Goal: Task Accomplishment & Management: Manage account settings

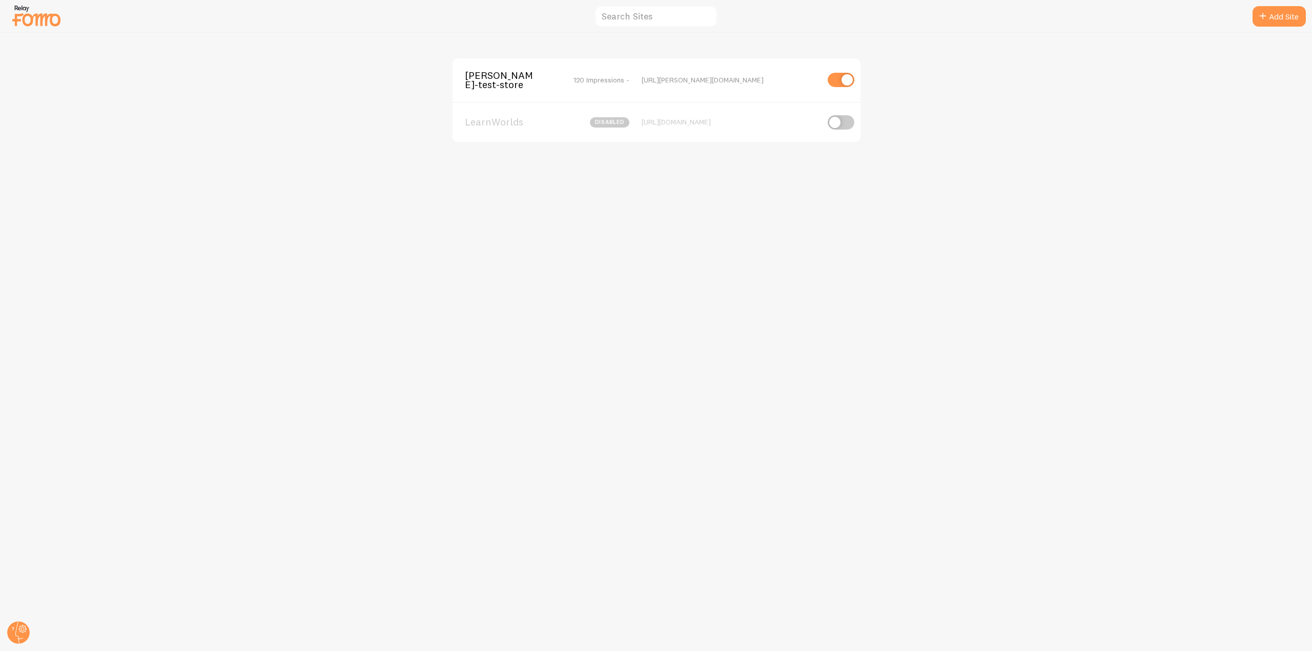
click at [490, 86] on span "[PERSON_NAME]-test-store" at bounding box center [506, 80] width 83 height 19
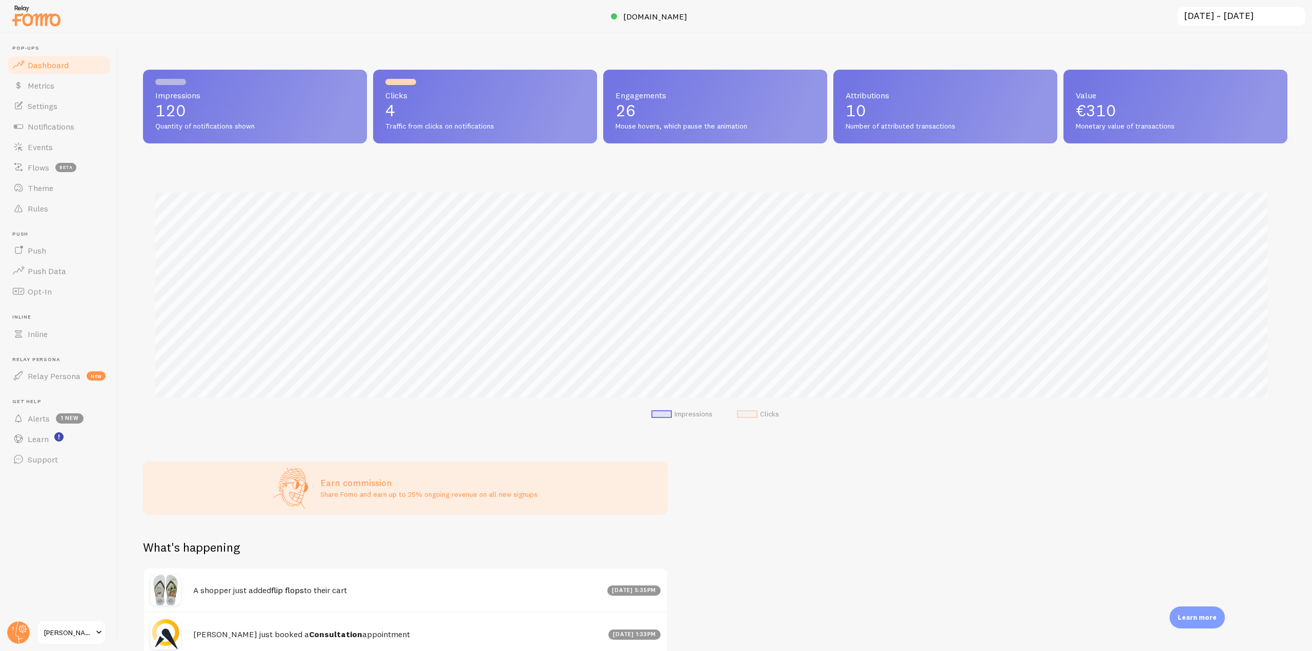
scroll to position [269, 1137]
click at [646, 17] on span "[DOMAIN_NAME]" at bounding box center [655, 16] width 64 height 10
click at [63, 135] on link "Notifications" at bounding box center [59, 126] width 106 height 20
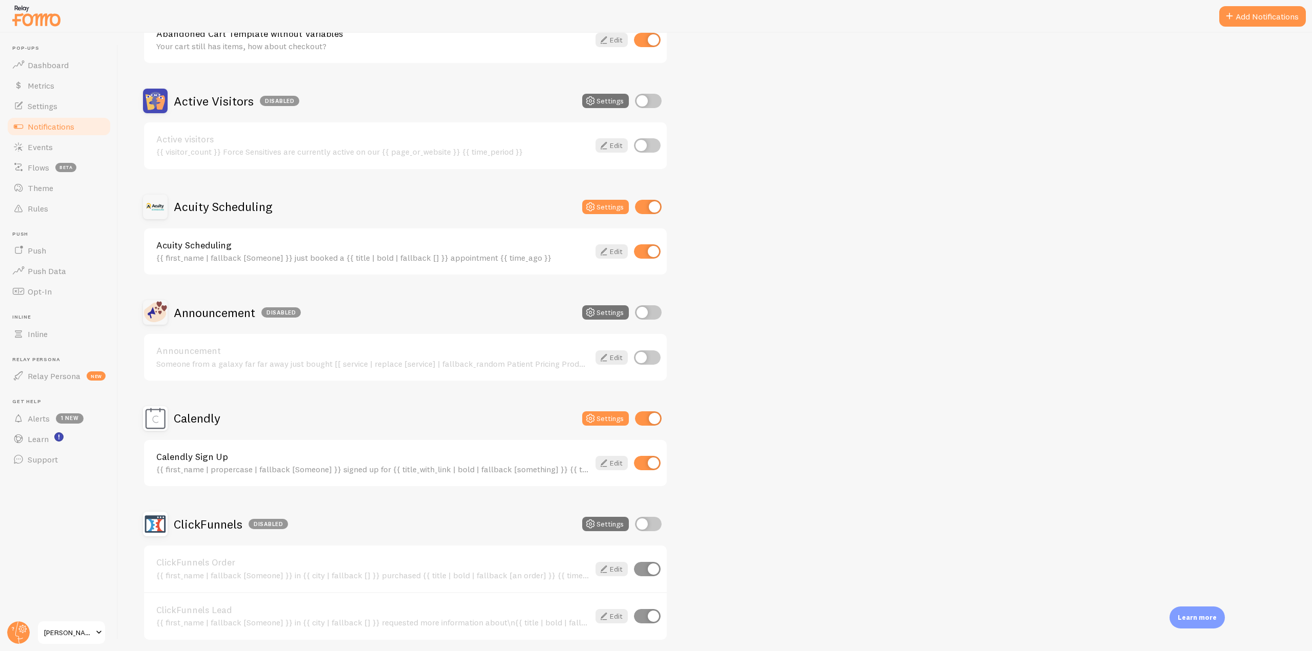
scroll to position [102, 0]
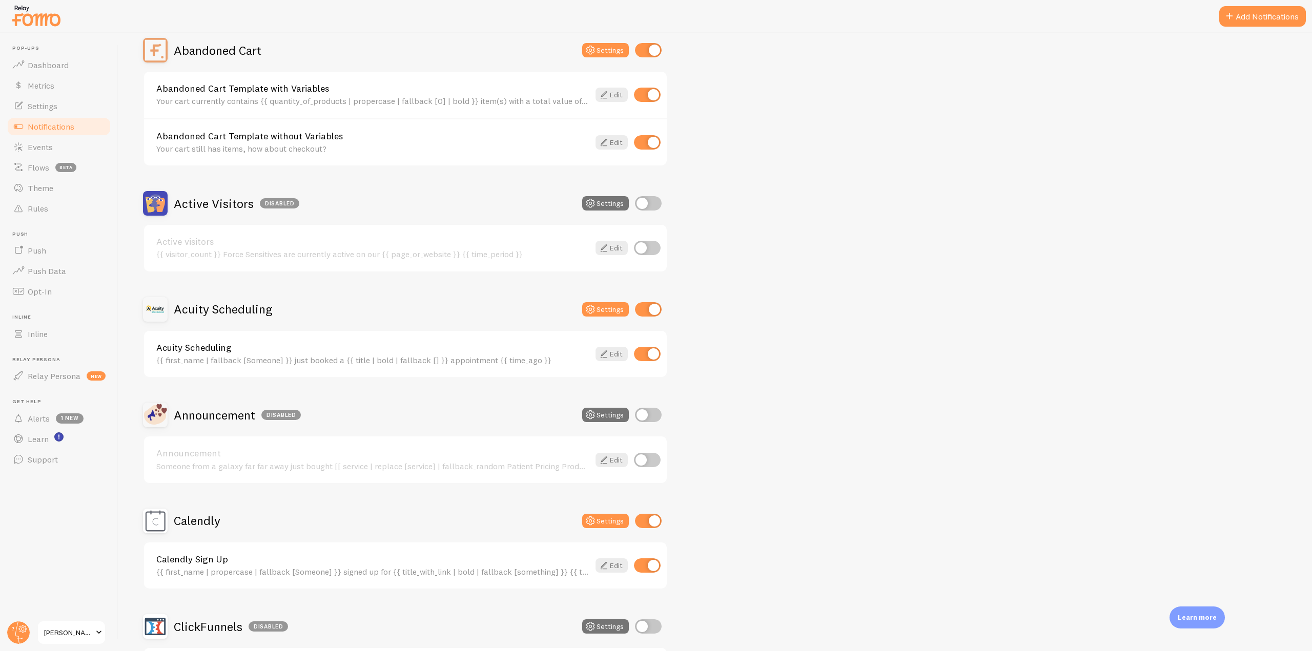
click at [650, 204] on input "checkbox" at bounding box center [648, 203] width 27 height 14
checkbox input "true"
click at [651, 247] on input "checkbox" at bounding box center [647, 248] width 27 height 14
checkbox input "true"
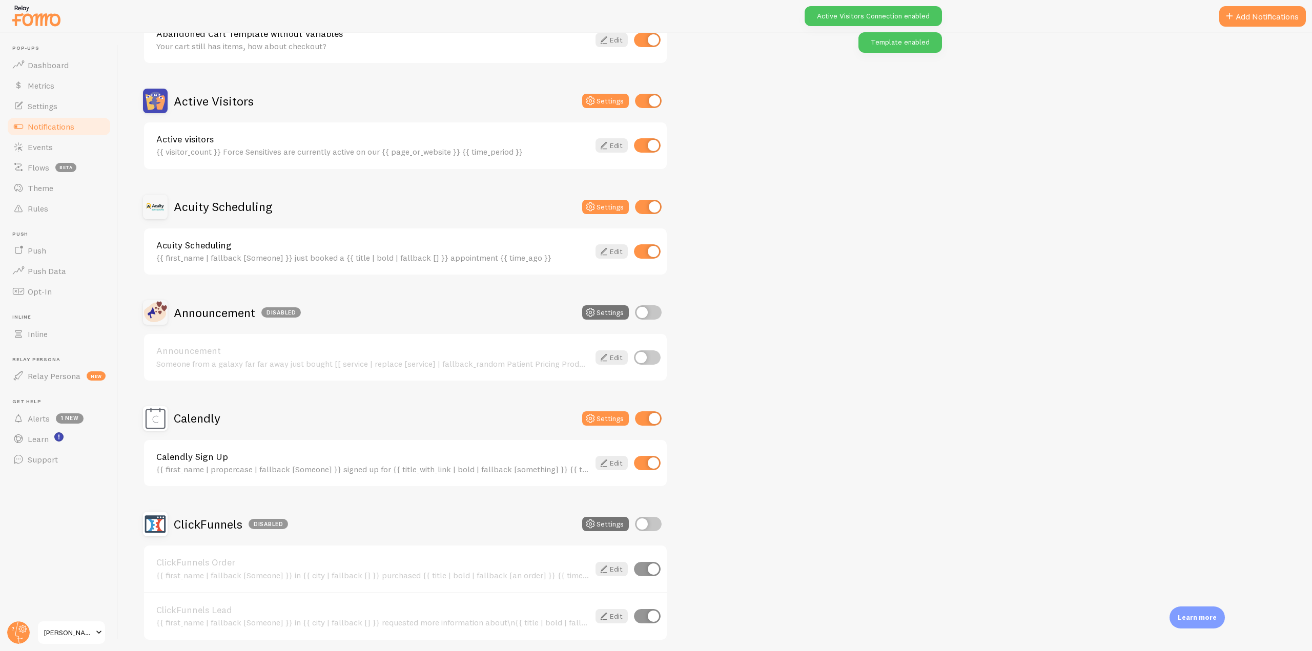
scroll to position [307, 0]
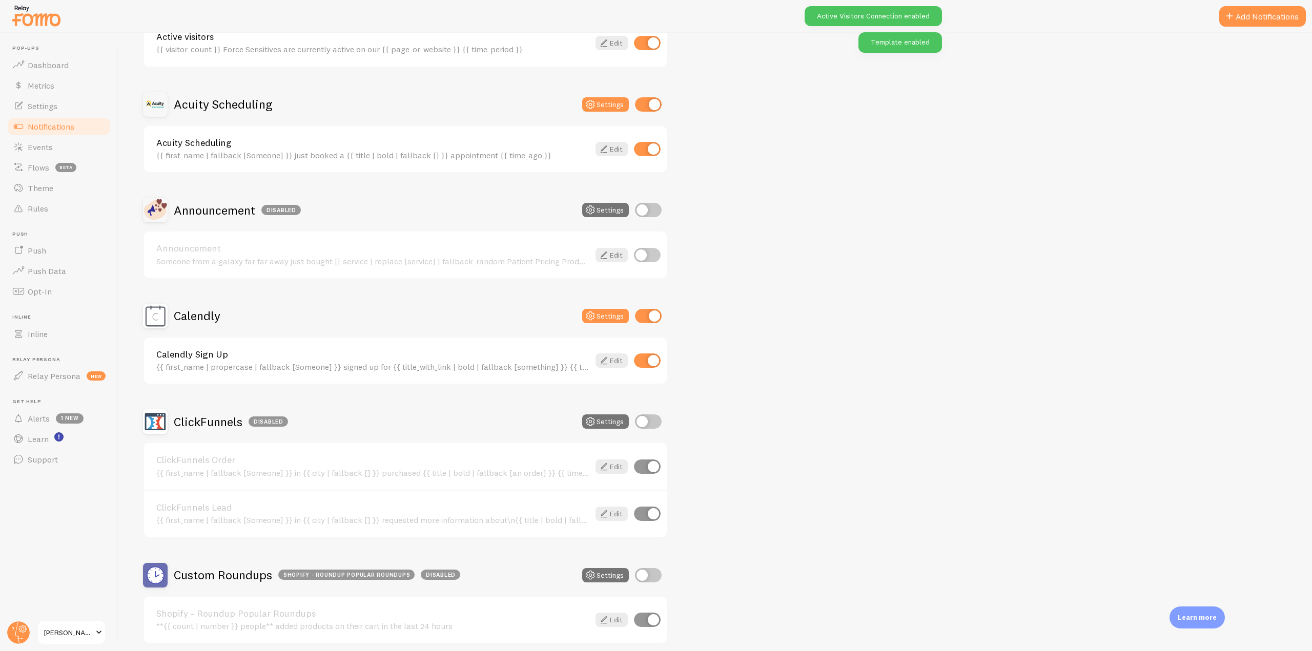
click at [655, 211] on input "checkbox" at bounding box center [648, 210] width 27 height 14
checkbox input "true"
click at [650, 256] on input "checkbox" at bounding box center [647, 255] width 27 height 14
checkbox input "true"
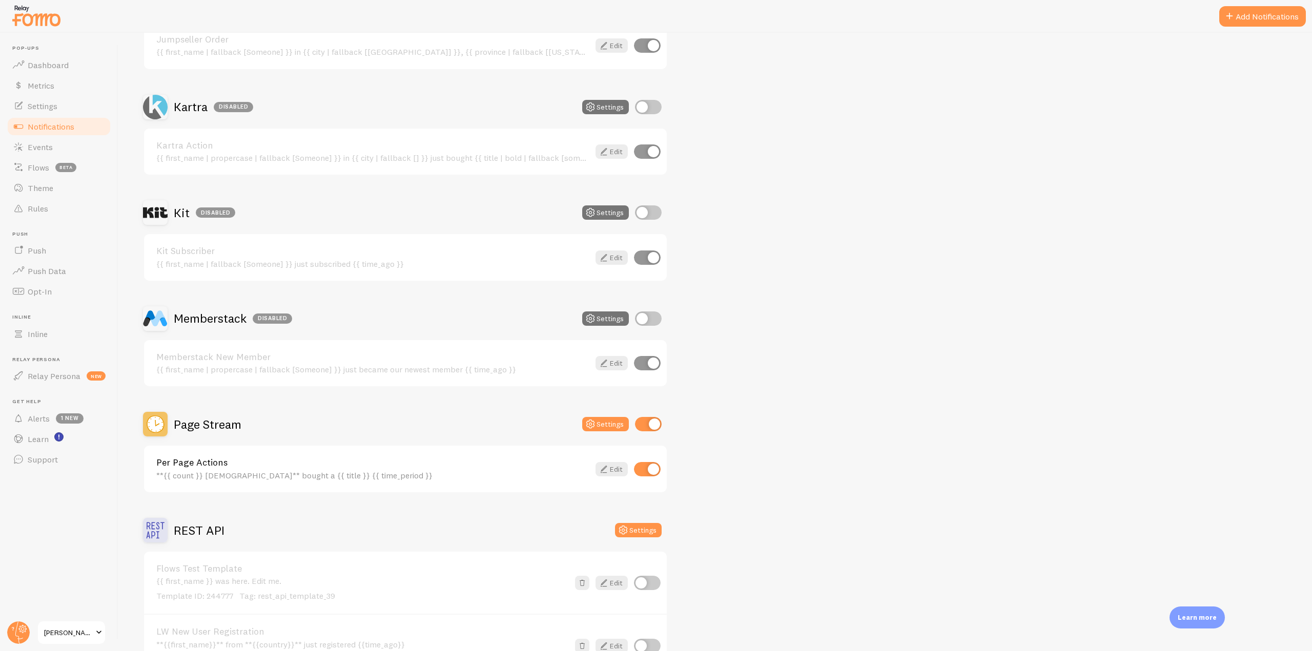
scroll to position [1640, 0]
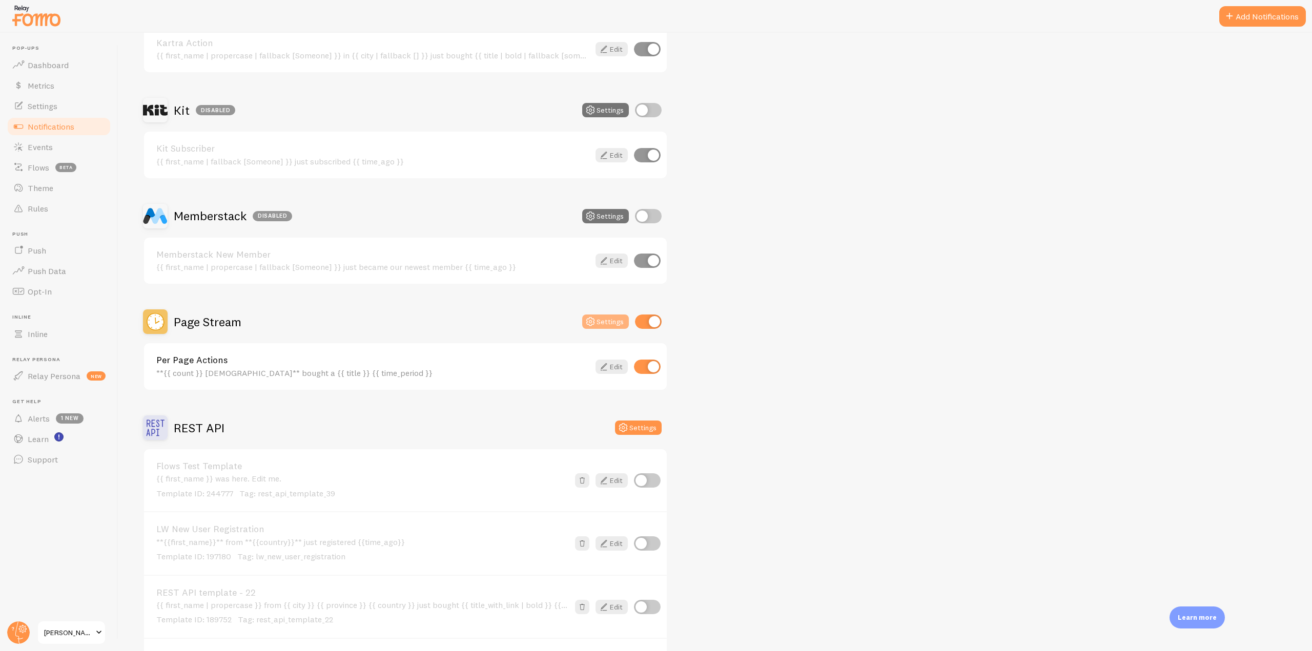
click at [600, 322] on button "Settings" at bounding box center [605, 322] width 47 height 14
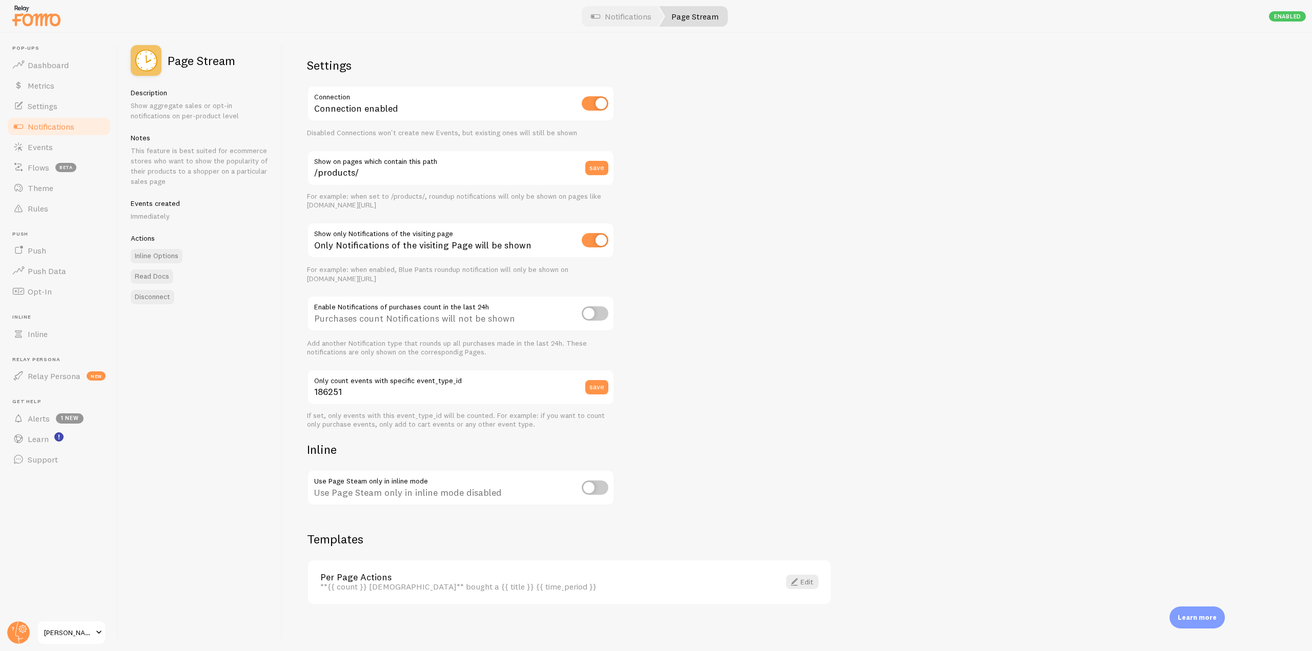
click at [595, 315] on input "checkbox" at bounding box center [595, 313] width 27 height 14
checkbox input "true"
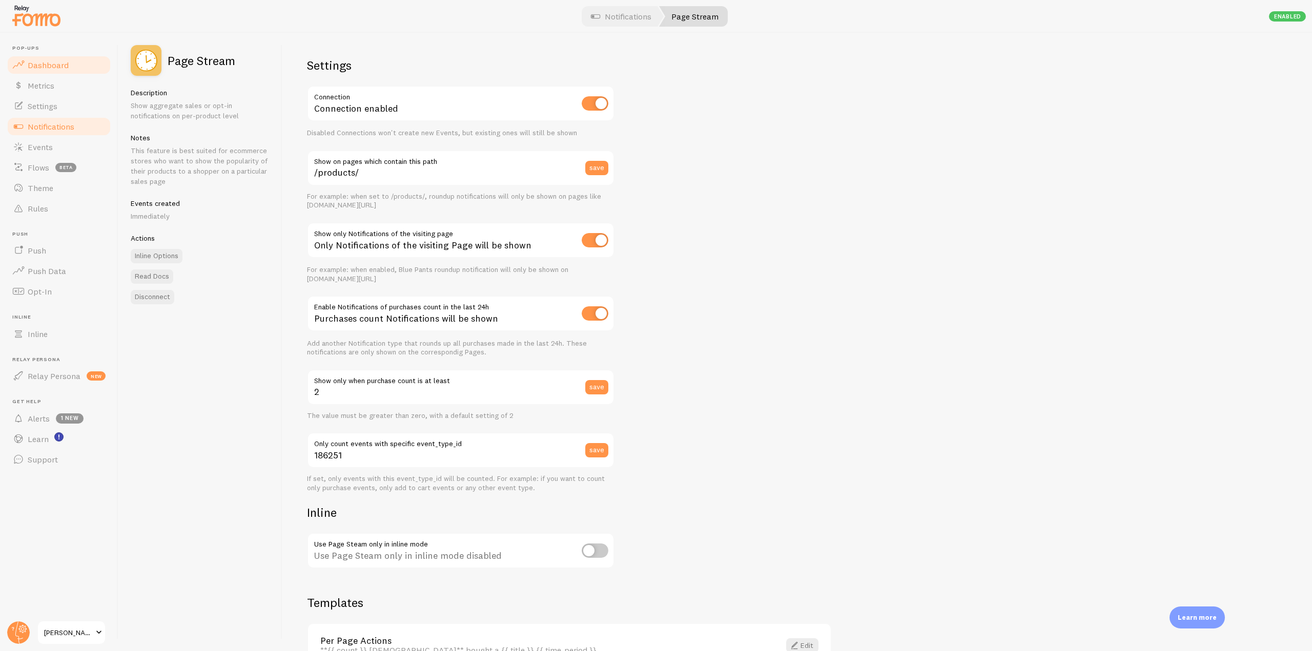
click at [47, 71] on link "Dashboard" at bounding box center [59, 65] width 106 height 20
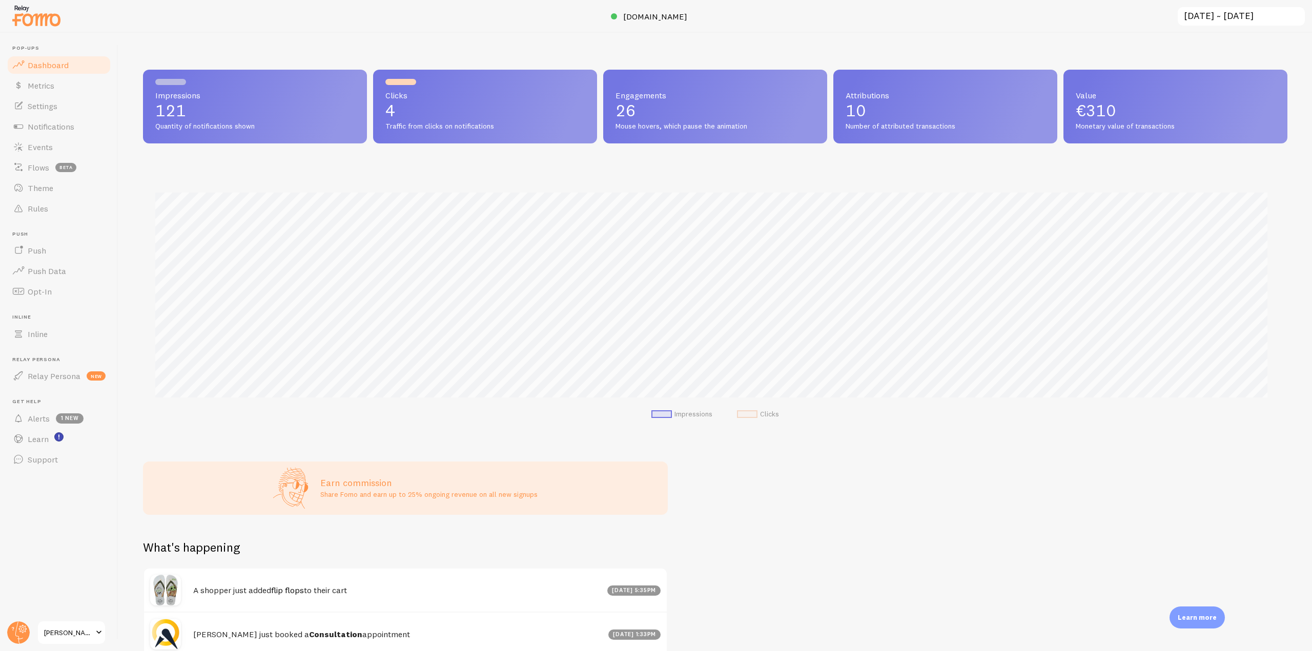
scroll to position [269, 1137]
click at [58, 172] on span "beta" at bounding box center [65, 167] width 21 height 9
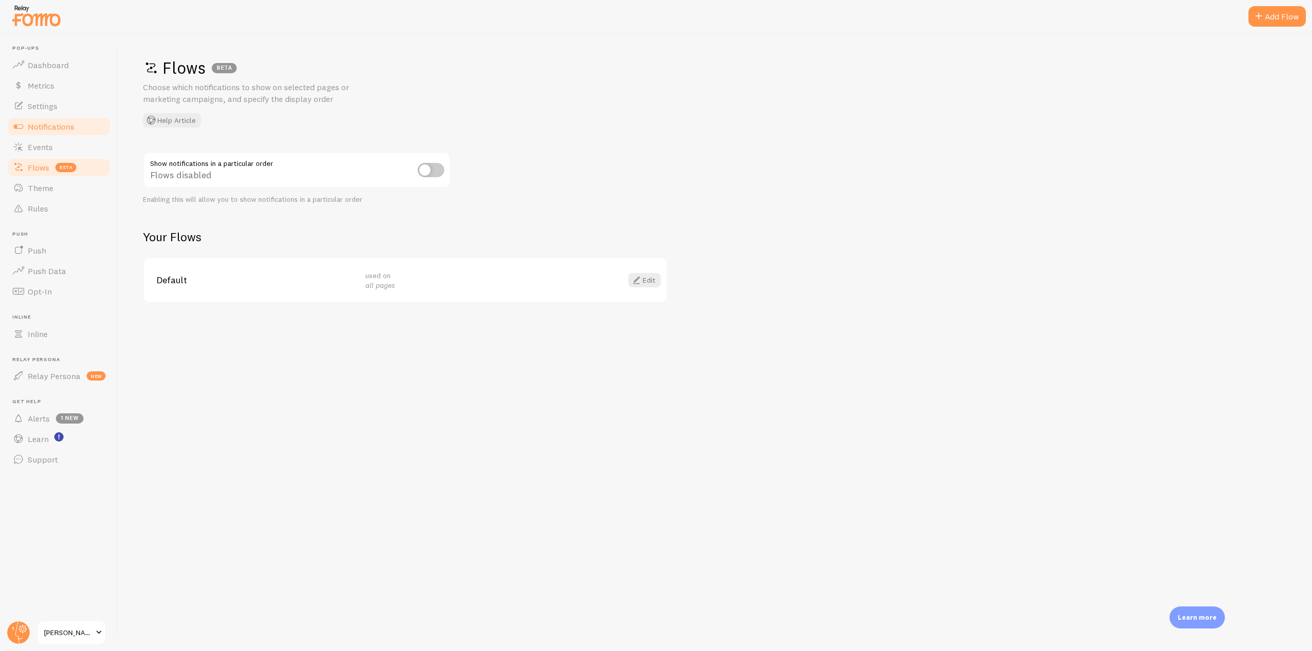
click at [46, 128] on span "Notifications" at bounding box center [51, 126] width 47 height 10
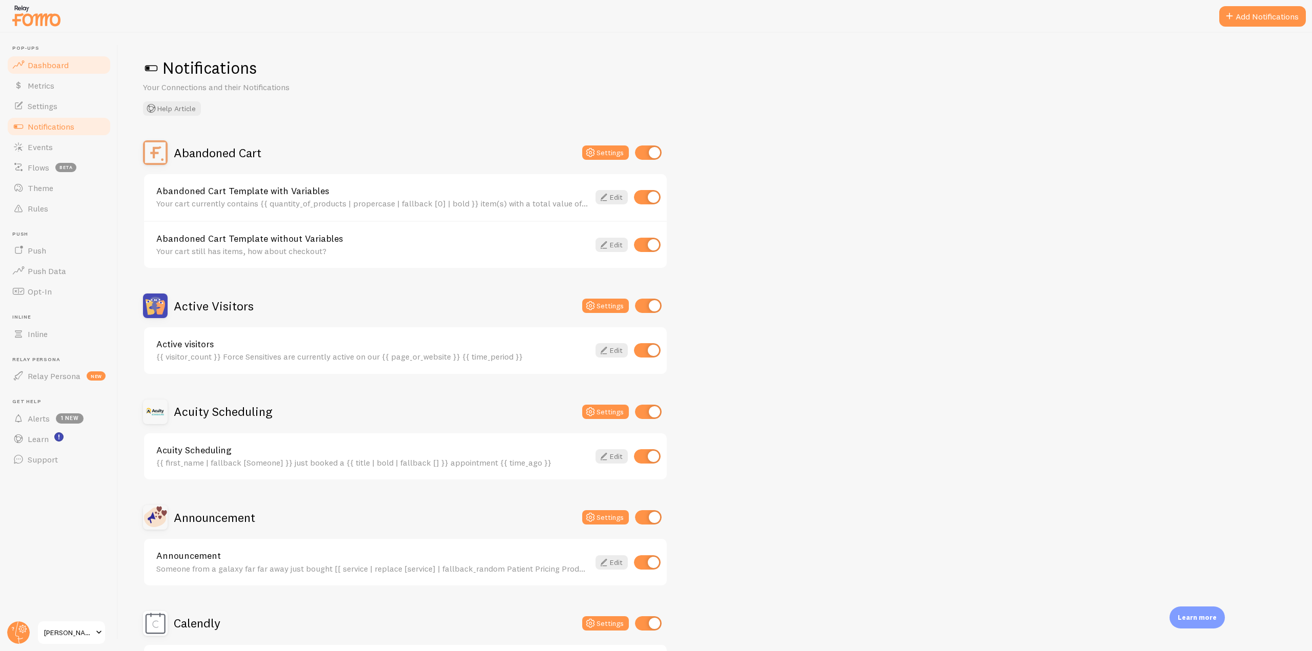
click at [74, 64] on link "Dashboard" at bounding box center [59, 65] width 106 height 20
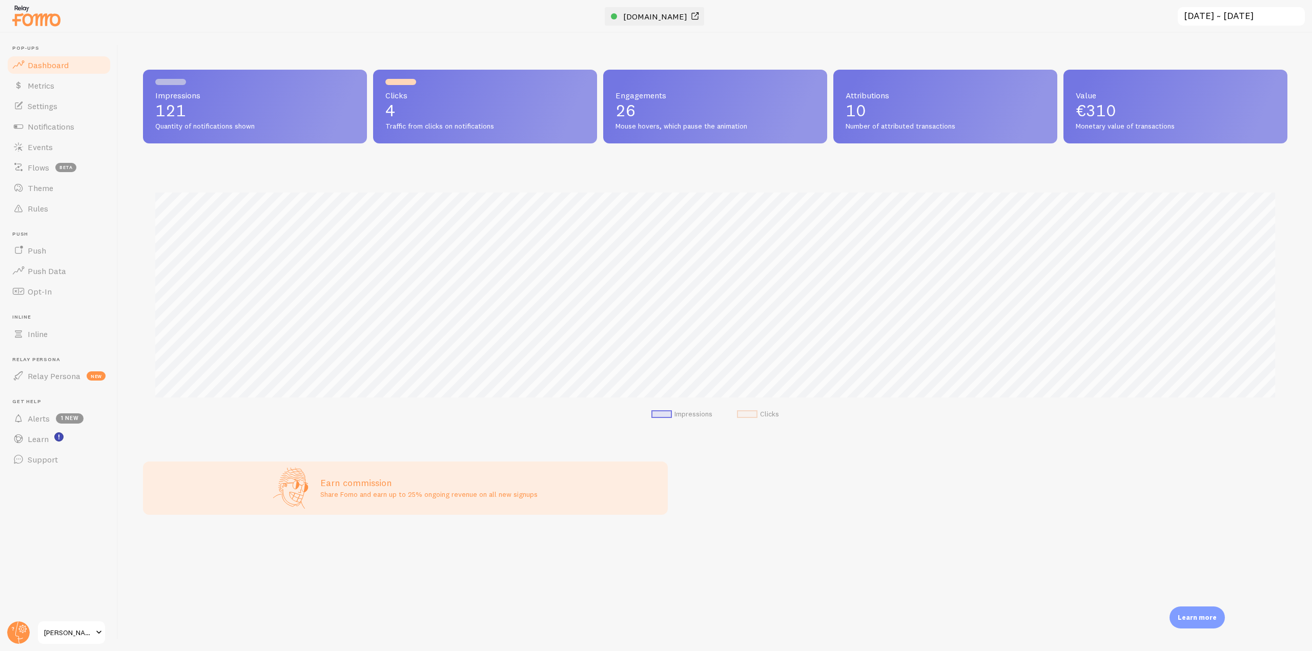
scroll to position [269, 1137]
click at [623, 17] on span "[DOMAIN_NAME]" at bounding box center [655, 16] width 64 height 10
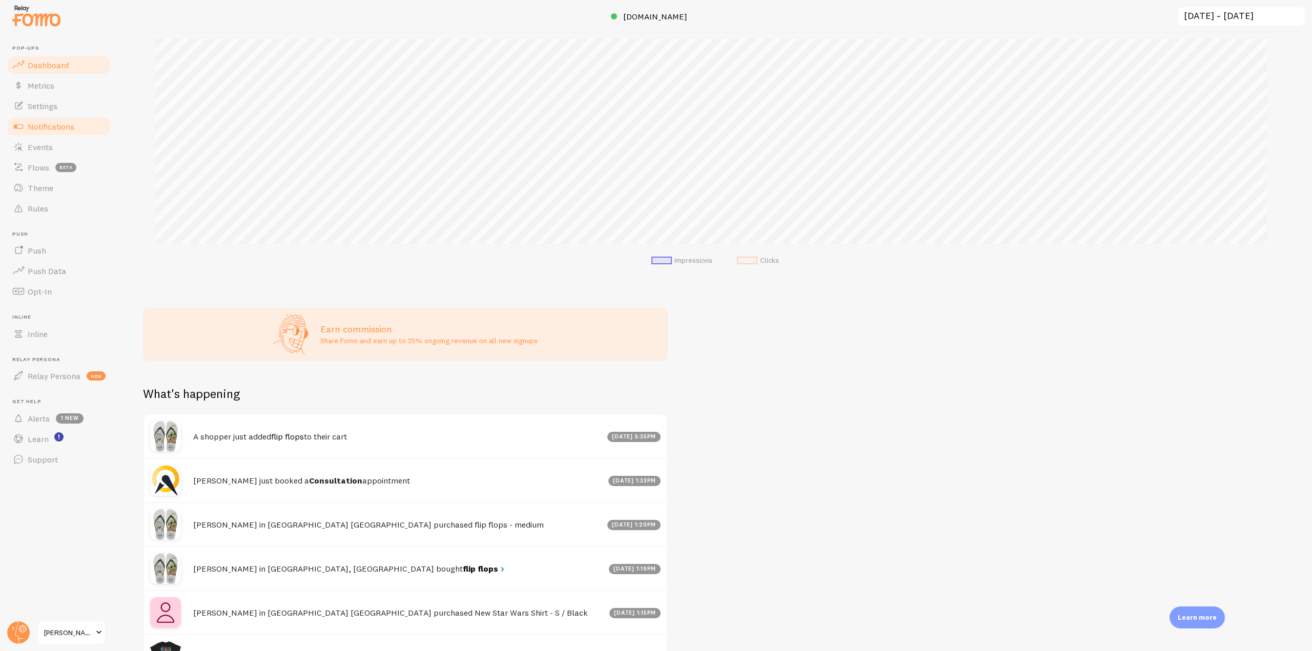
click at [87, 121] on link "Notifications" at bounding box center [59, 126] width 106 height 20
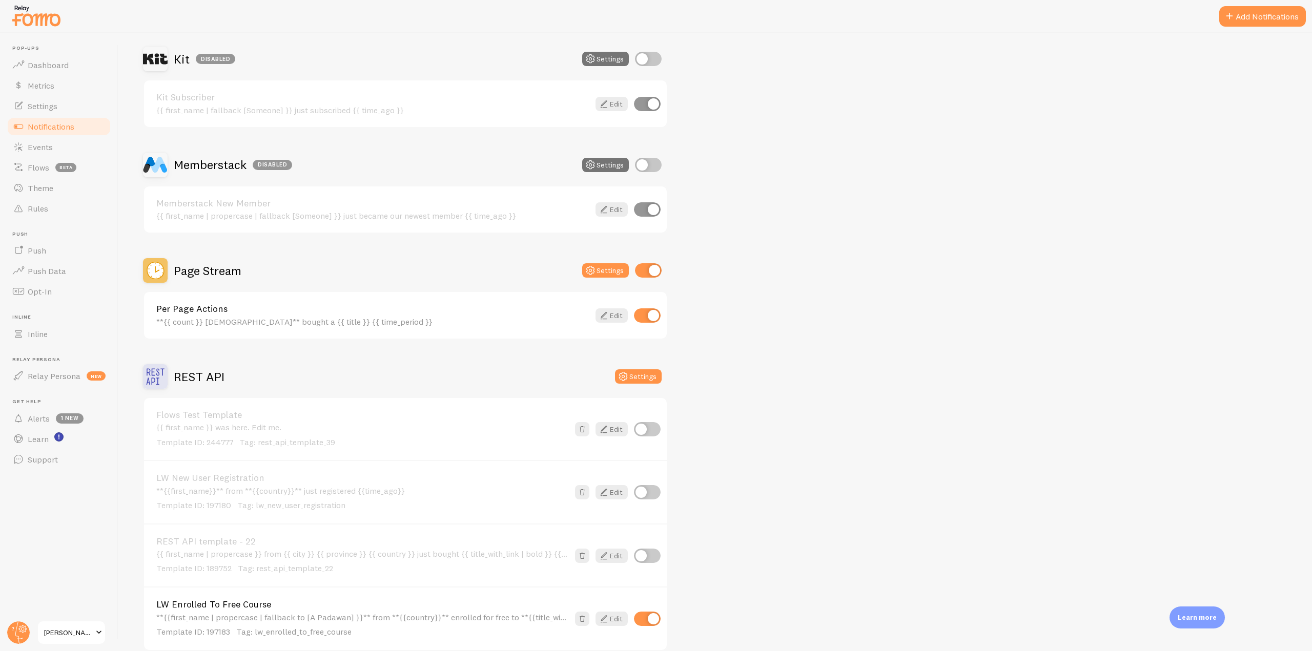
scroll to position [1794, 0]
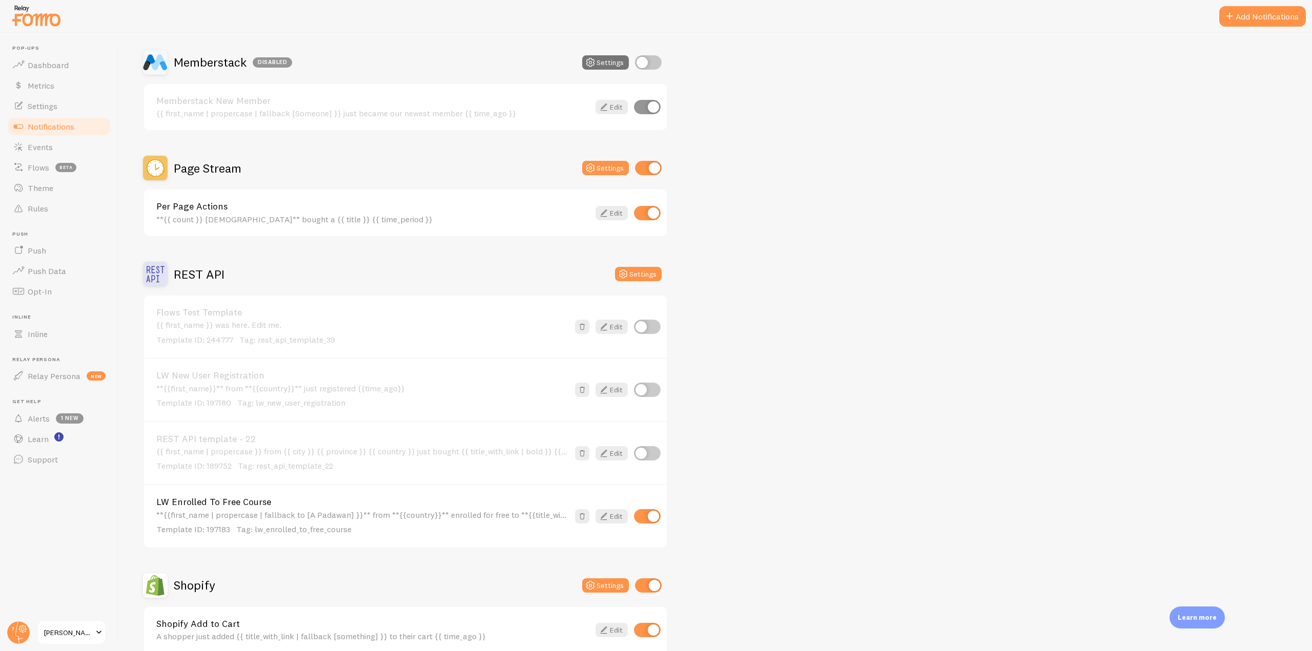
click at [211, 174] on h2 "Page Stream" at bounding box center [208, 168] width 68 height 16
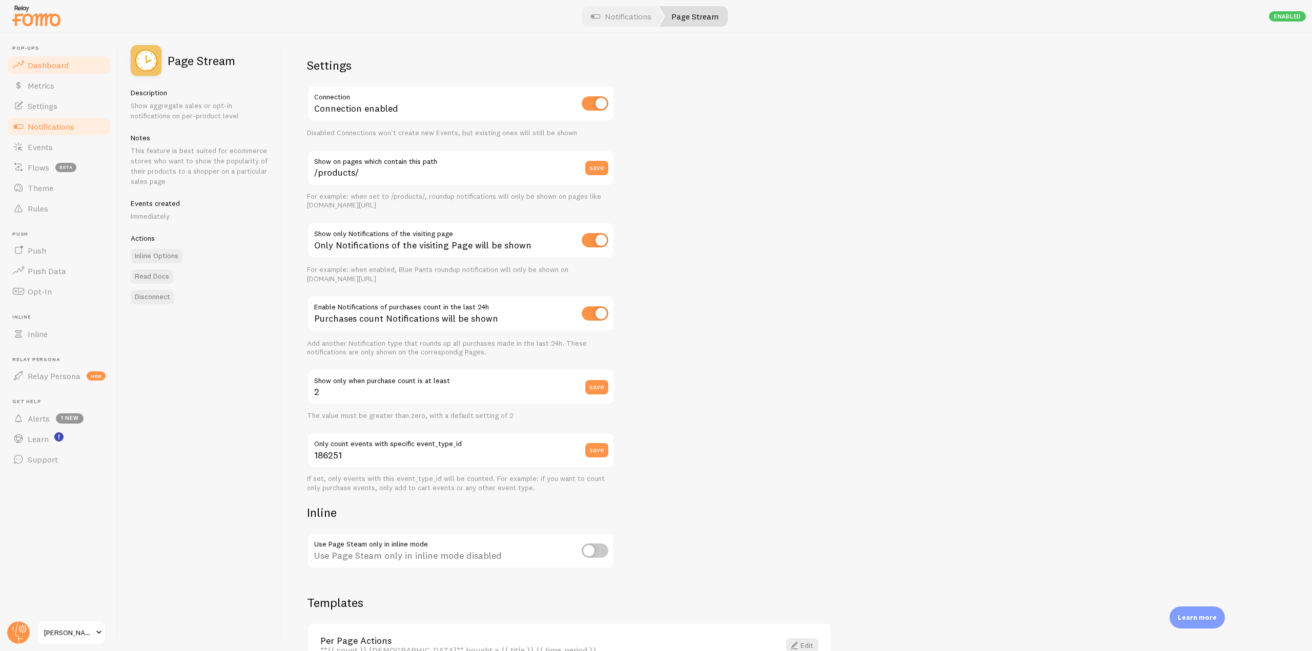
click at [81, 65] on link "Dashboard" at bounding box center [59, 65] width 106 height 20
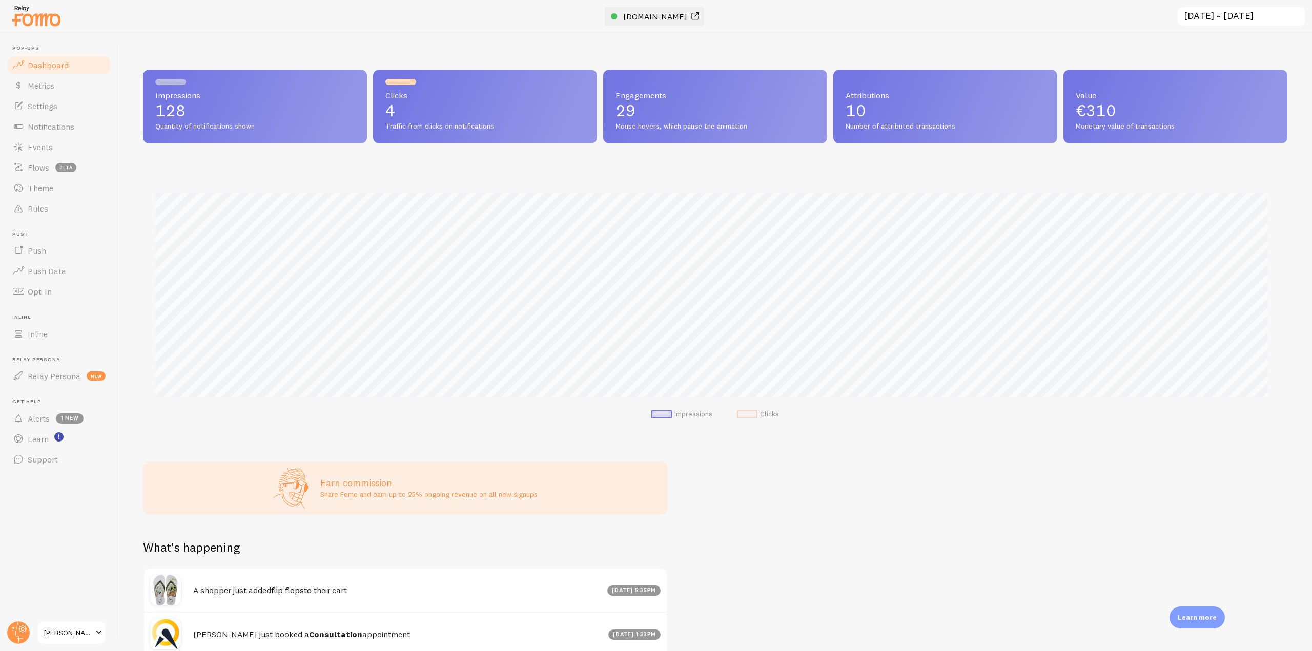
click at [623, 20] on span "[DOMAIN_NAME]" at bounding box center [655, 16] width 64 height 10
click at [43, 146] on span "Events" at bounding box center [40, 147] width 25 height 10
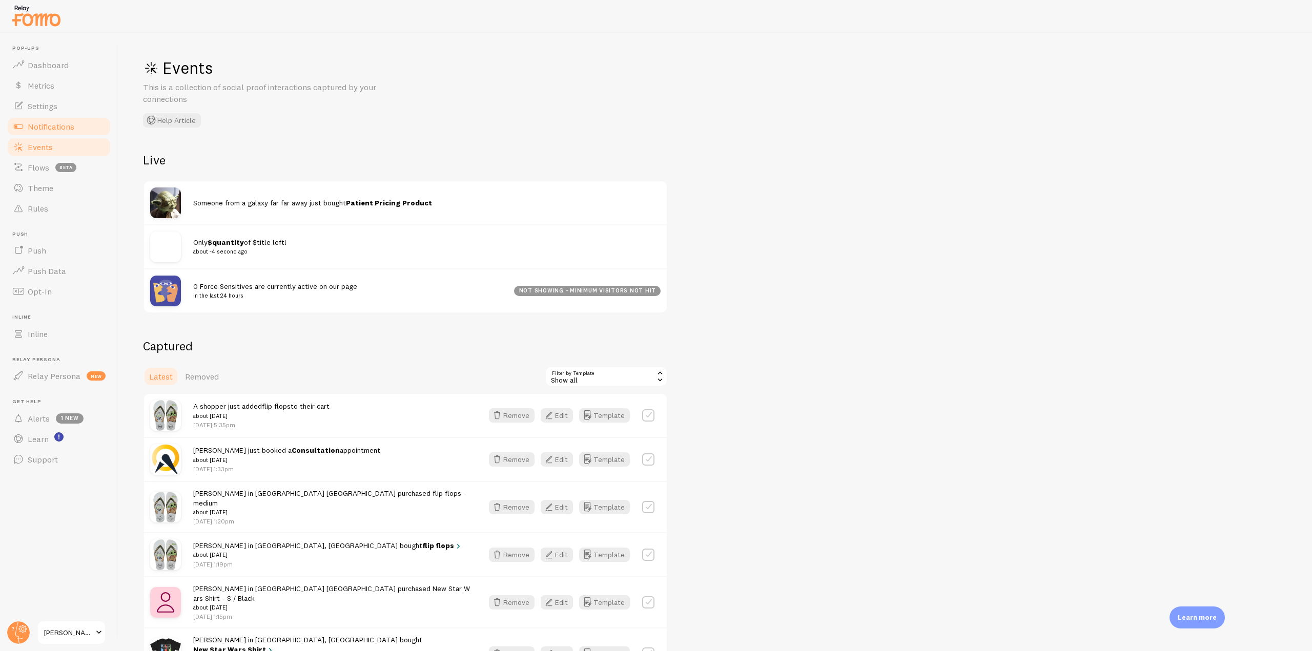
click at [67, 128] on span "Notifications" at bounding box center [51, 126] width 47 height 10
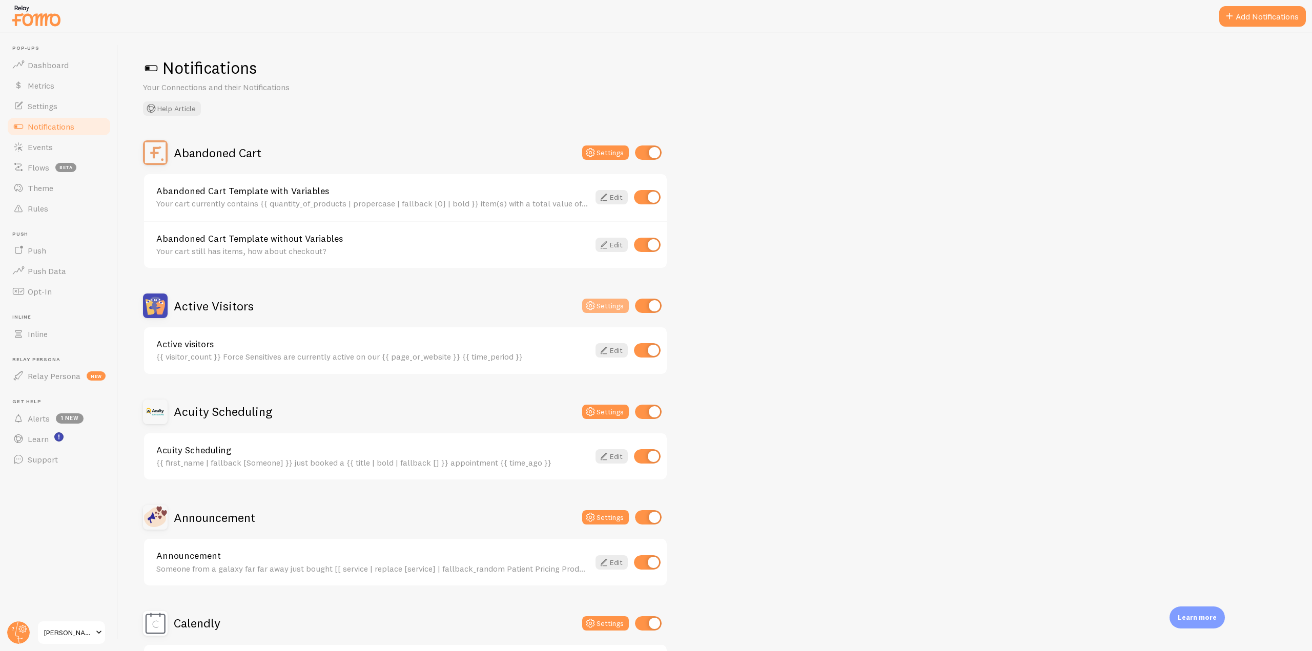
click at [603, 303] on button "Settings" at bounding box center [605, 306] width 47 height 14
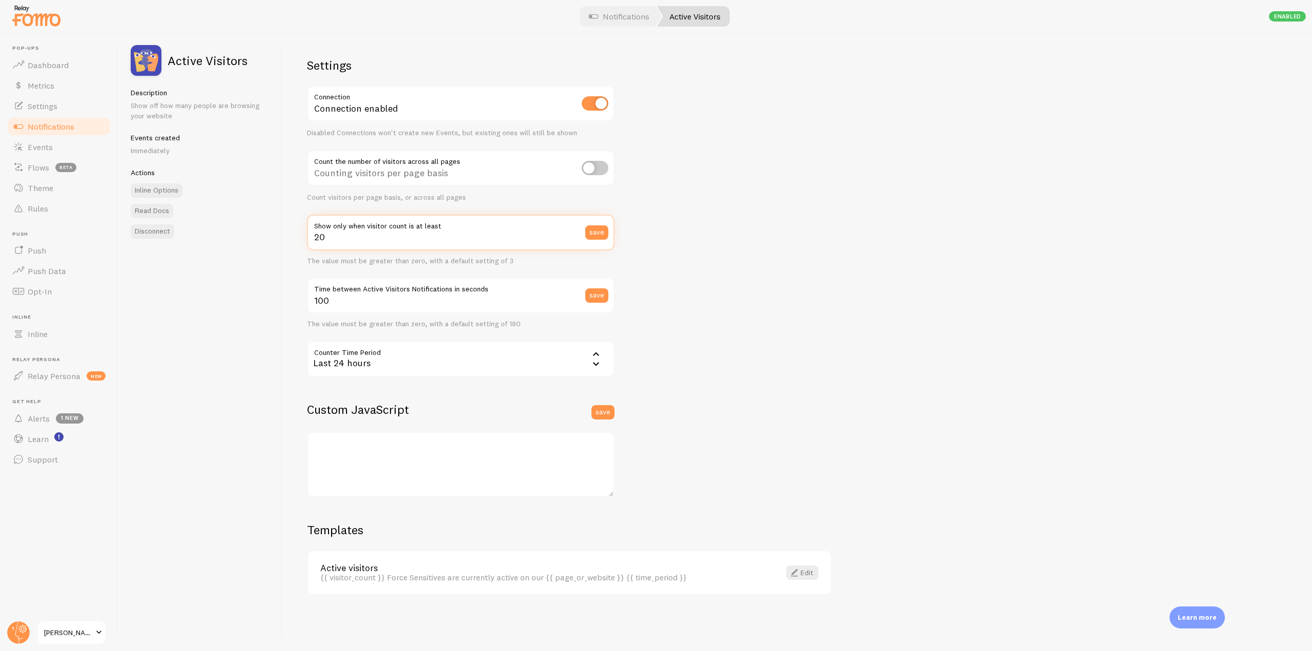
drag, startPoint x: 352, startPoint y: 242, endPoint x: 291, endPoint y: 240, distance: 61.0
click at [291, 240] on div "Settings Connection Connection enabled Disabled Connections won't create new Ev…" at bounding box center [797, 342] width 1030 height 619
type input "1"
click at [599, 237] on button "save" at bounding box center [596, 232] width 23 height 14
click at [609, 165] on div "Counting visitors per page basis" at bounding box center [460, 168] width 307 height 37
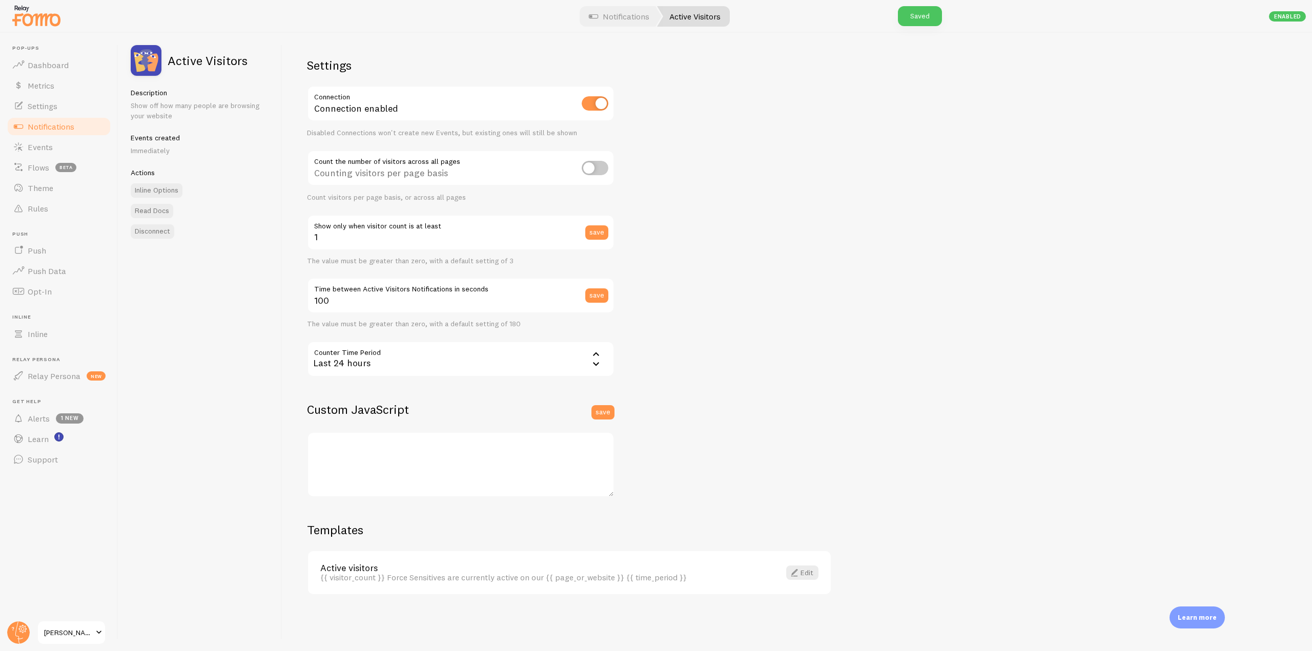
click at [601, 166] on input "checkbox" at bounding box center [595, 168] width 27 height 14
checkbox input "true"
drag, startPoint x: 346, startPoint y: 299, endPoint x: 285, endPoint y: 297, distance: 61.0
click at [285, 297] on div "Settings Connection Connection enabled Disabled Connections won't create new Ev…" at bounding box center [797, 342] width 1030 height 619
type input "50"
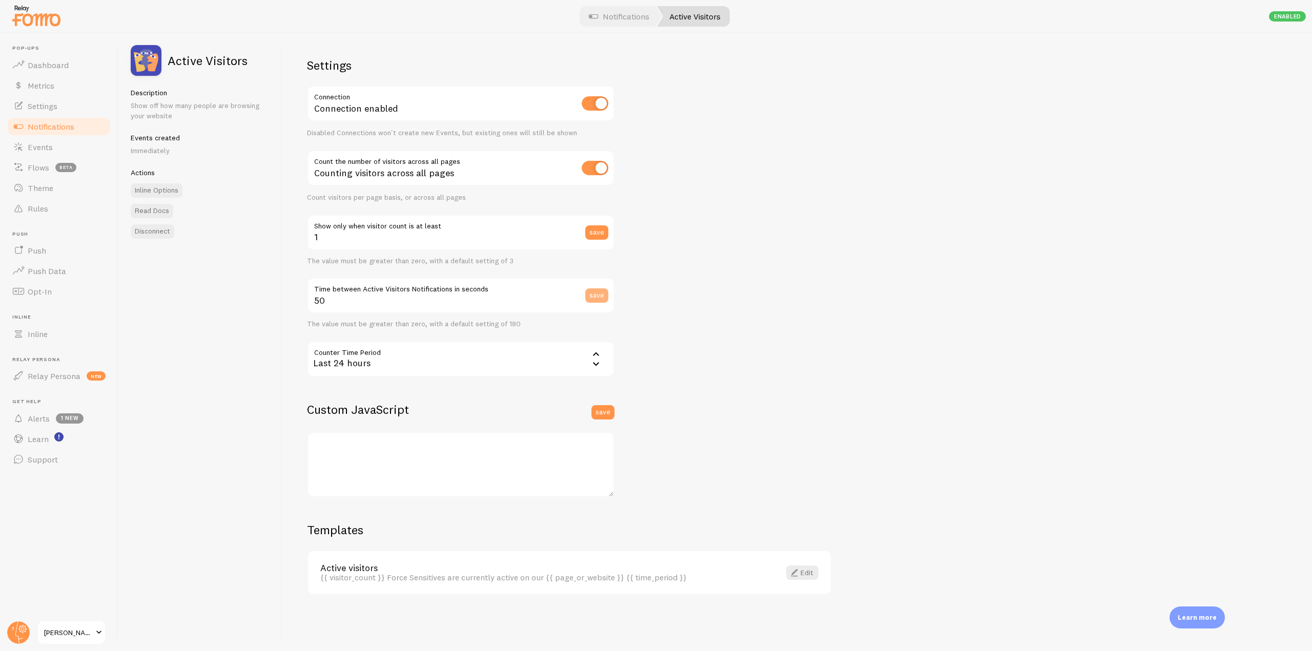
click at [600, 296] on button "save" at bounding box center [596, 296] width 23 height 14
click at [591, 356] on icon at bounding box center [596, 354] width 12 height 12
click at [708, 296] on div "Settings Connection Connection enabled Disabled Connections won't create new Ev…" at bounding box center [797, 342] width 1030 height 619
click at [74, 132] on link "Notifications" at bounding box center [59, 126] width 106 height 20
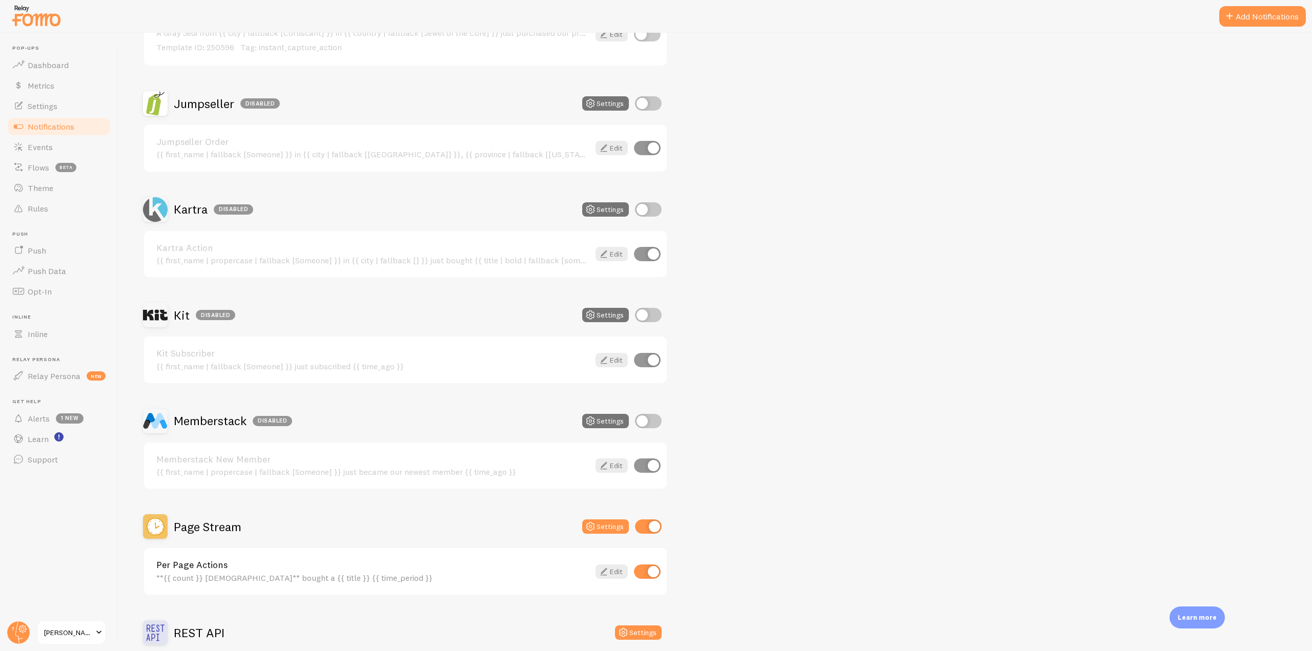
scroll to position [1589, 0]
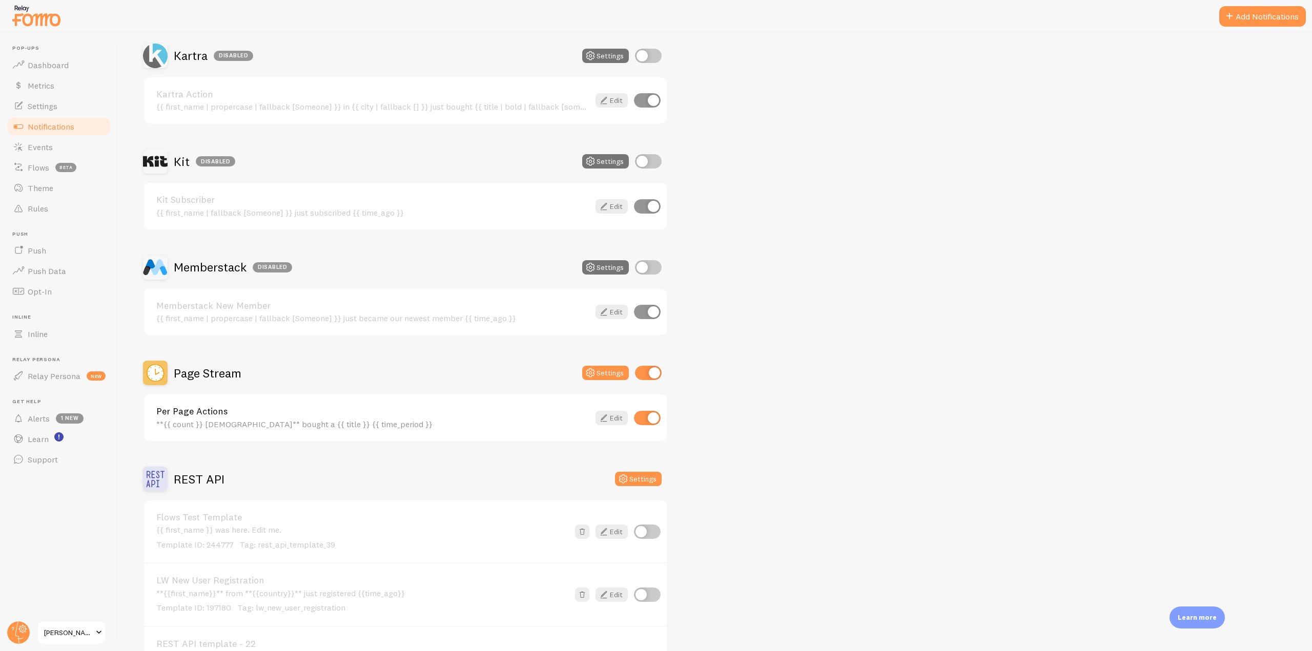
click at [216, 376] on h2 "Page Stream" at bounding box center [208, 373] width 68 height 16
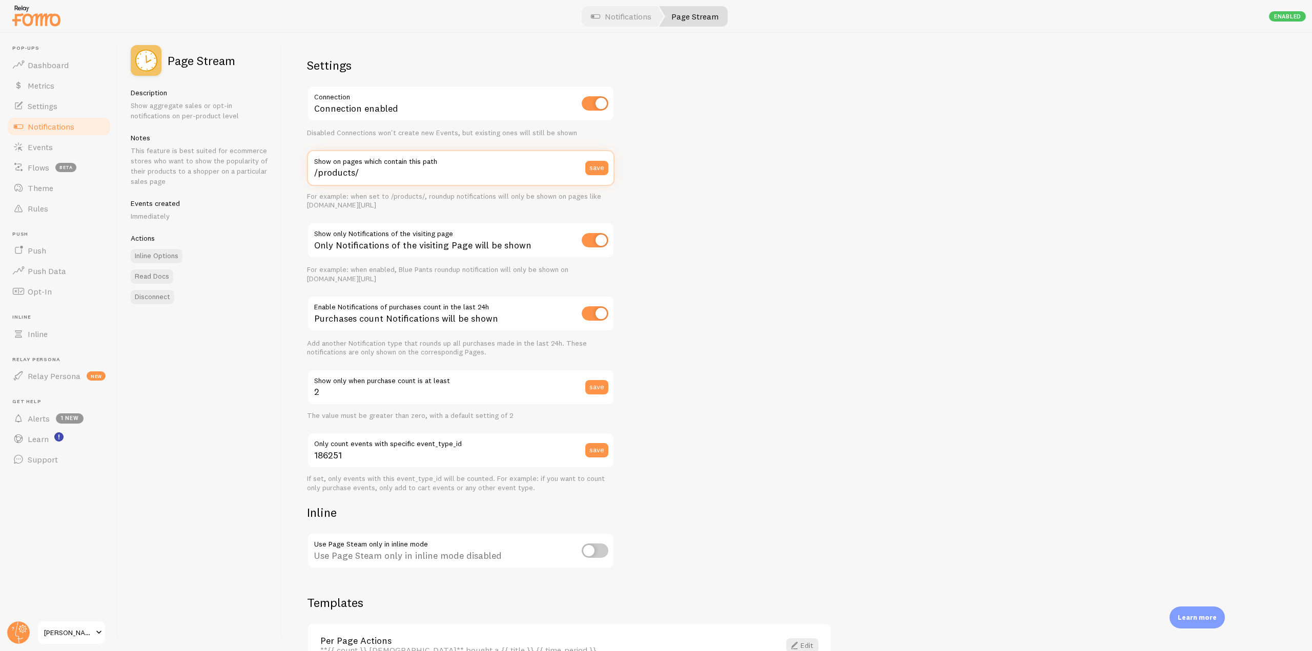
drag, startPoint x: 366, startPoint y: 171, endPoint x: 297, endPoint y: 168, distance: 69.8
click at [297, 168] on div "Settings Connection Connection enabled Disabled Connections won't create new Ev…" at bounding box center [797, 342] width 1030 height 619
click at [463, 248] on div "Only Notifications of the visiting Page will be shown" at bounding box center [460, 240] width 307 height 37
drag, startPoint x: 294, startPoint y: 216, endPoint x: 528, endPoint y: 246, distance: 236.1
click at [528, 246] on div "Settings Connection Connection enabled Disabled Connections won't create new Ev…" at bounding box center [797, 342] width 1030 height 619
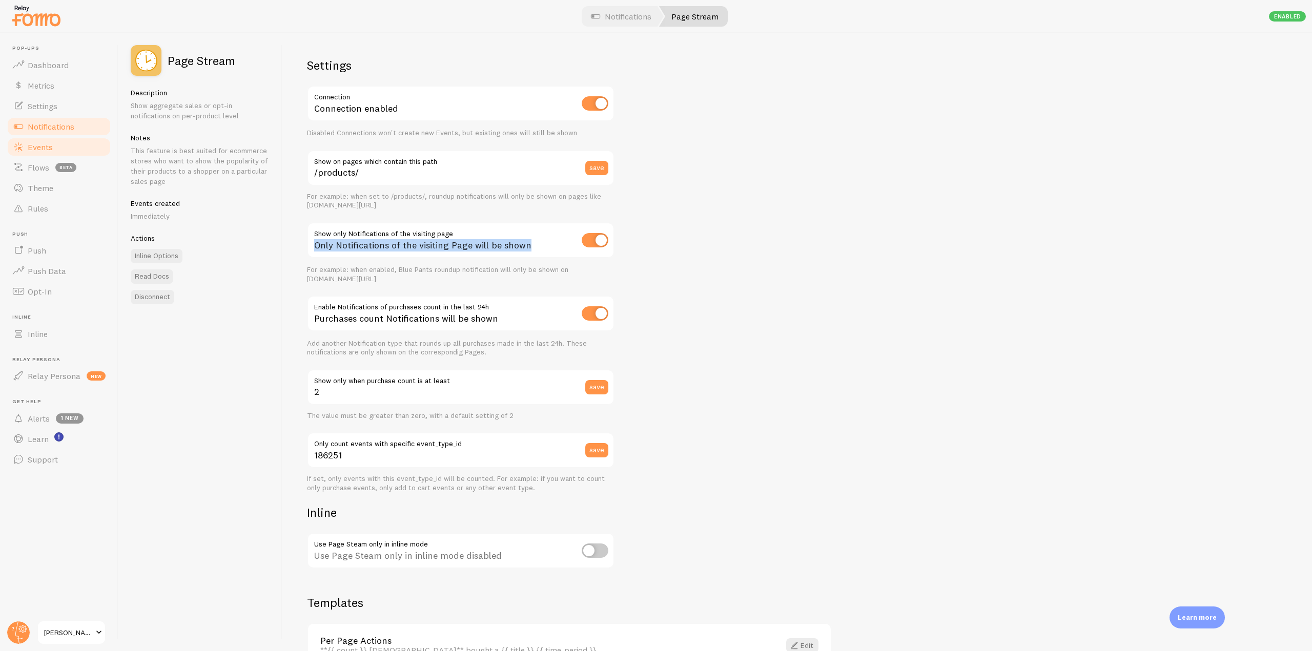
click at [65, 148] on link "Events" at bounding box center [59, 147] width 106 height 20
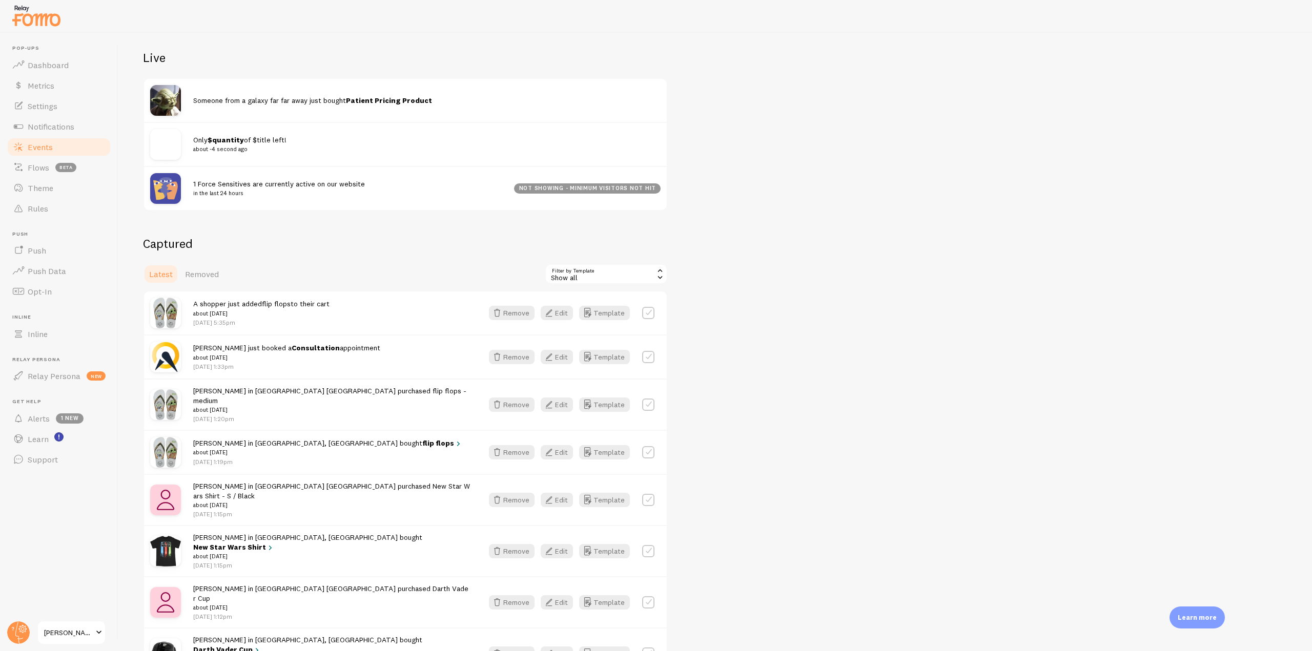
scroll to position [154, 0]
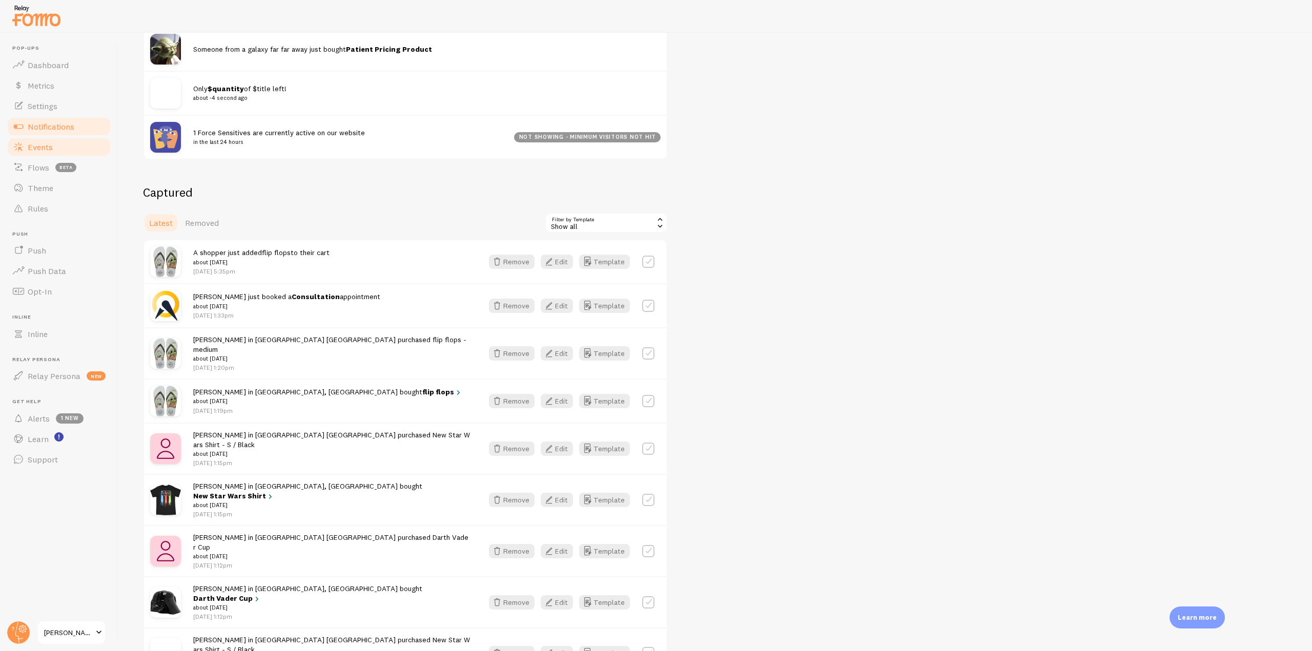
click at [80, 126] on link "Notifications" at bounding box center [59, 126] width 106 height 20
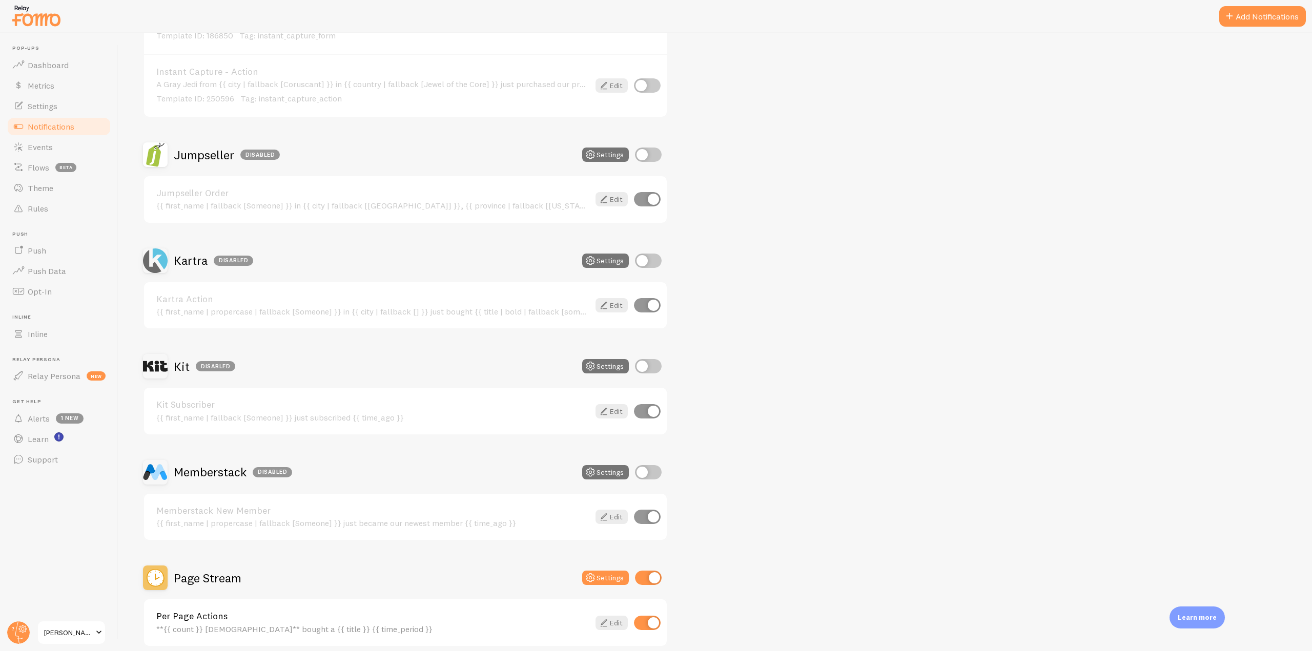
scroll to position [1640, 0]
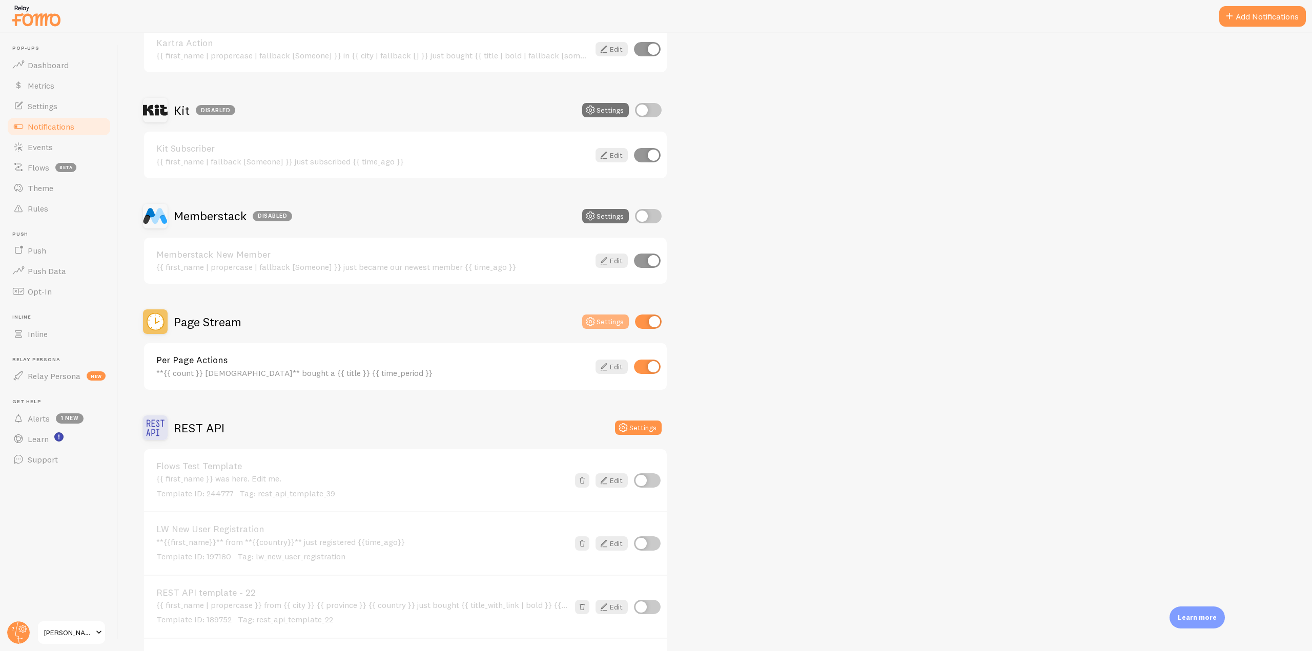
click at [600, 317] on button "Settings" at bounding box center [605, 322] width 47 height 14
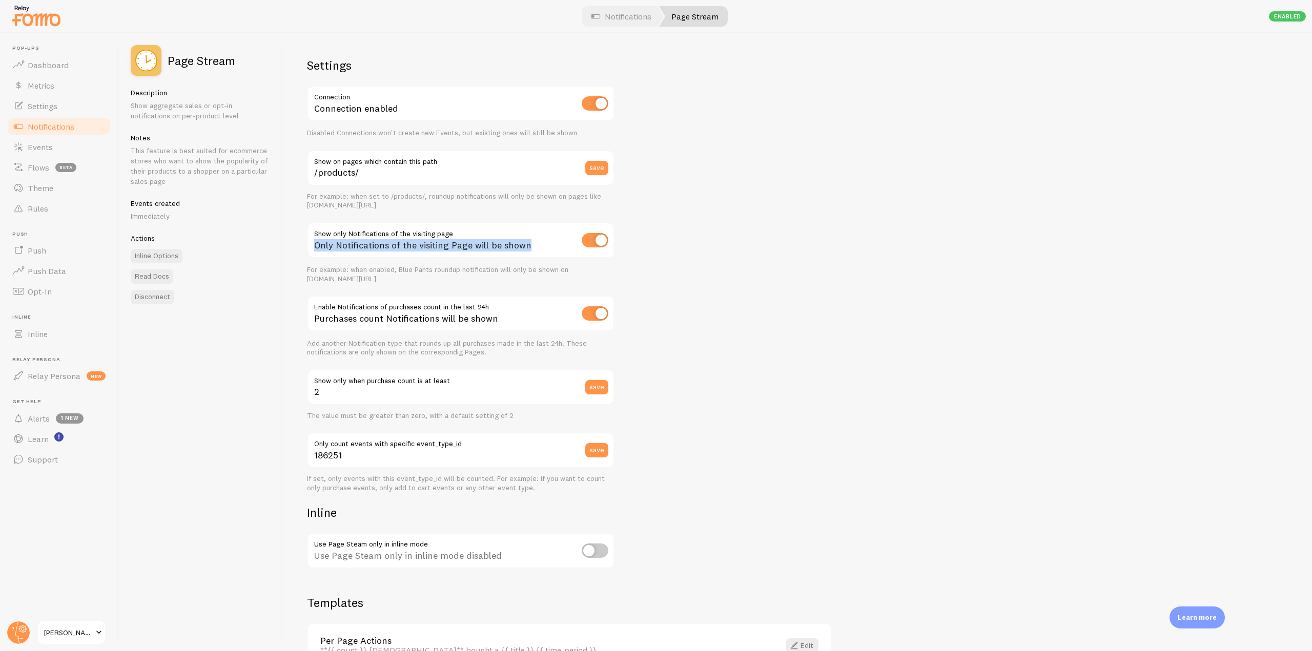
drag, startPoint x: 305, startPoint y: 231, endPoint x: 526, endPoint y: 243, distance: 220.7
click at [526, 243] on div "Settings Connection Connection enabled Disabled Connections won't create new Ev…" at bounding box center [797, 342] width 1030 height 619
drag, startPoint x: 356, startPoint y: 461, endPoint x: 312, endPoint y: 459, distance: 44.1
click at [310, 458] on input "186251" at bounding box center [460, 451] width 307 height 36
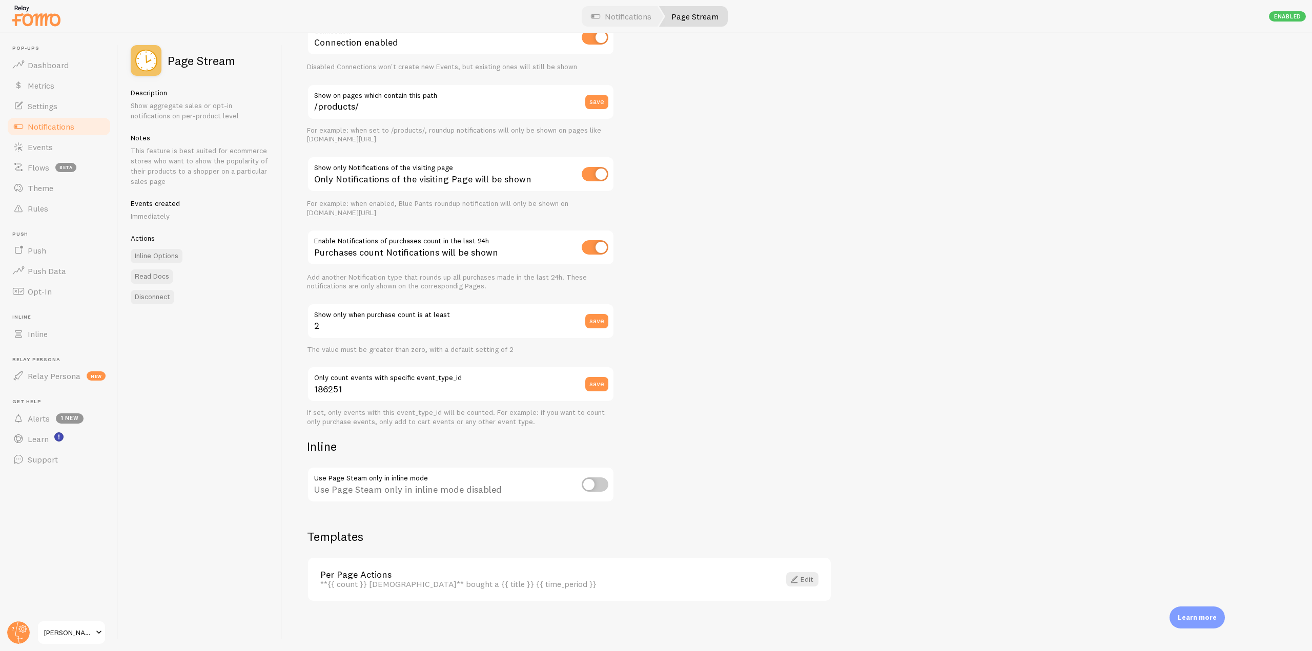
click at [549, 438] on div "Settings Connection Connection enabled Disabled Connections won't create new Ev…" at bounding box center [460, 247] width 307 height 513
drag, startPoint x: 345, startPoint y: 393, endPoint x: 290, endPoint y: 392, distance: 55.4
click at [290, 392] on div "Settings Connection Connection enabled Disabled Connections won't create new Ev…" at bounding box center [797, 342] width 1030 height 619
click at [342, 372] on label "Only count events with specific event_type_id" at bounding box center [460, 374] width 307 height 17
click at [342, 372] on input "186251" at bounding box center [460, 384] width 307 height 36
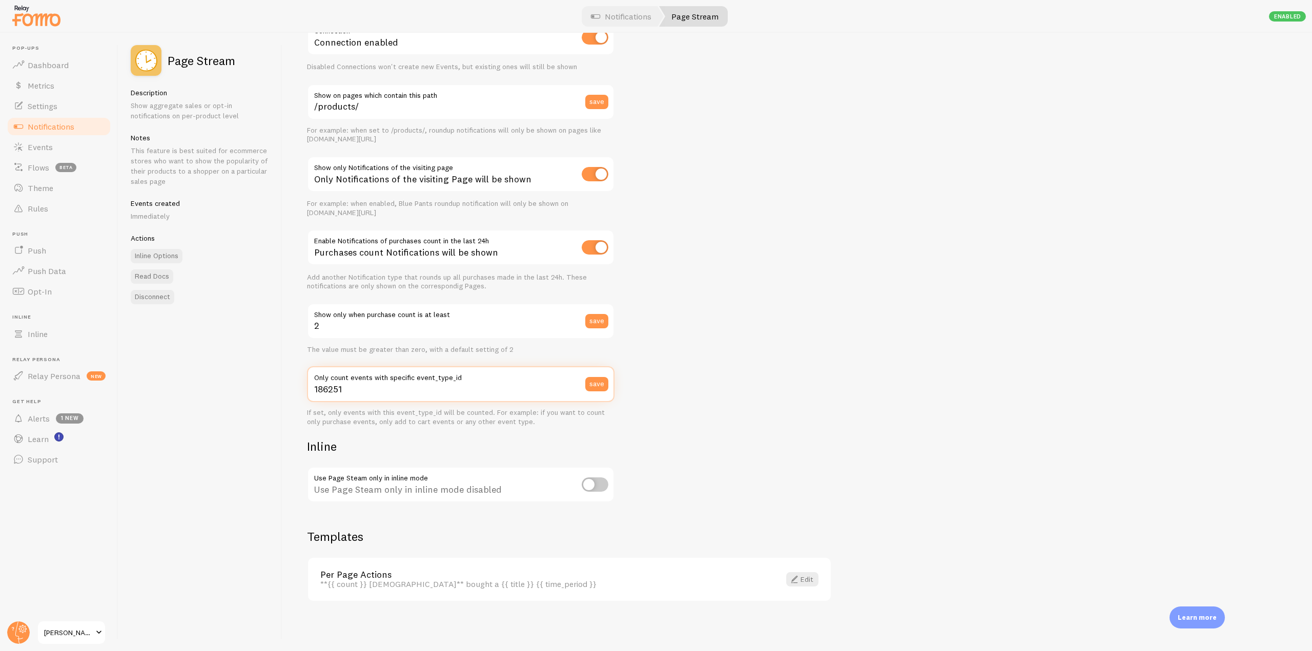
click at [345, 387] on input "186251" at bounding box center [460, 384] width 307 height 36
click at [78, 122] on link "Notifications" at bounding box center [59, 126] width 106 height 20
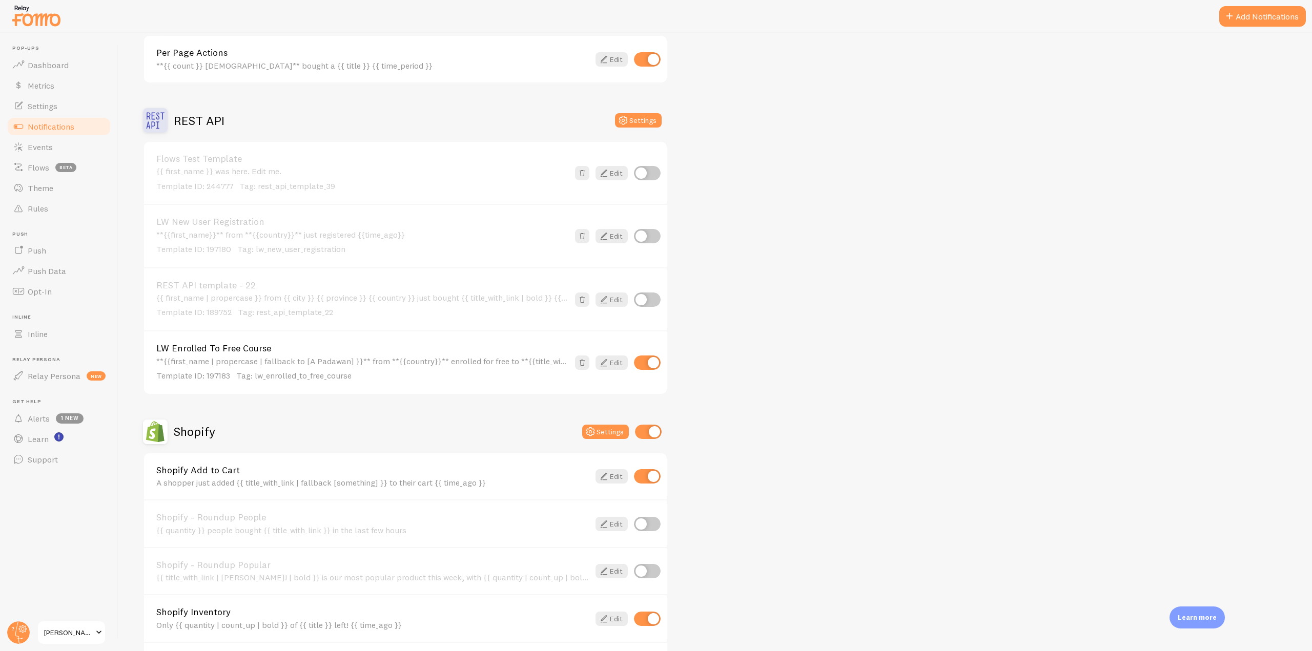
scroll to position [2152, 0]
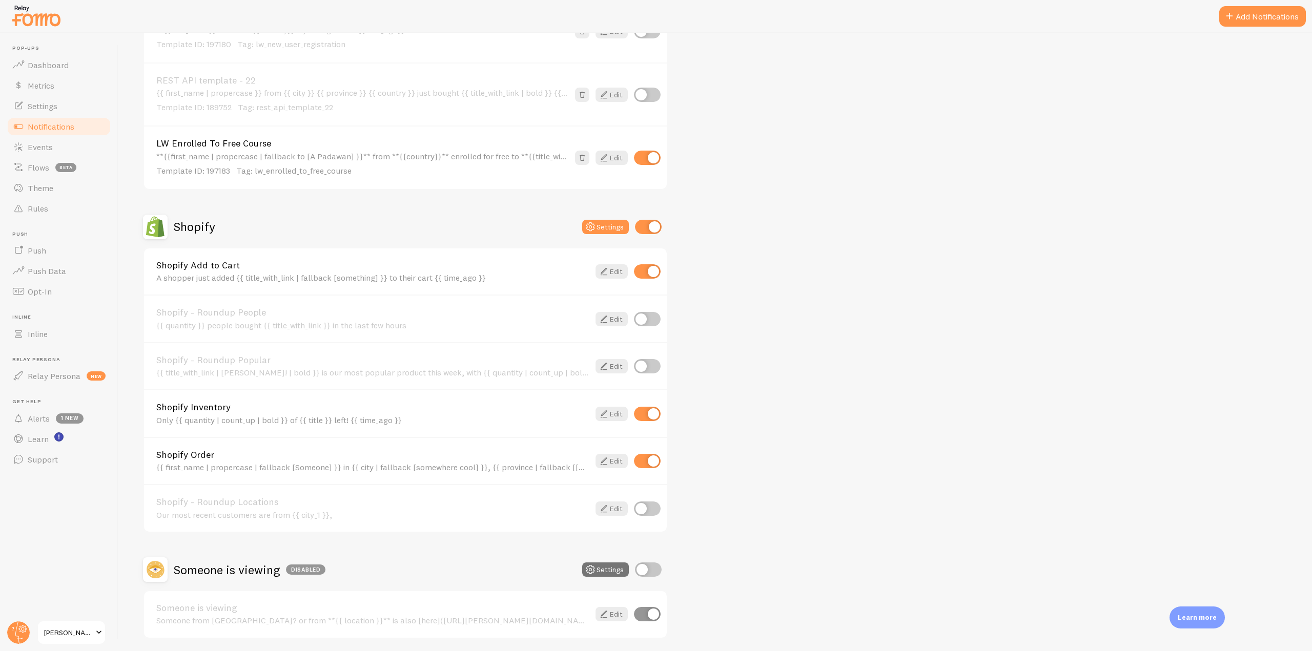
click at [228, 459] on link "Shopify Order" at bounding box center [372, 454] width 433 height 9
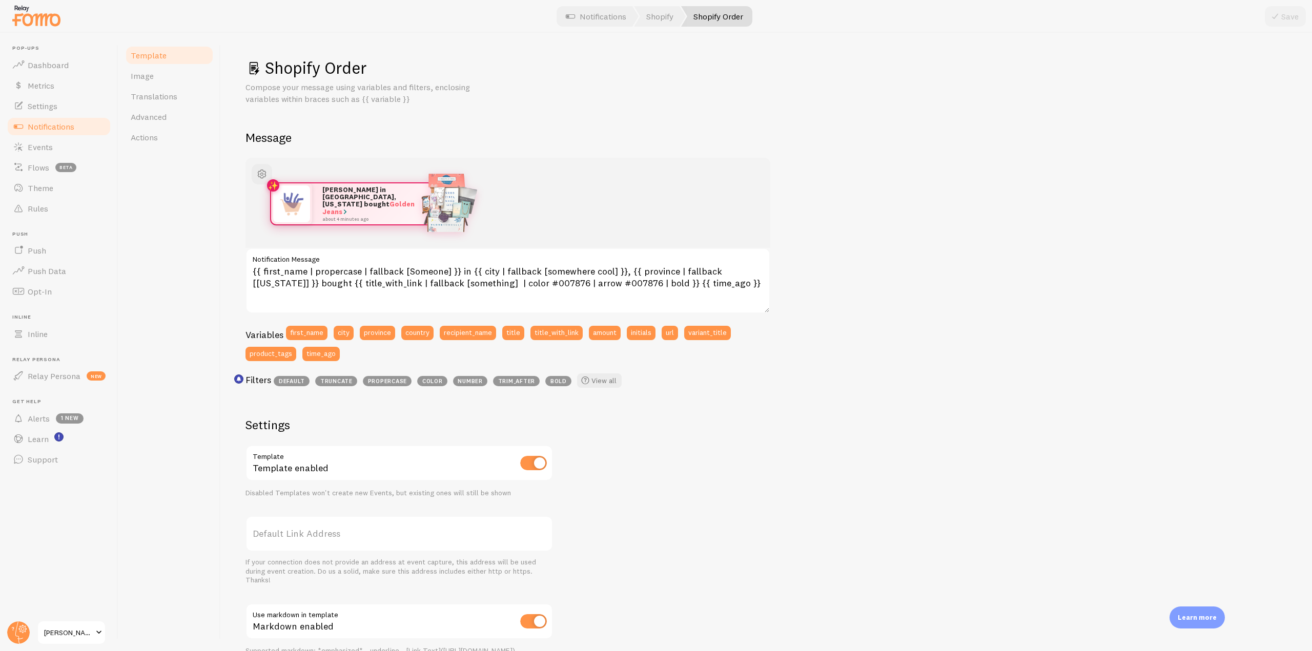
click at [624, 183] on div "[PERSON_NAME] in [GEOGRAPHIC_DATA], [US_STATE] bought Golden Jeans about 4 minu…" at bounding box center [508, 202] width 476 height 41
click at [50, 130] on span "Notifications" at bounding box center [51, 126] width 47 height 10
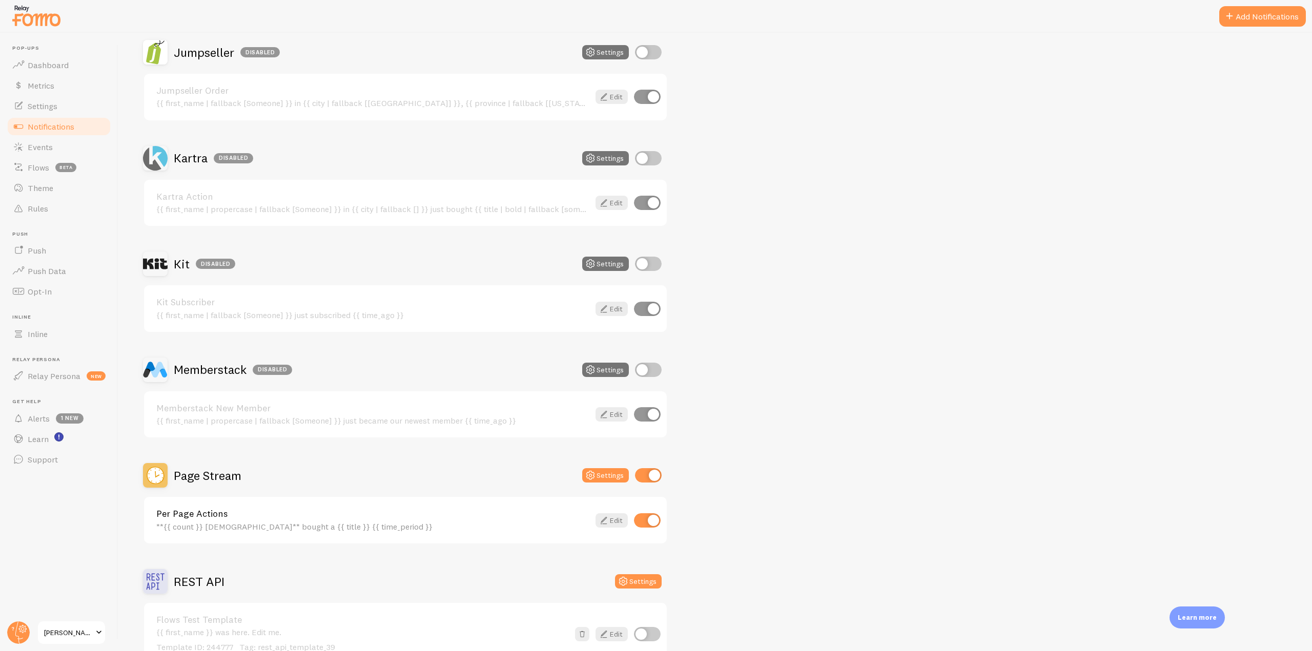
scroll to position [1589, 0]
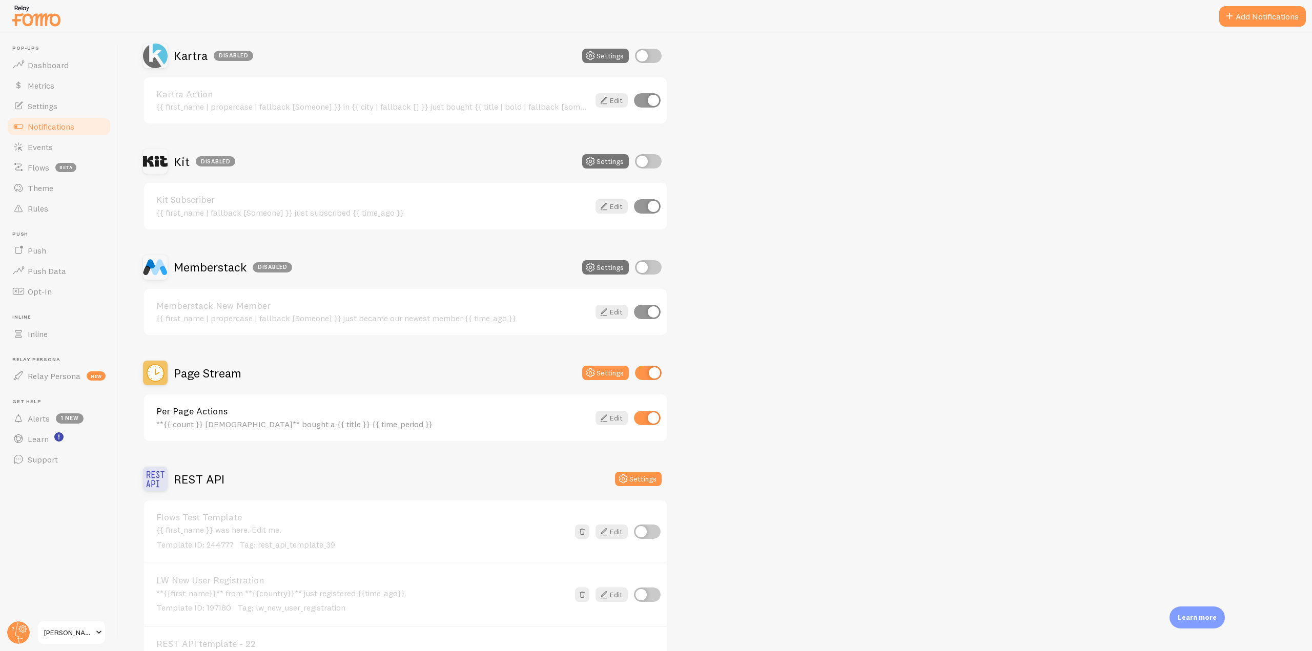
click at [196, 380] on h2 "Page Stream" at bounding box center [208, 373] width 68 height 16
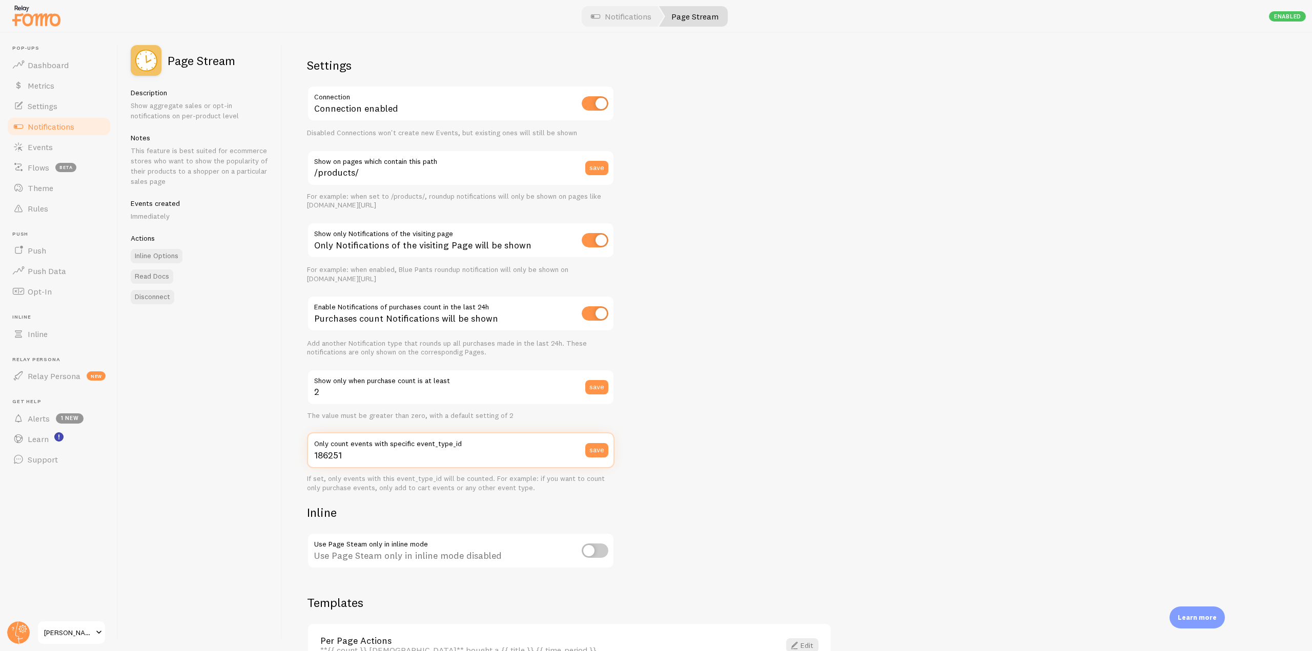
drag, startPoint x: 360, startPoint y: 452, endPoint x: 277, endPoint y: 451, distance: 83.5
click at [277, 451] on div "Page Stream Description Show aggregate sales or opt-in notifications on per-pro…" at bounding box center [715, 342] width 1194 height 619
drag, startPoint x: 340, startPoint y: 462, endPoint x: 334, endPoint y: 451, distance: 12.1
click at [292, 458] on div "Settings Connection Connection enabled Disabled Connections won't create new Ev…" at bounding box center [797, 342] width 1030 height 619
click at [598, 454] on button "save" at bounding box center [596, 450] width 23 height 14
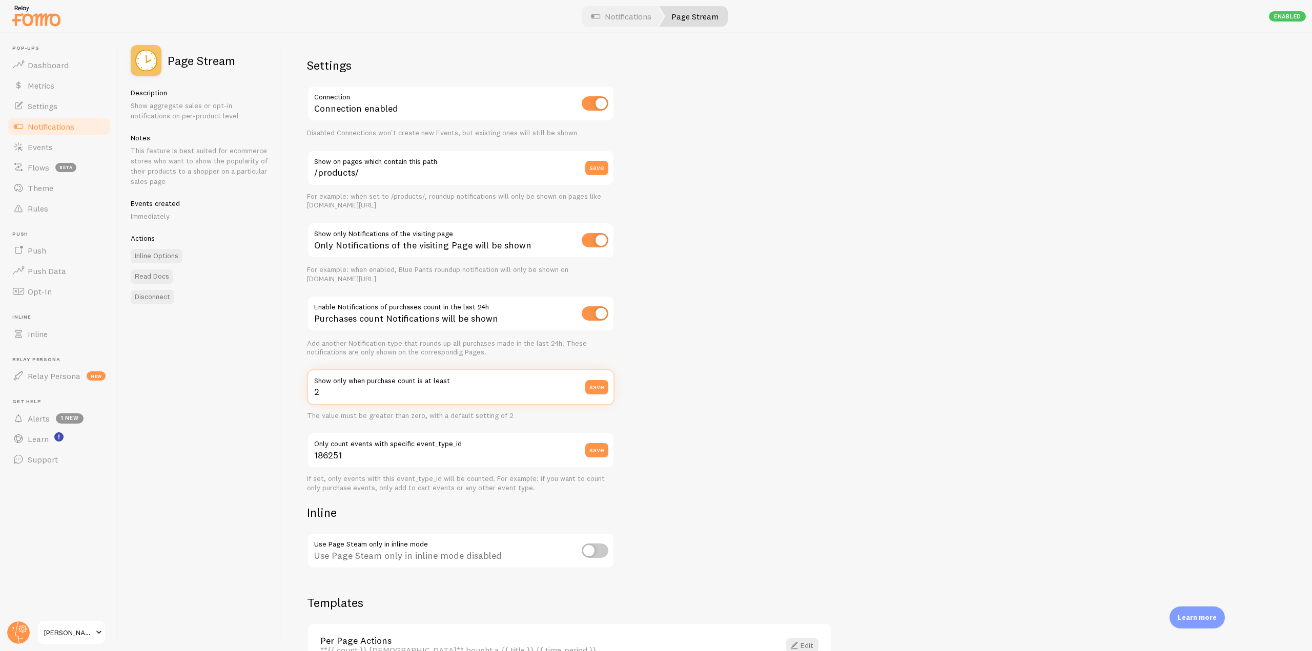
drag, startPoint x: 313, startPoint y: 394, endPoint x: 298, endPoint y: 394, distance: 14.3
click at [298, 394] on div "Settings Connection Connection enabled Disabled Connections won't create new Ev…" at bounding box center [797, 342] width 1030 height 619
type input "1"
click at [601, 382] on button "save" at bounding box center [596, 387] width 23 height 14
drag, startPoint x: 492, startPoint y: 307, endPoint x: 476, endPoint y: 305, distance: 16.0
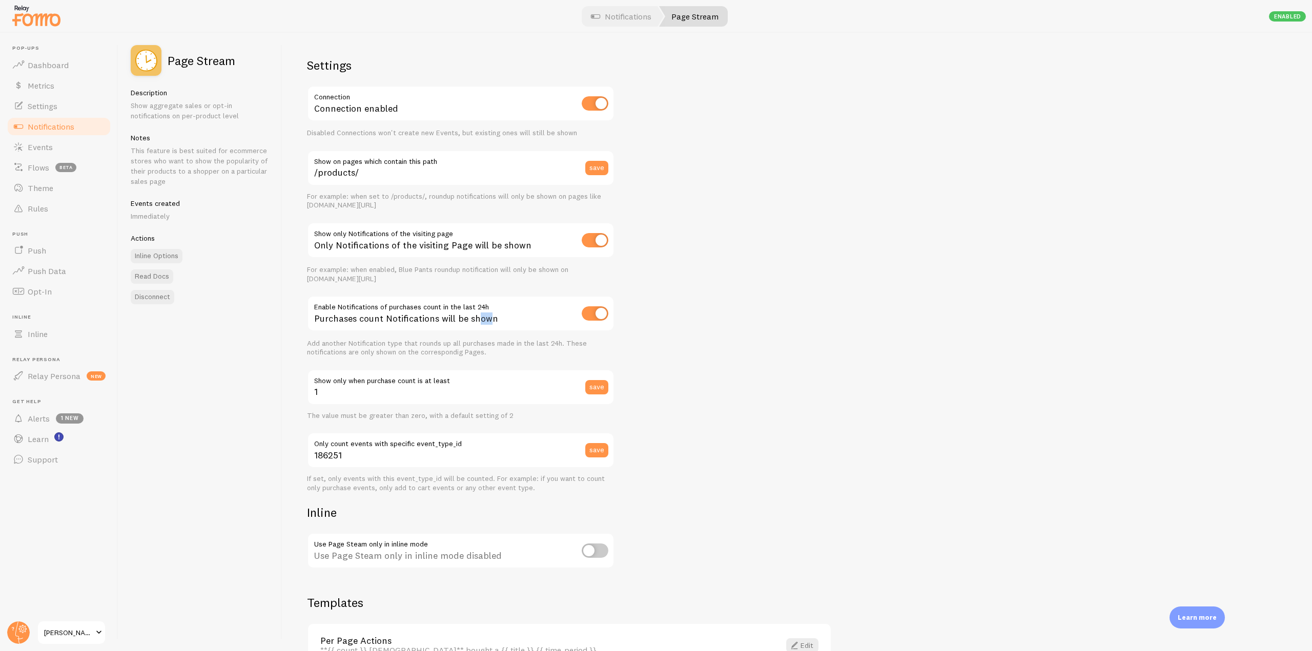
click at [476, 305] on div "Purchases count Notifications will be shown" at bounding box center [460, 314] width 307 height 37
click at [61, 148] on link "Events" at bounding box center [59, 147] width 106 height 20
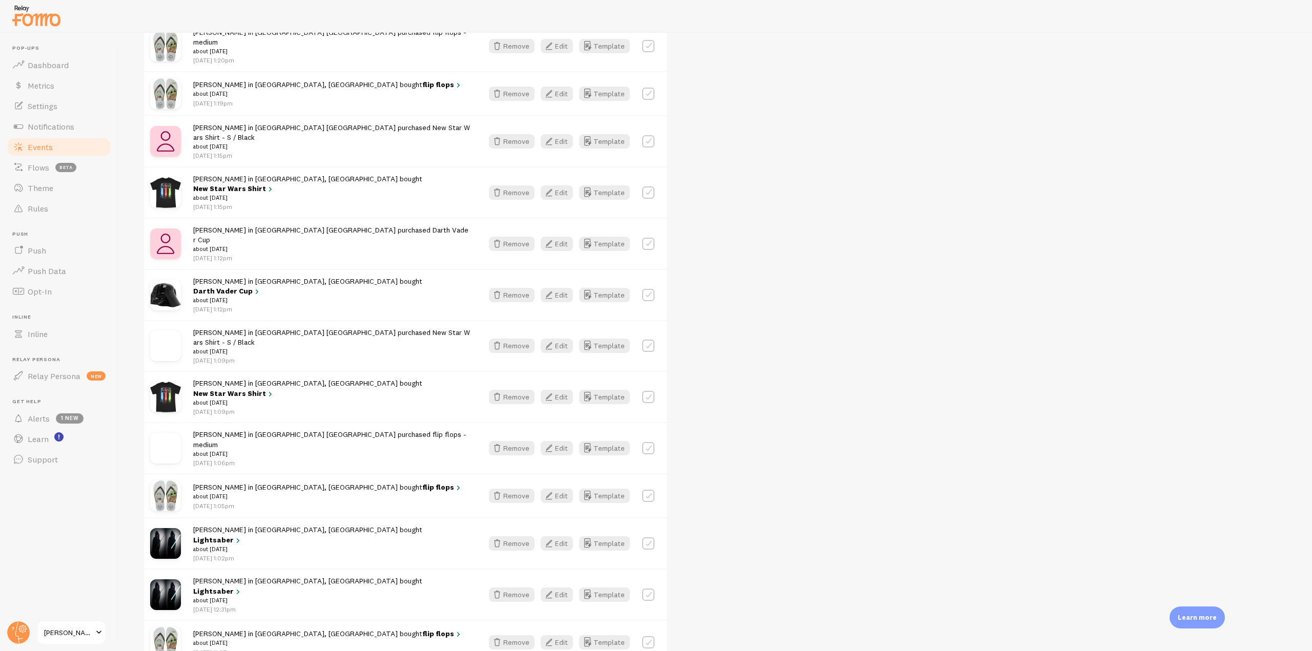
scroll to position [564, 0]
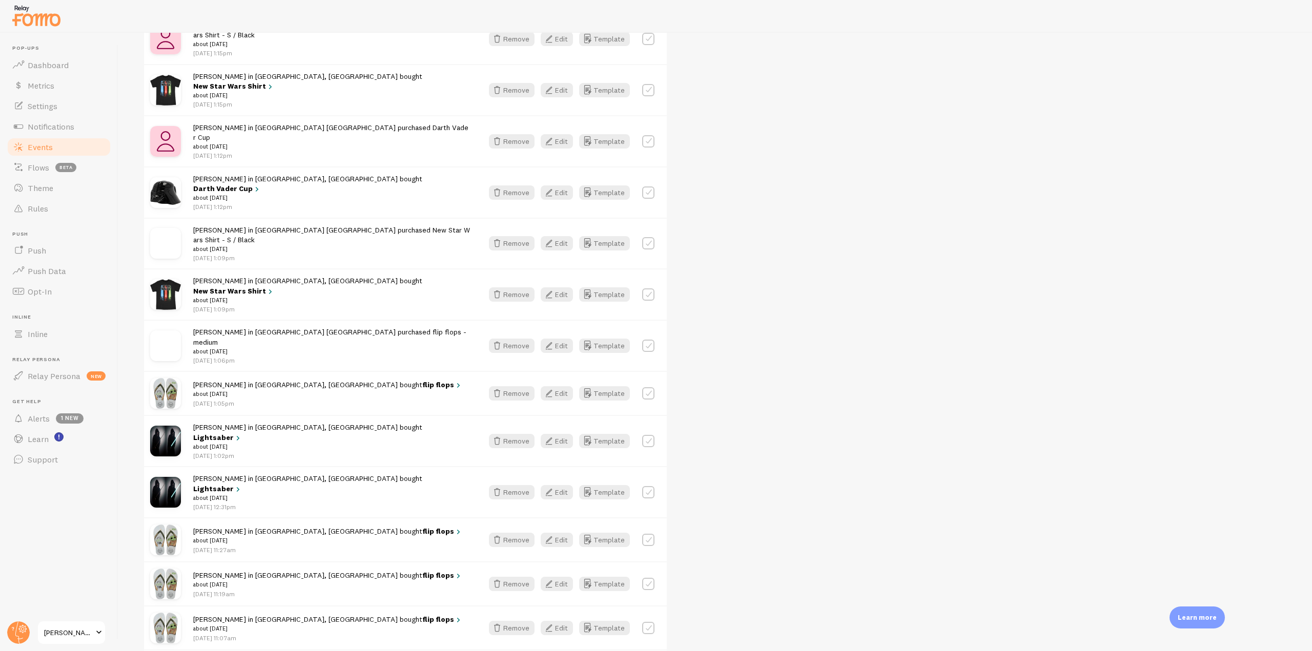
drag, startPoint x: 184, startPoint y: 372, endPoint x: 364, endPoint y: 369, distance: 179.9
click at [364, 415] on div "[PERSON_NAME] in [GEOGRAPHIC_DATA], [GEOGRAPHIC_DATA] bought [GEOGRAPHIC_DATA] …" at bounding box center [405, 440] width 523 height 51
drag, startPoint x: 188, startPoint y: 413, endPoint x: 365, endPoint y: 413, distance: 177.3
click at [365, 466] on div "[PERSON_NAME] in [GEOGRAPHIC_DATA], [GEOGRAPHIC_DATA] bought [GEOGRAPHIC_DATA] …" at bounding box center [405, 491] width 523 height 51
click at [273, 493] on small "about [DATE]" at bounding box center [331, 497] width 277 height 9
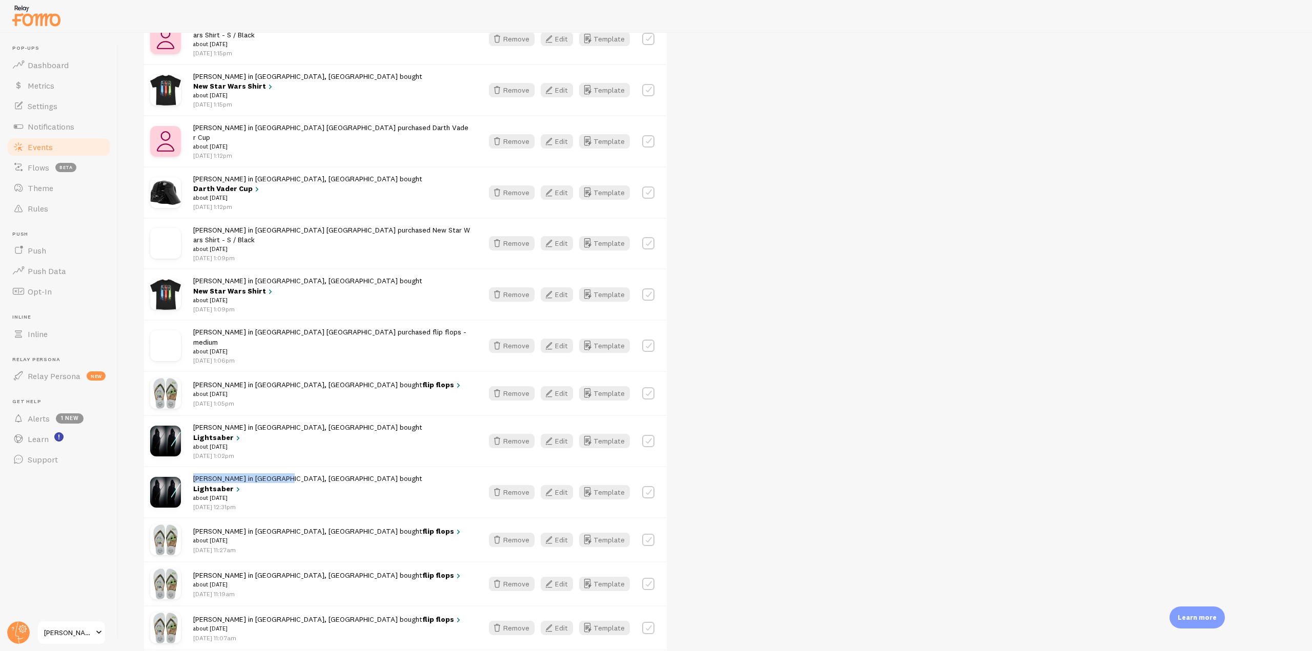
drag, startPoint x: 194, startPoint y: 415, endPoint x: 273, endPoint y: 417, distance: 78.9
click at [273, 474] on span "[PERSON_NAME] in [GEOGRAPHIC_DATA], [GEOGRAPHIC_DATA] bought [GEOGRAPHIC_DATA] …" at bounding box center [331, 488] width 277 height 29
drag, startPoint x: 188, startPoint y: 375, endPoint x: 259, endPoint y: 375, distance: 70.7
click at [259, 415] on div "[PERSON_NAME] in [GEOGRAPHIC_DATA], [GEOGRAPHIC_DATA] bought [GEOGRAPHIC_DATA] …" at bounding box center [405, 440] width 523 height 51
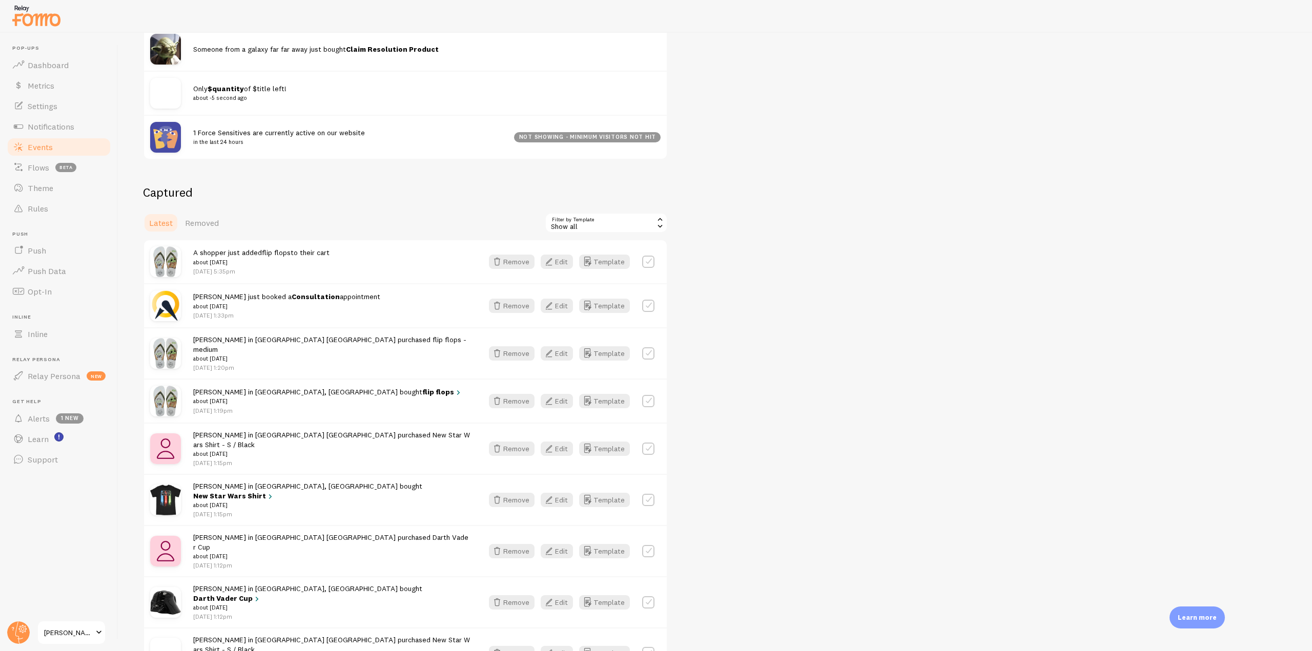
scroll to position [0, 0]
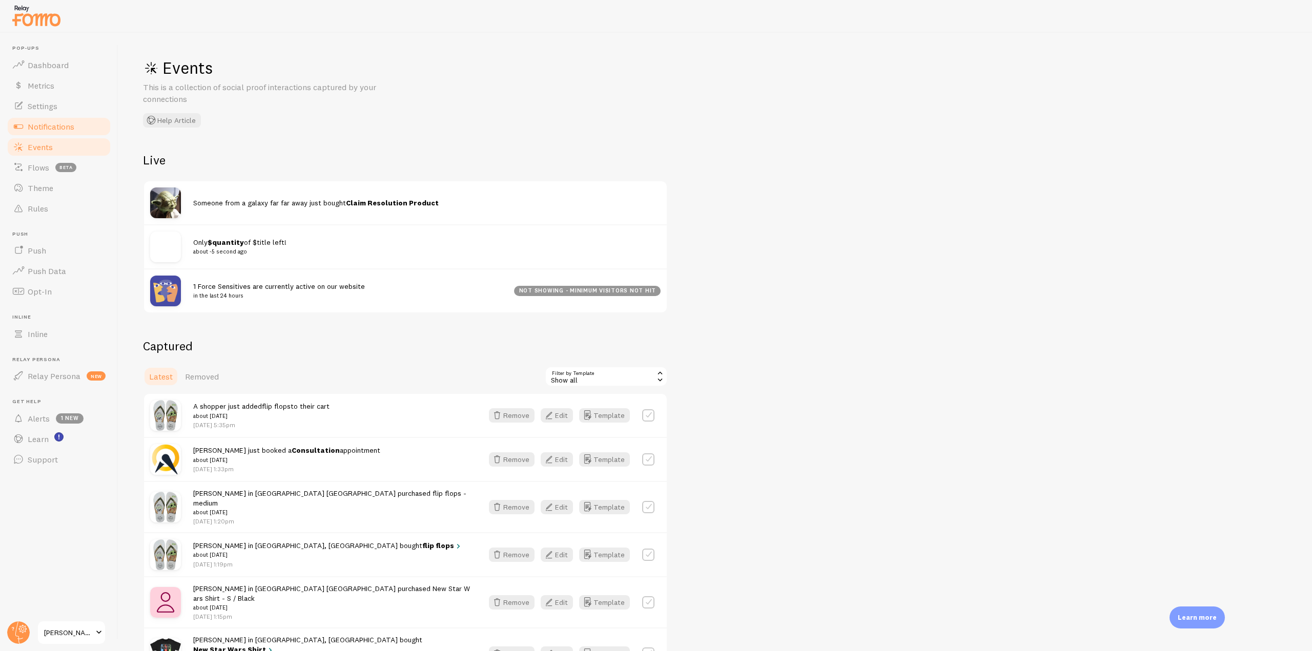
drag, startPoint x: 56, startPoint y: 123, endPoint x: 87, endPoint y: 131, distance: 31.7
click at [56, 123] on span "Notifications" at bounding box center [51, 126] width 47 height 10
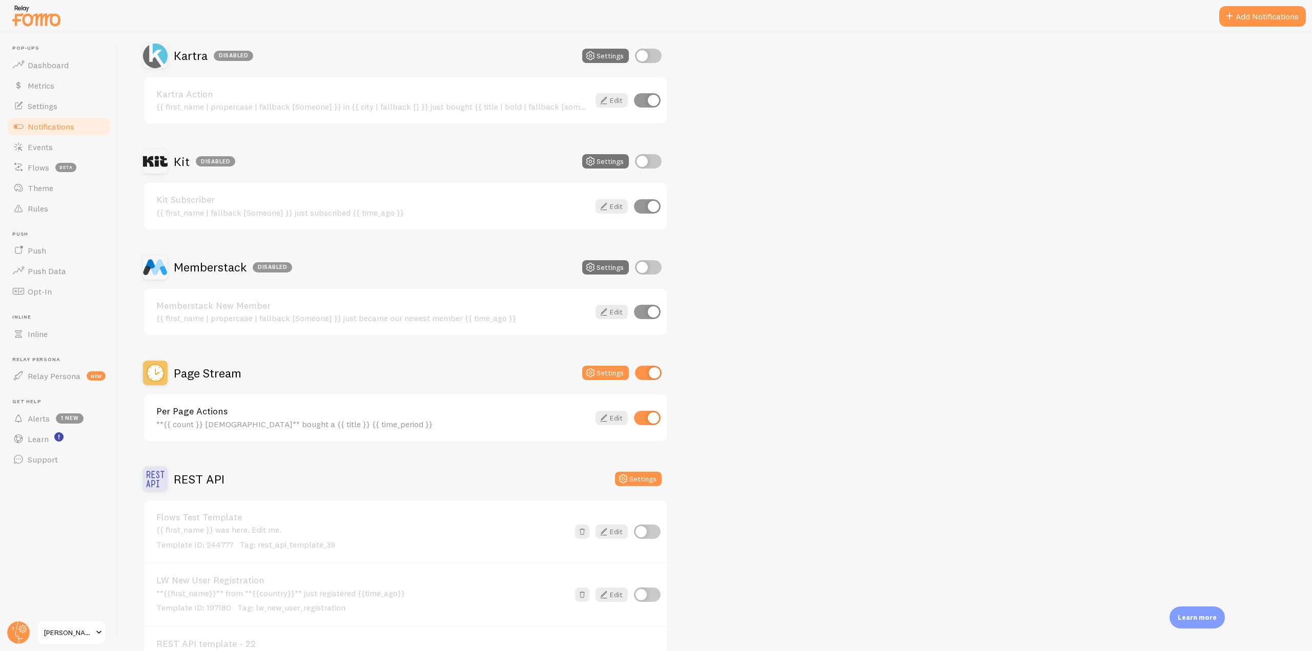
scroll to position [1640, 0]
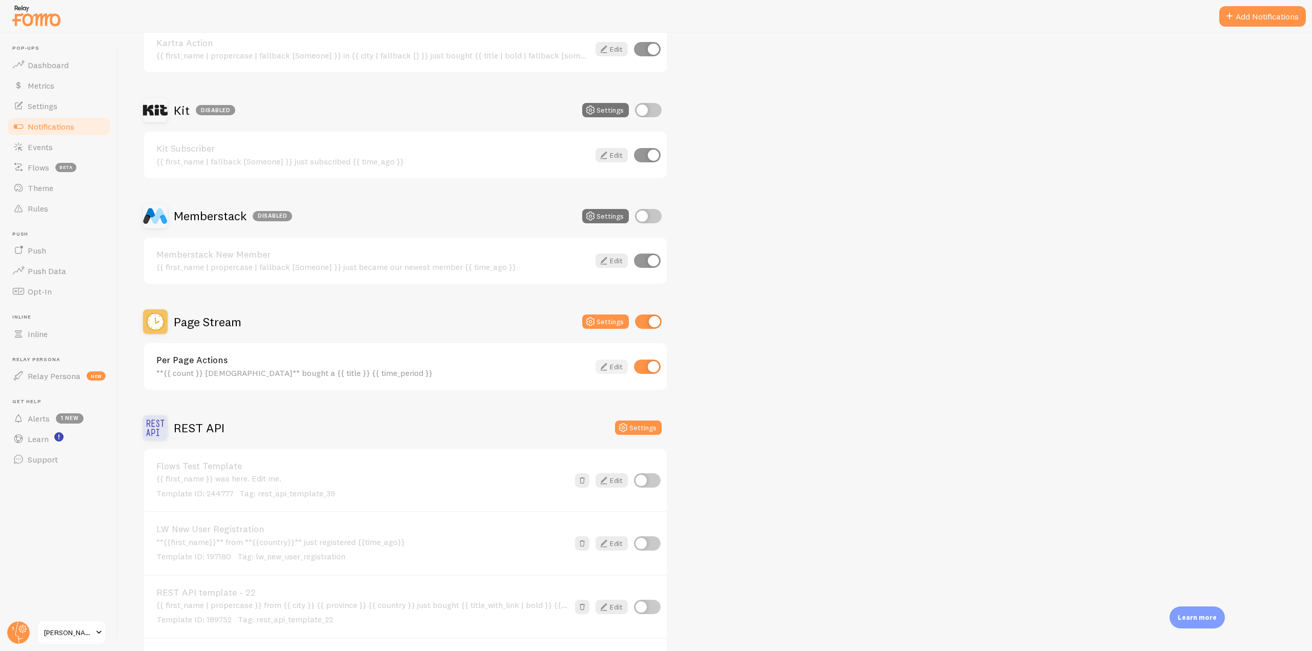
click at [606, 367] on icon at bounding box center [604, 367] width 12 height 12
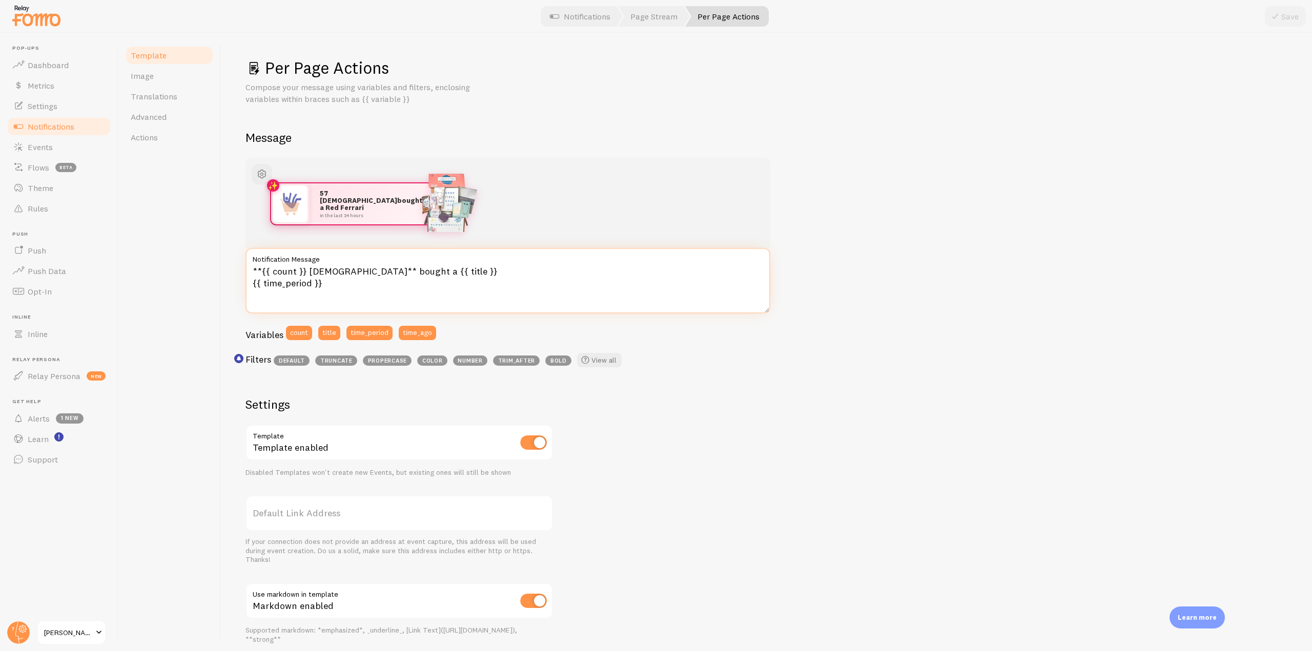
click at [325, 272] on textarea "**{{ count }} [DEMOGRAPHIC_DATA]** bought a {{ title }} {{ time_period }}" at bounding box center [507, 281] width 525 height 66
click at [427, 297] on textarea "**{{ count }} Jedis** bought a {{ title }} {{ time_period }}" at bounding box center [507, 281] width 525 height 66
type textarea "**{{ count }} Jedis** bought a {{ title }} {{ time_period }}"
click at [1278, 24] on button "Save" at bounding box center [1285, 16] width 41 height 20
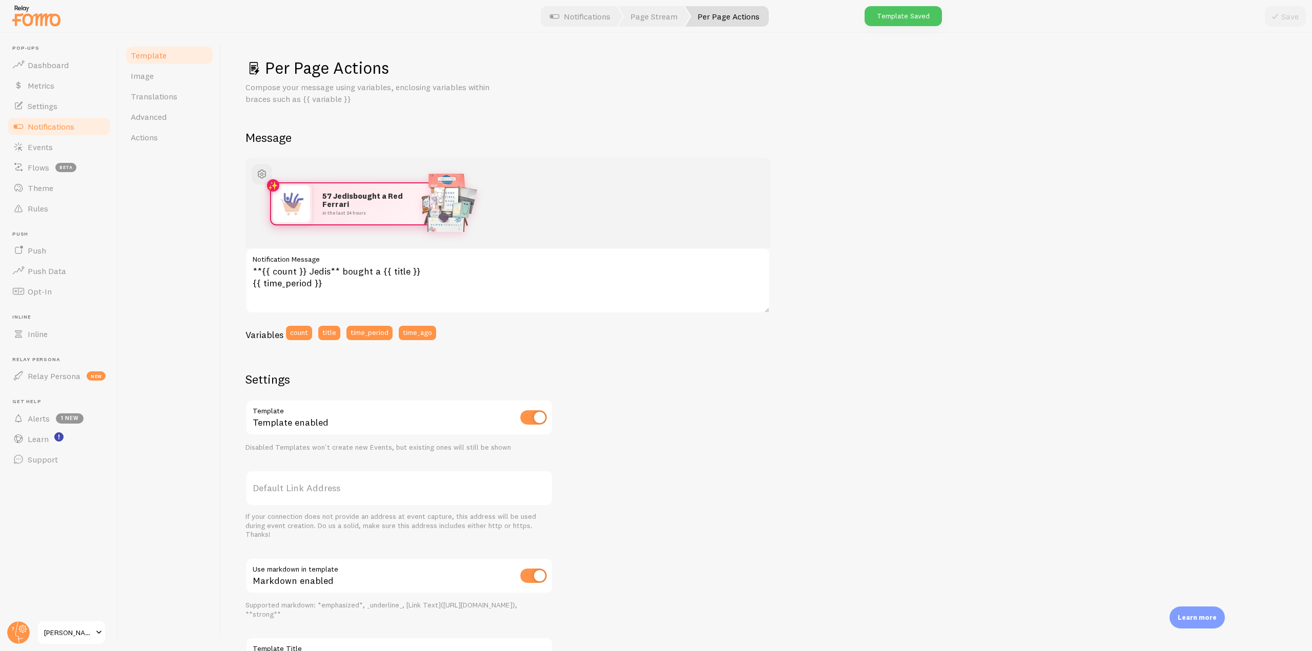
click at [59, 125] on span "Notifications" at bounding box center [51, 126] width 47 height 10
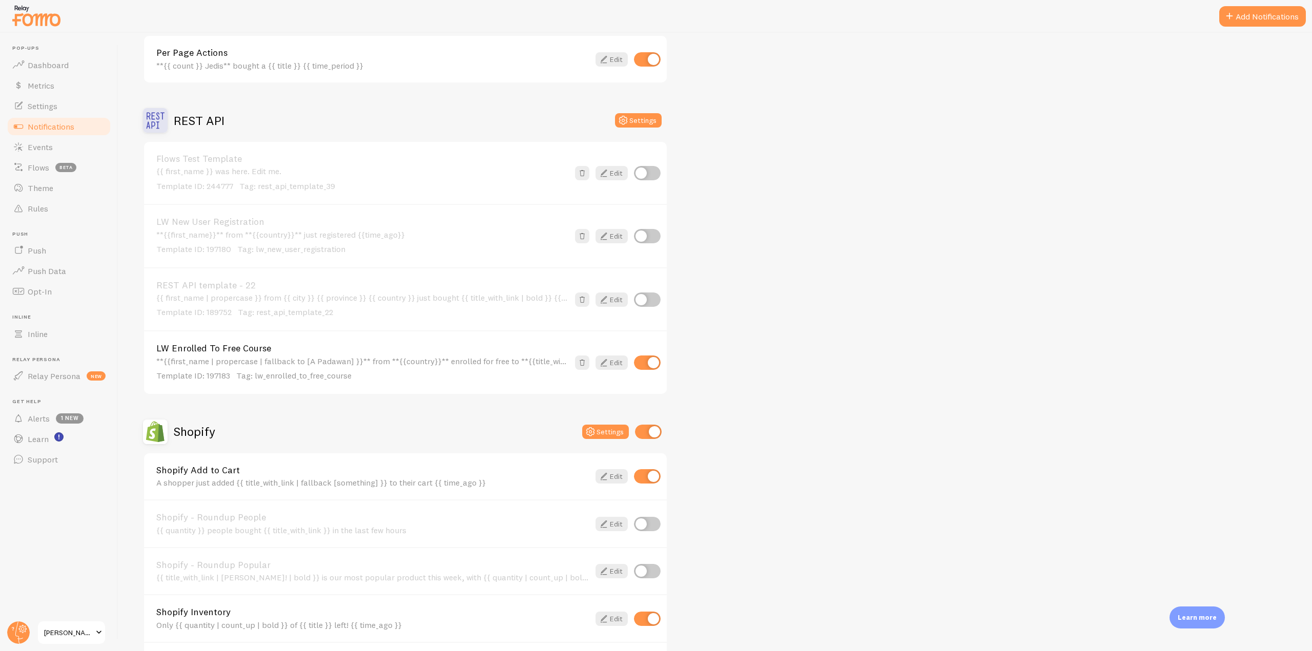
scroll to position [1742, 0]
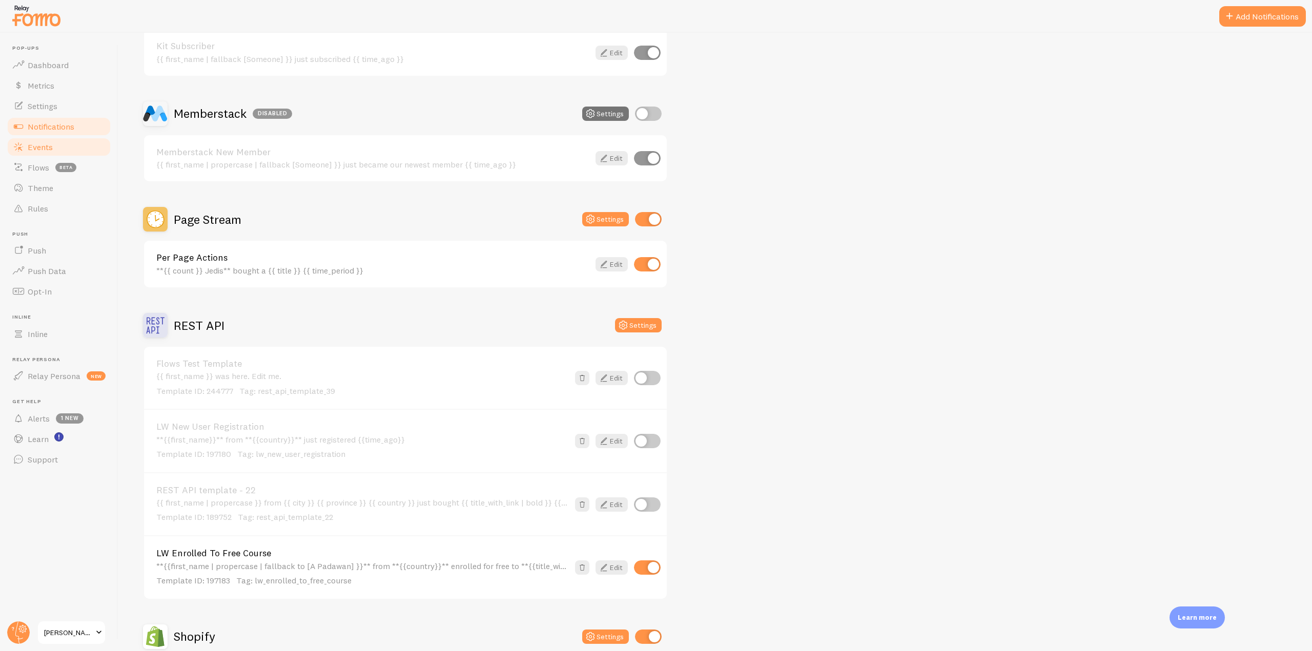
click at [43, 156] on link "Events" at bounding box center [59, 147] width 106 height 20
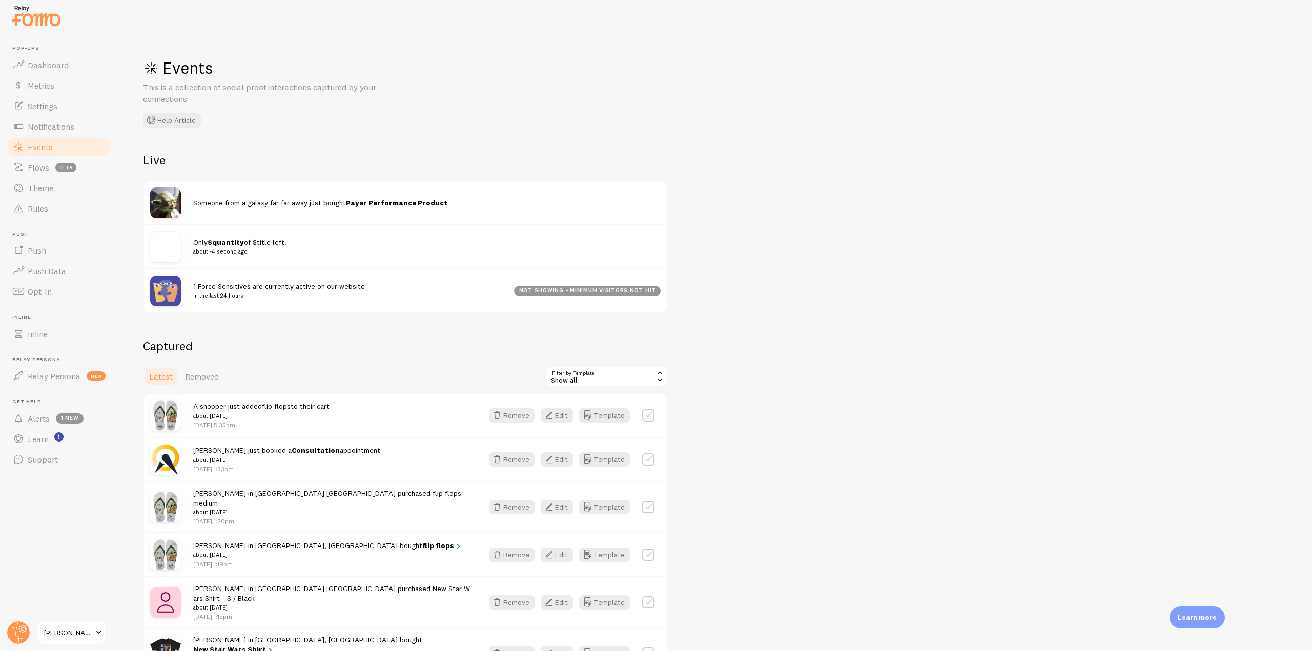
click at [36, 145] on span "Events" at bounding box center [40, 147] width 25 height 10
click at [584, 370] on div "Show all" at bounding box center [606, 376] width 123 height 20
click at [577, 419] on li "Shopify Order" at bounding box center [606, 417] width 121 height 15
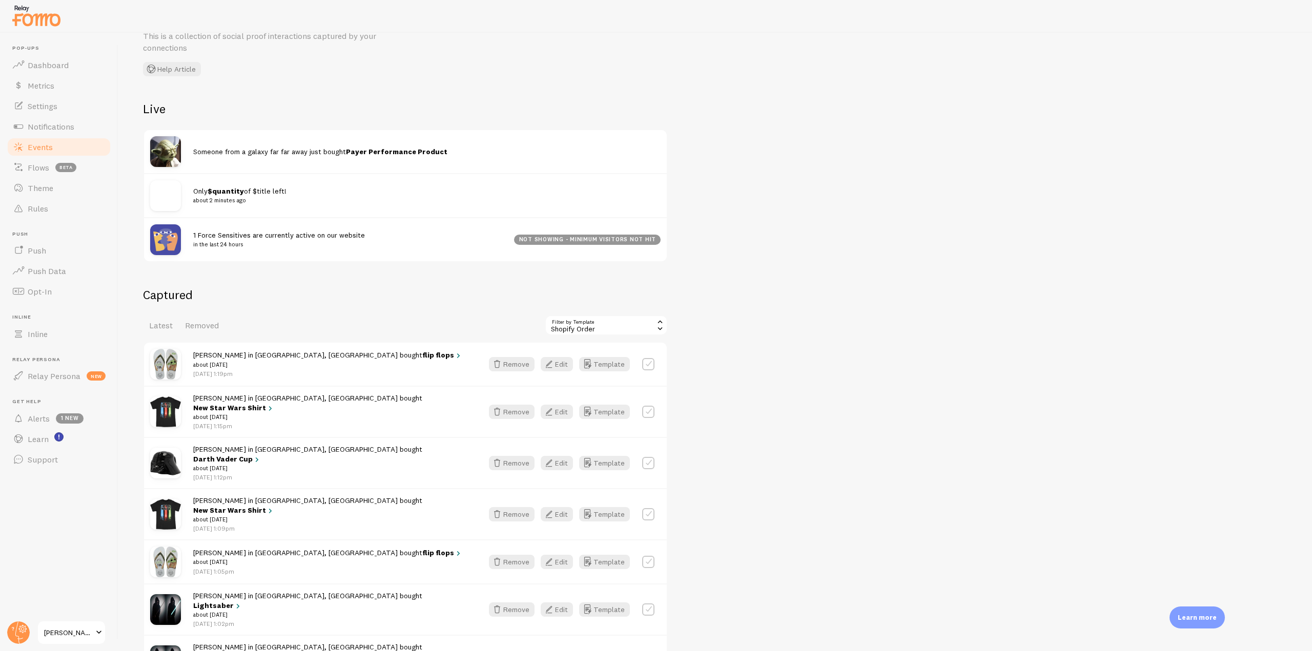
scroll to position [102, 0]
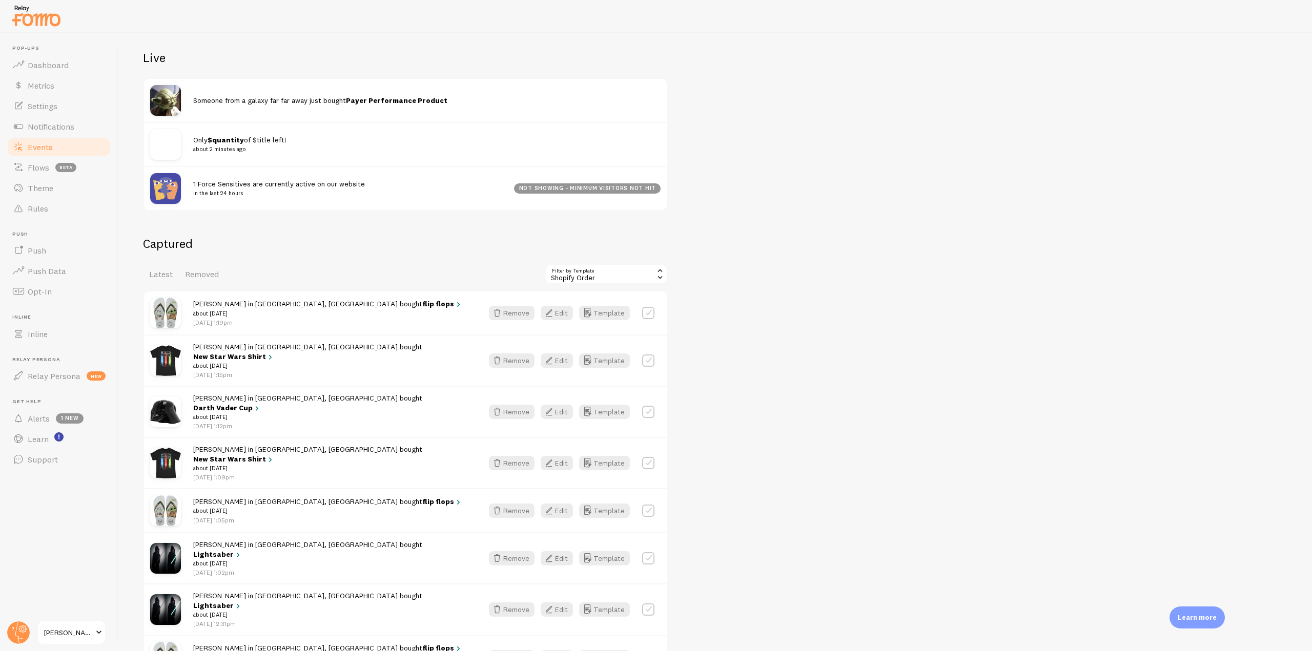
drag, startPoint x: 200, startPoint y: 535, endPoint x: 259, endPoint y: 537, distance: 59.5
click at [259, 559] on small "about [DATE]" at bounding box center [331, 563] width 277 height 9
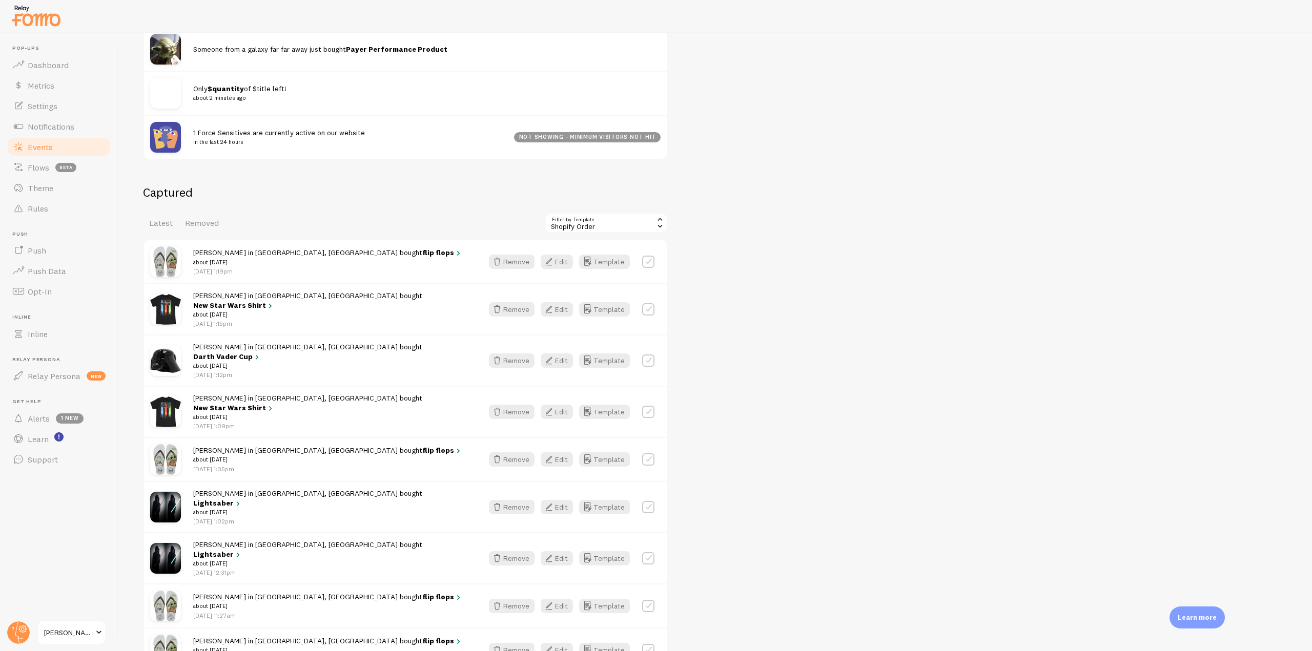
drag, startPoint x: 189, startPoint y: 517, endPoint x: 276, endPoint y: 530, distance: 87.6
click at [276, 532] on div "[PERSON_NAME] in [GEOGRAPHIC_DATA], [GEOGRAPHIC_DATA] bought [GEOGRAPHIC_DATA] …" at bounding box center [405, 557] width 523 height 51
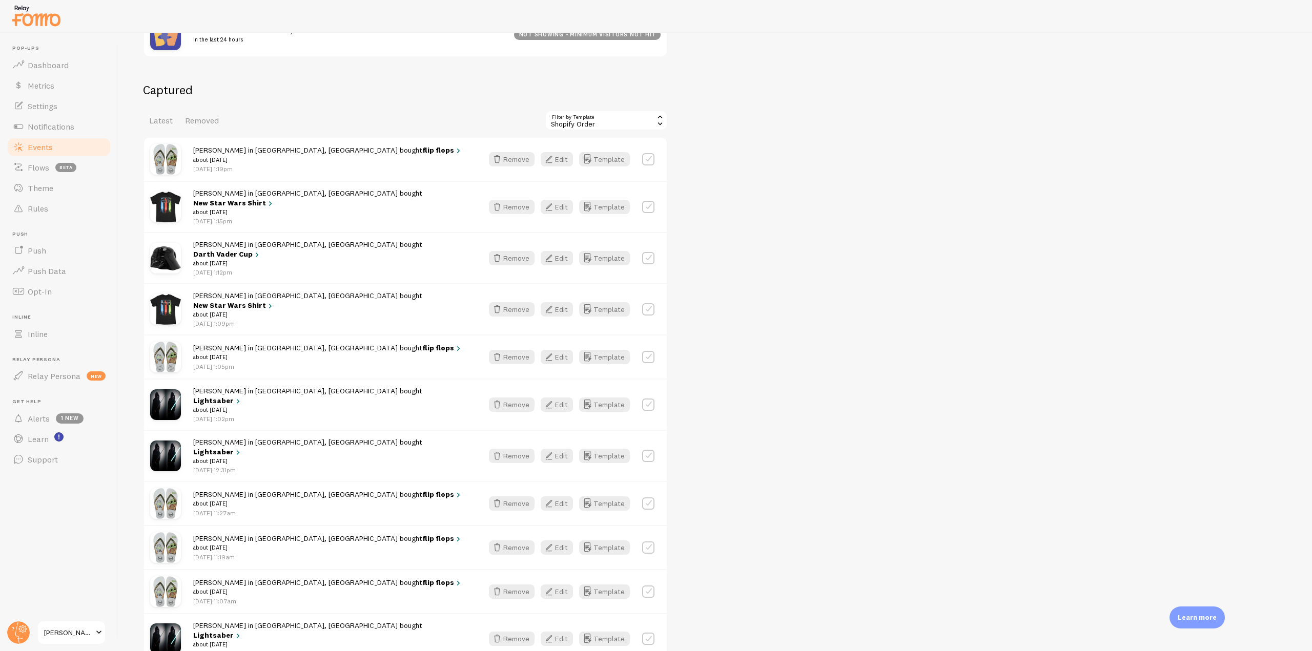
scroll to position [277, 0]
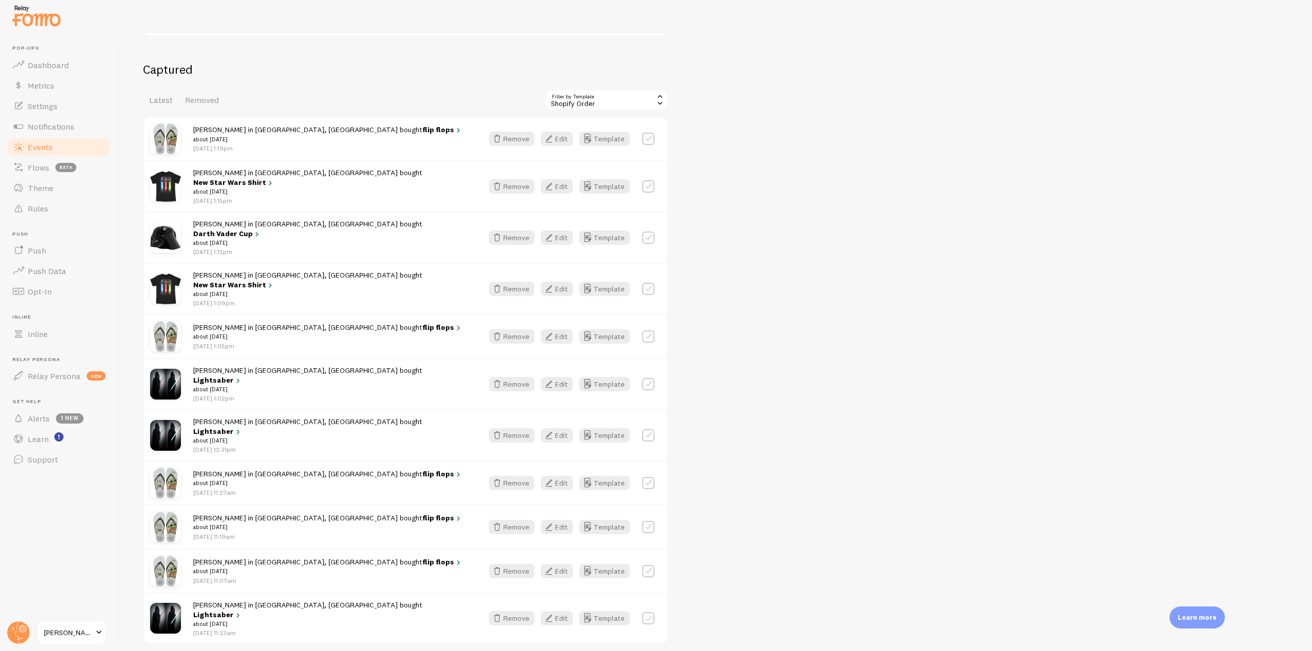
drag, startPoint x: 255, startPoint y: 584, endPoint x: 190, endPoint y: 568, distance: 66.5
click at [190, 593] on div "[PERSON_NAME] in [GEOGRAPHIC_DATA], [GEOGRAPHIC_DATA] bought [GEOGRAPHIC_DATA] …" at bounding box center [405, 618] width 523 height 51
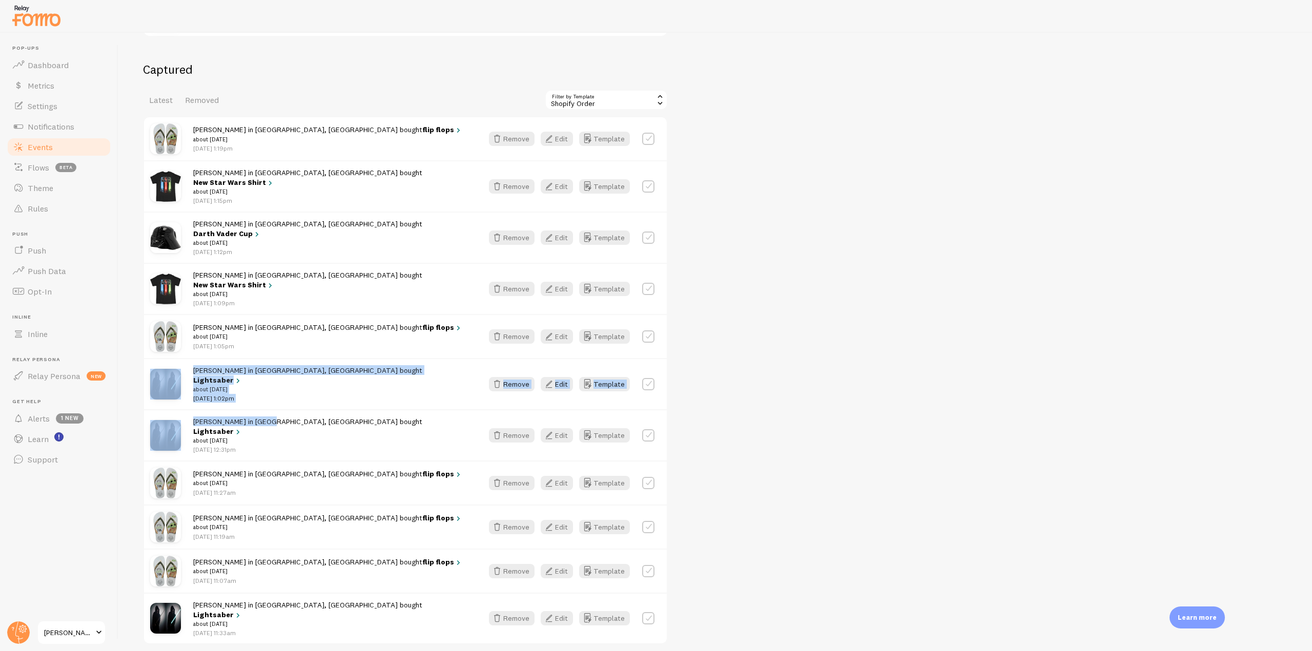
drag, startPoint x: 183, startPoint y: 351, endPoint x: 259, endPoint y: 389, distance: 85.3
click at [259, 389] on div "[PERSON_NAME] in [GEOGRAPHIC_DATA], [GEOGRAPHIC_DATA] bought flip flops about […" at bounding box center [405, 380] width 525 height 529
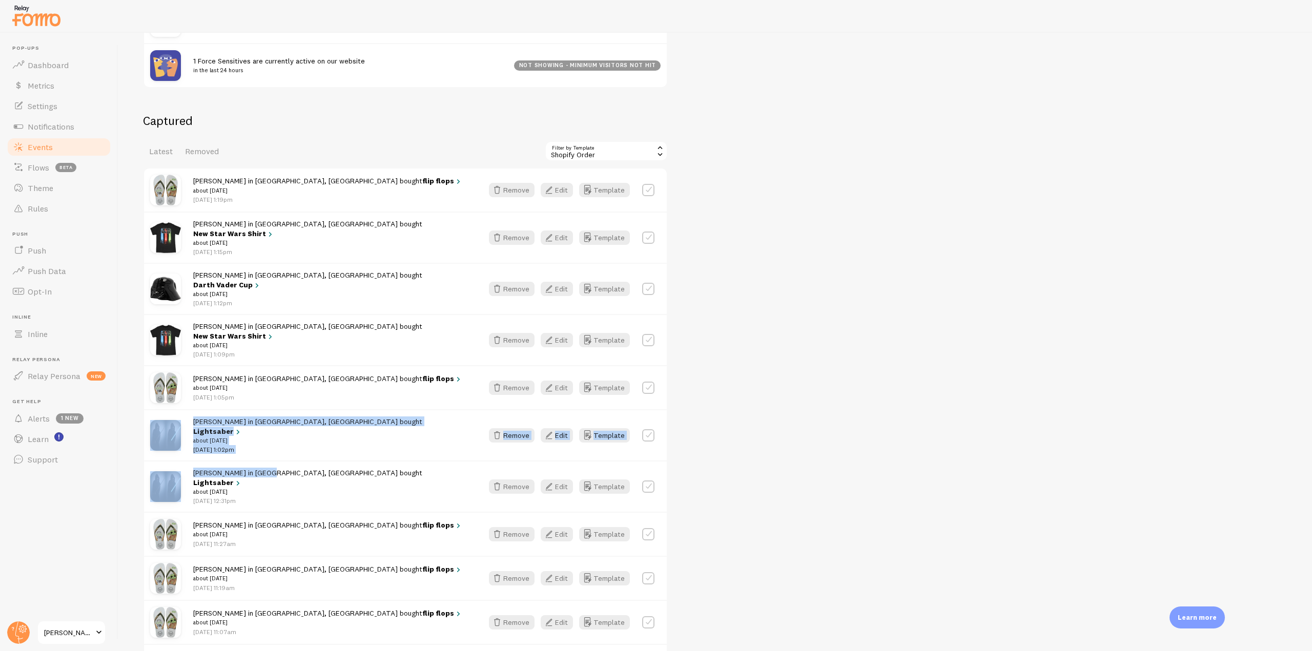
scroll to position [123, 0]
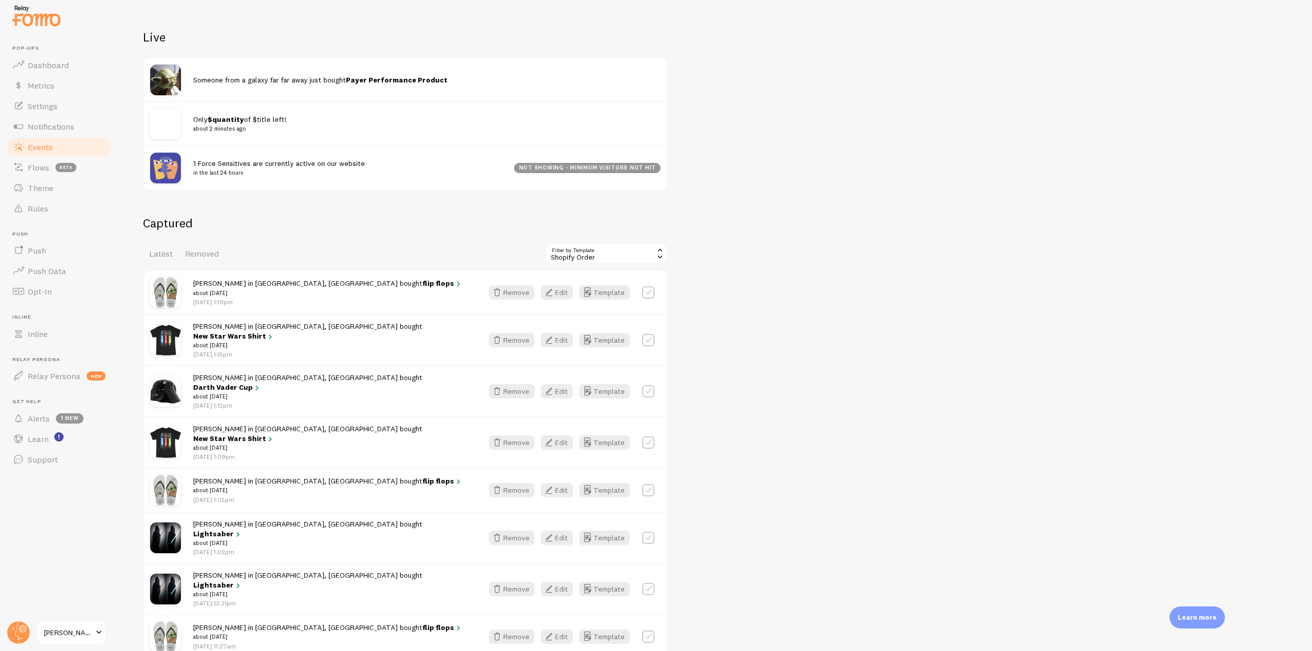
click at [603, 250] on div "Shopify Order" at bounding box center [606, 253] width 123 height 20
click at [571, 280] on li "Show all" at bounding box center [606, 281] width 121 height 15
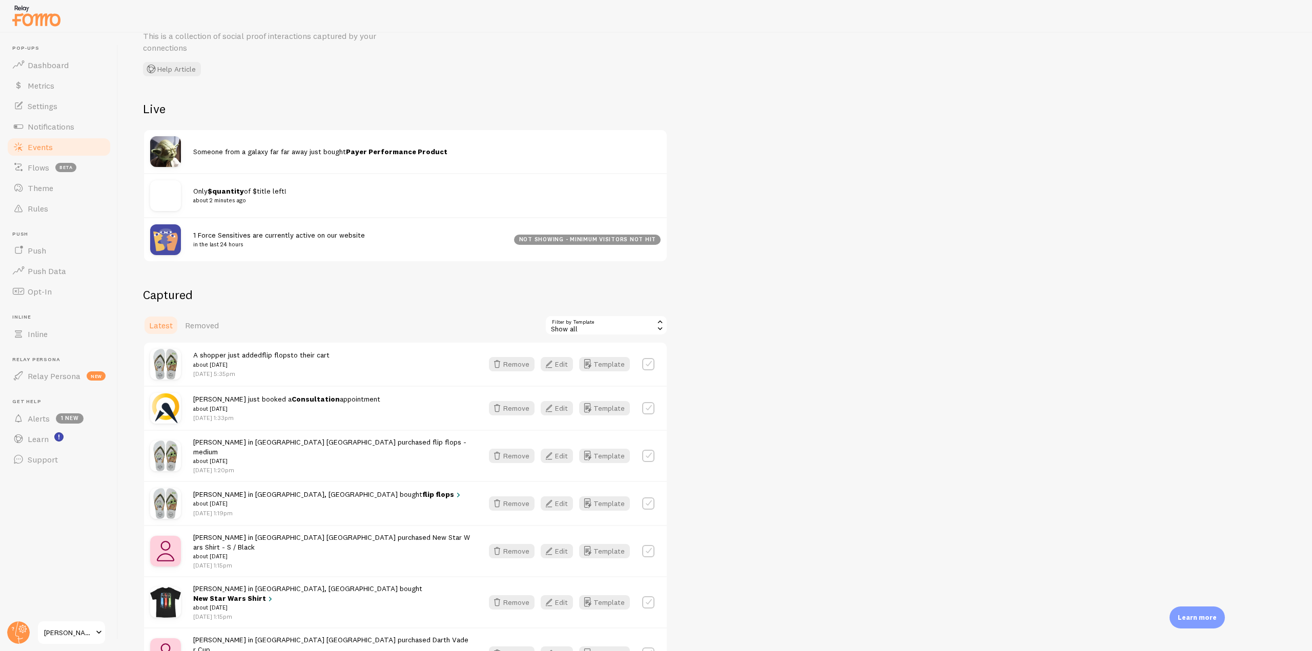
scroll to position [154, 0]
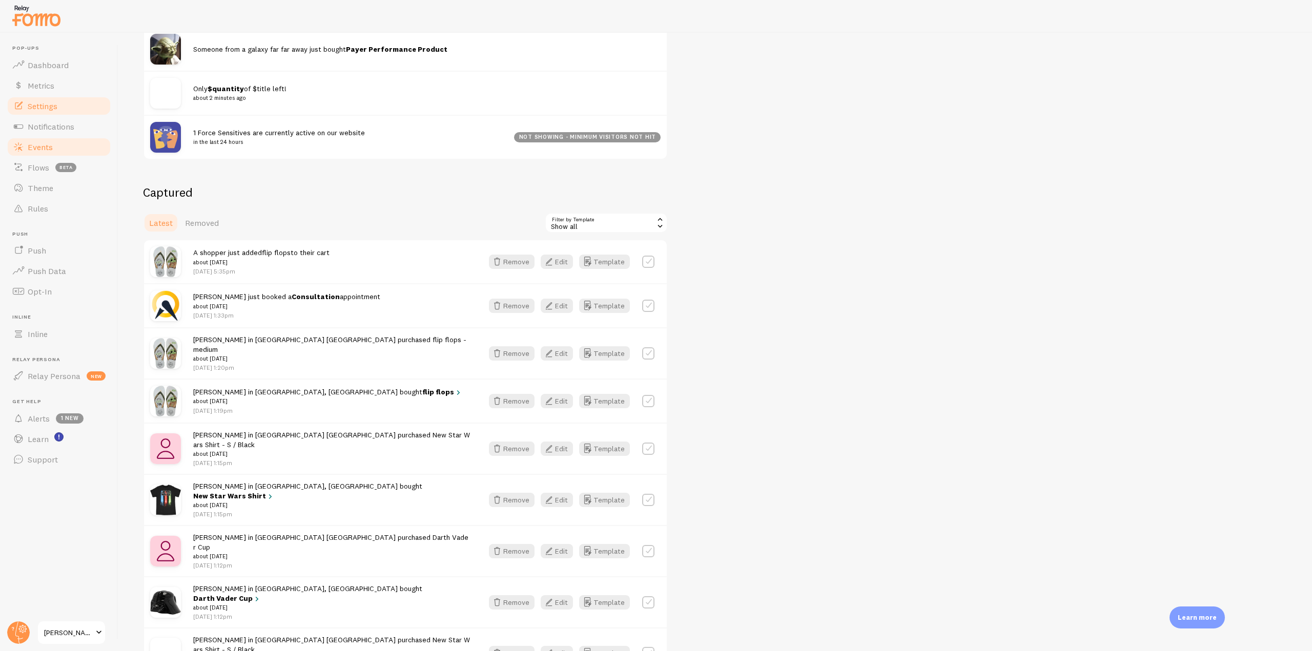
click at [44, 104] on span "Settings" at bounding box center [43, 106] width 30 height 10
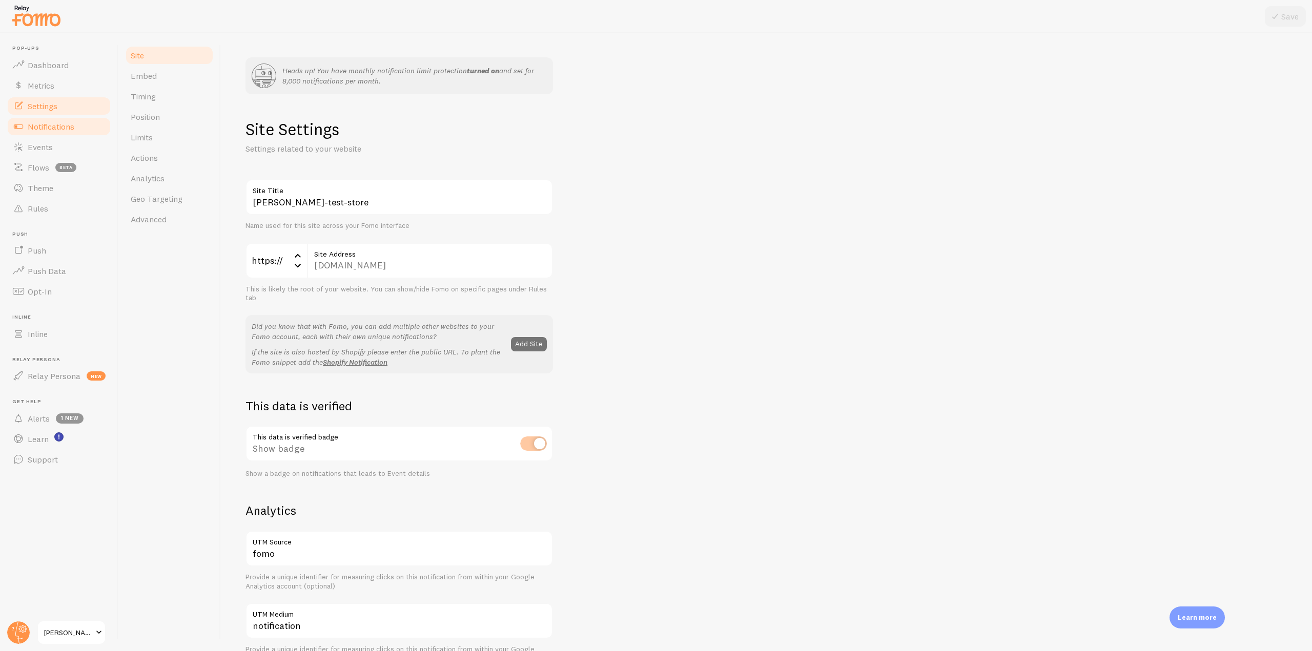
click at [53, 121] on span "Notifications" at bounding box center [51, 126] width 47 height 10
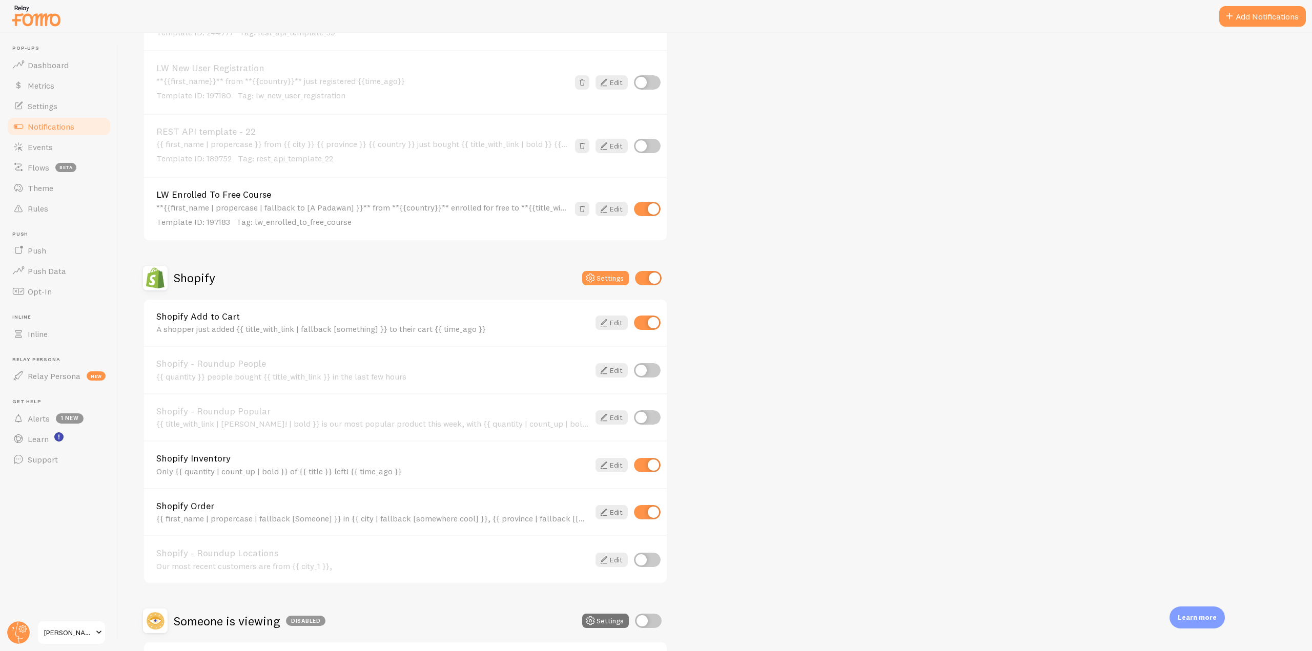
scroll to position [2152, 0]
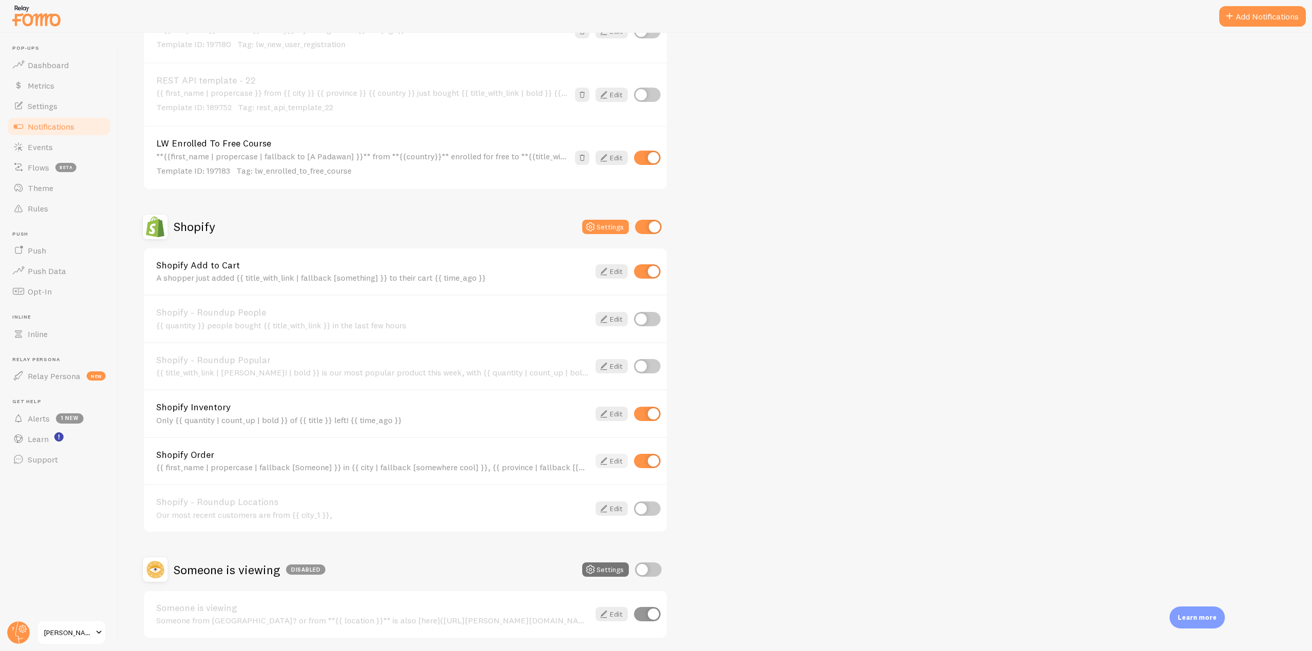
click at [601, 459] on icon at bounding box center [604, 461] width 12 height 12
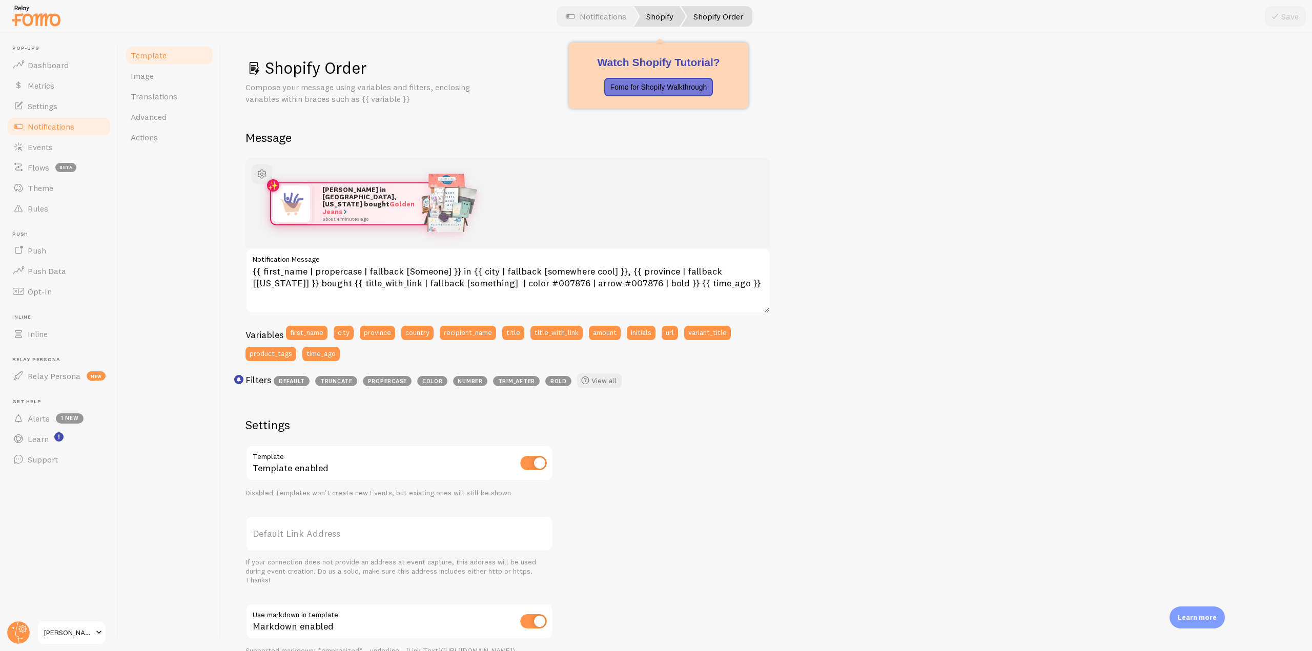
click at [644, 11] on link "Shopify" at bounding box center [660, 16] width 52 height 20
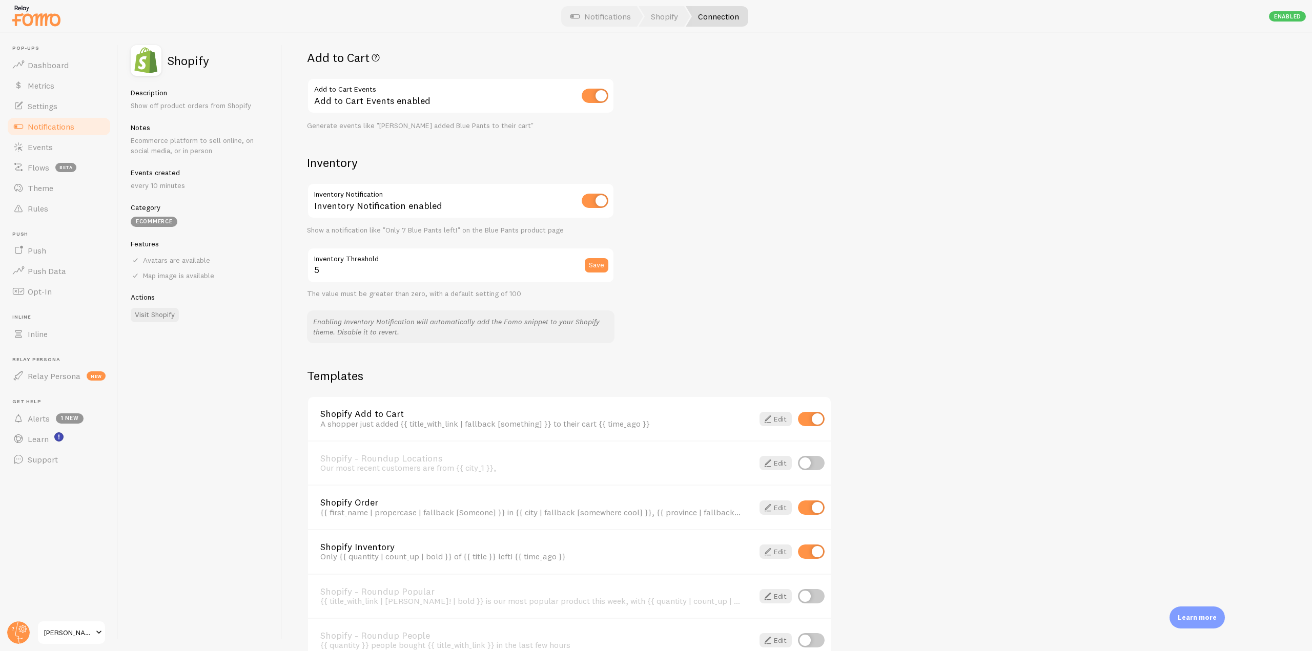
scroll to position [461, 0]
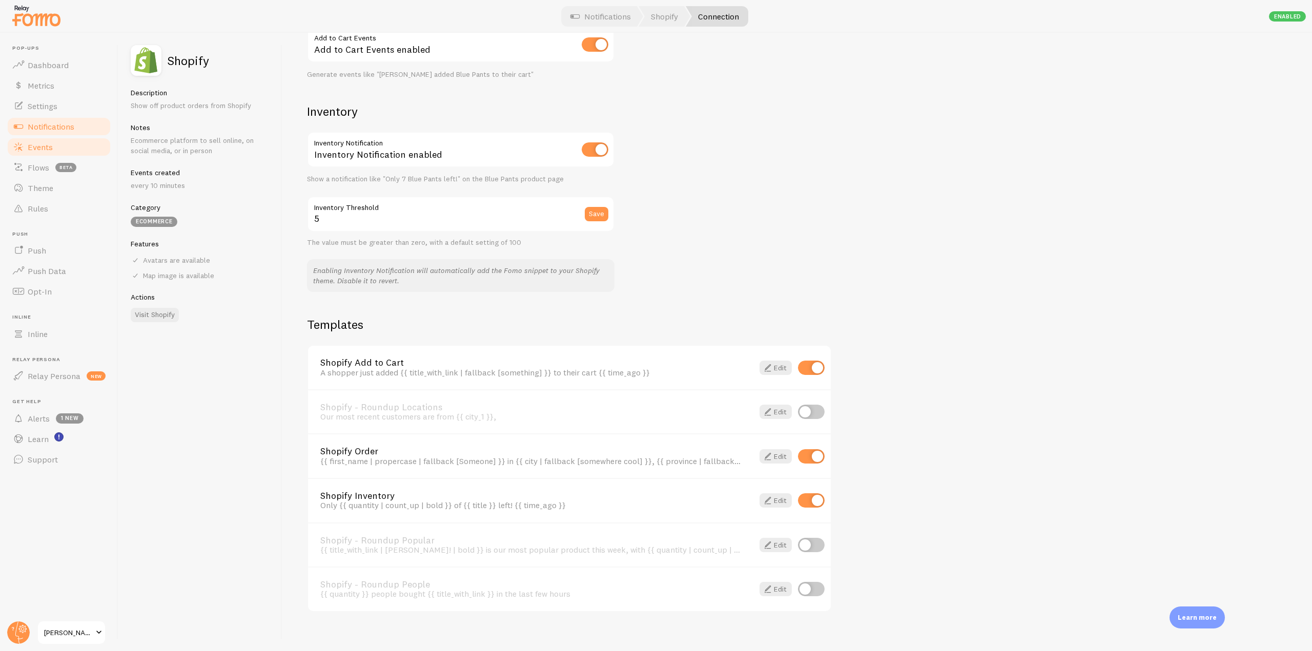
click at [47, 149] on span "Events" at bounding box center [40, 147] width 25 height 10
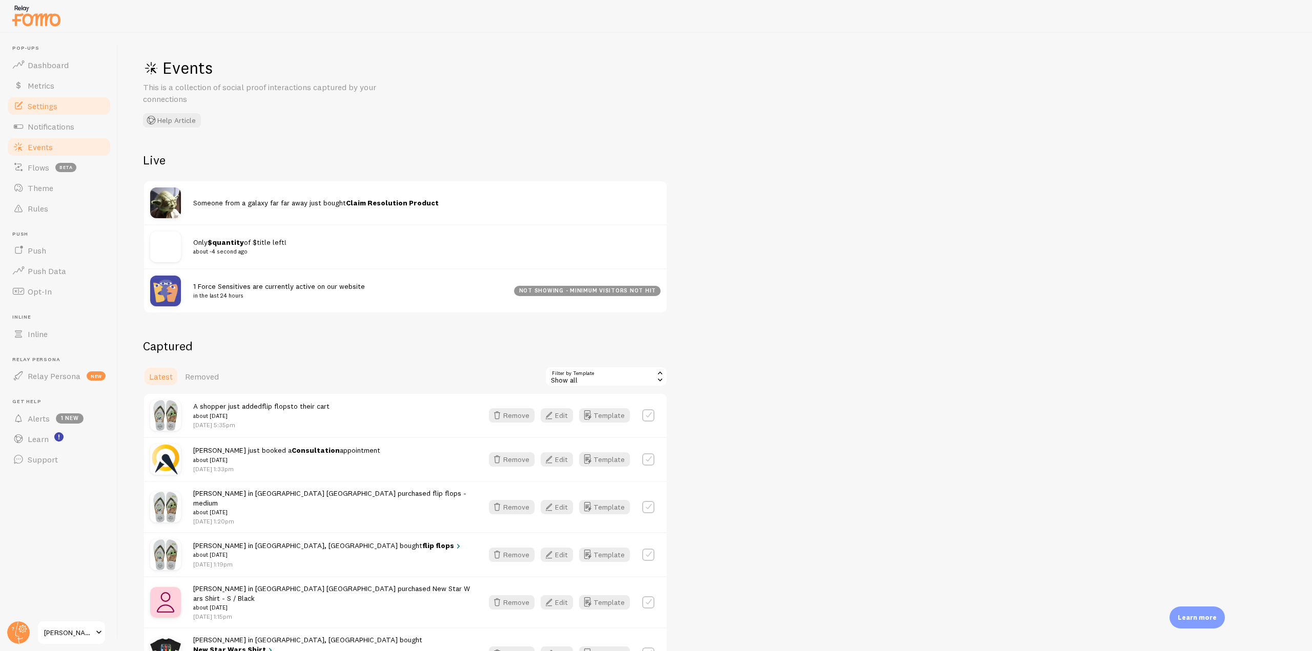
click at [72, 110] on link "Settings" at bounding box center [59, 106] width 106 height 20
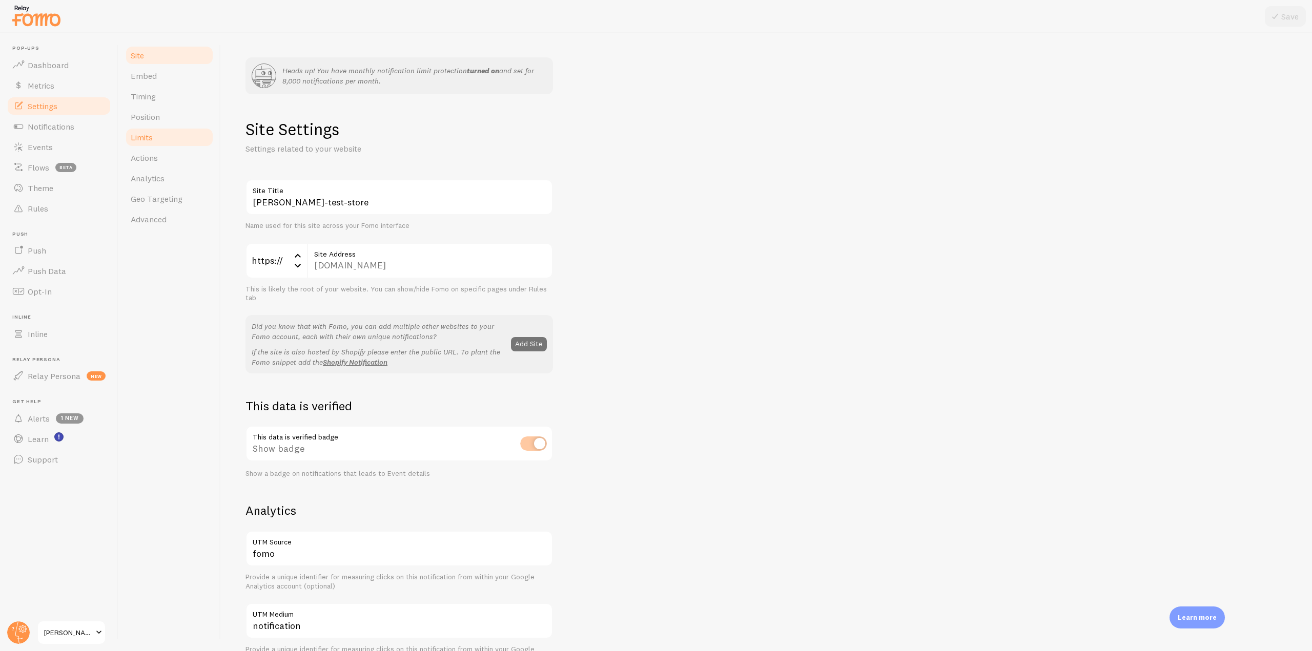
click at [158, 138] on link "Limits" at bounding box center [170, 137] width 90 height 20
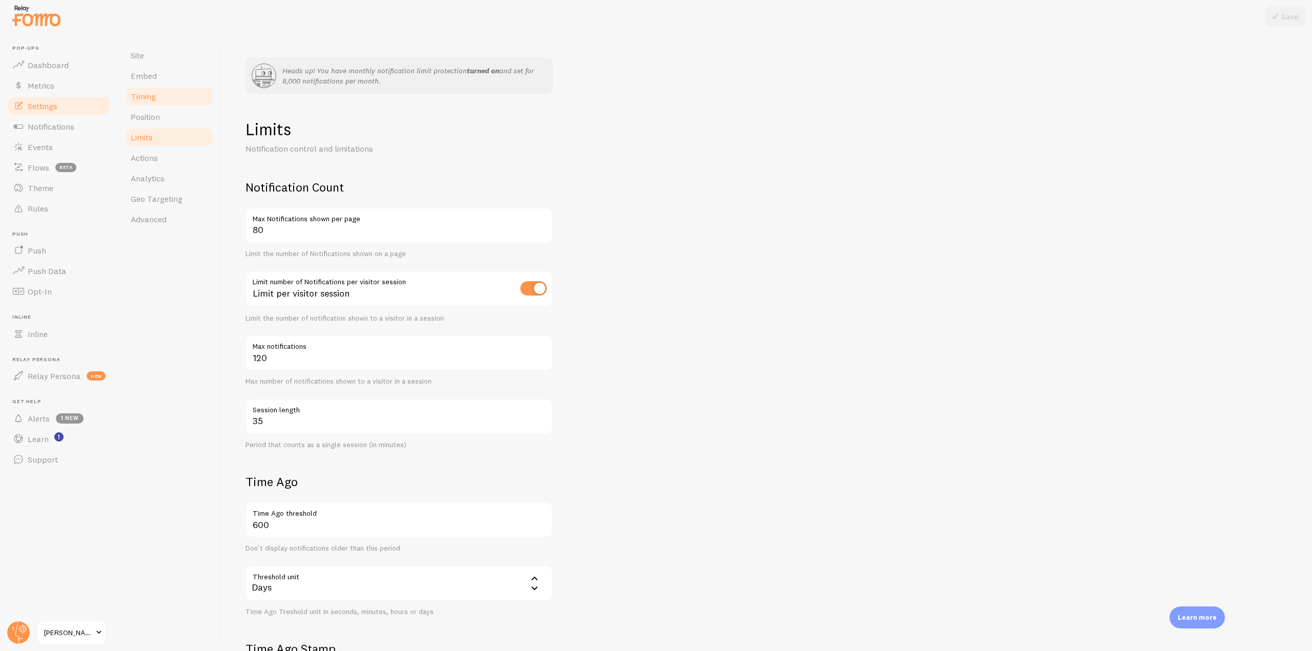
click at [156, 97] on link "Timing" at bounding box center [170, 96] width 90 height 20
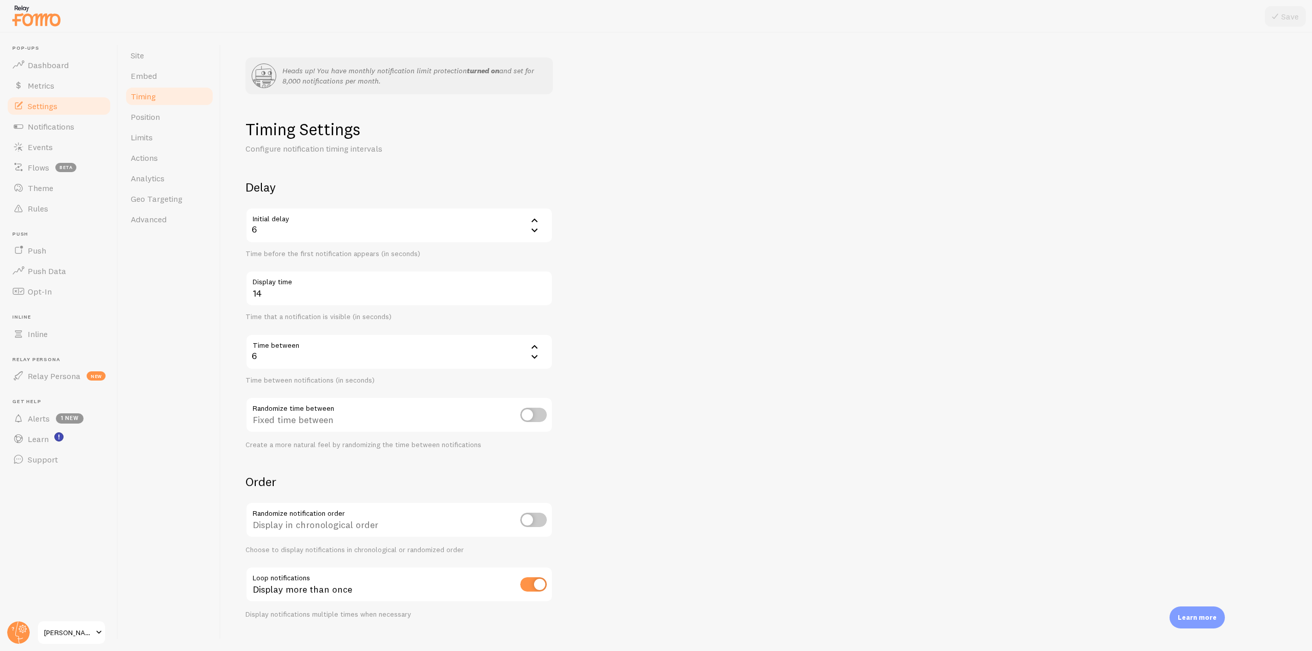
scroll to position [17, 0]
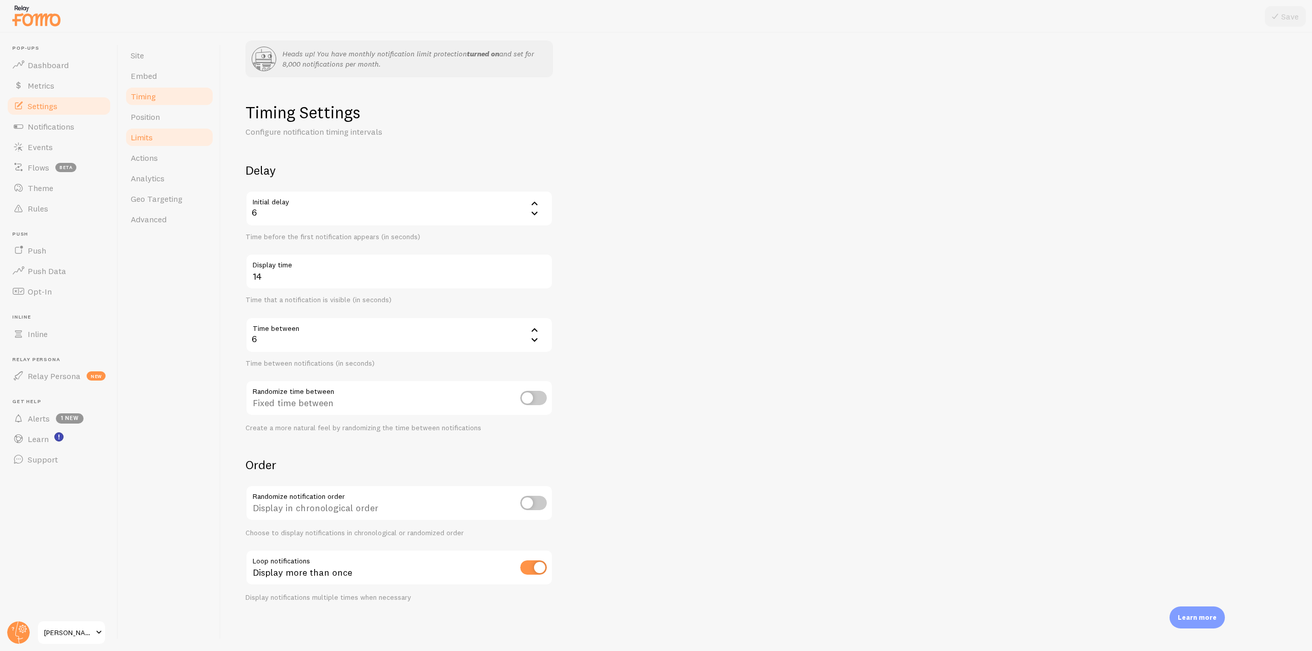
click at [158, 139] on link "Limits" at bounding box center [170, 137] width 90 height 20
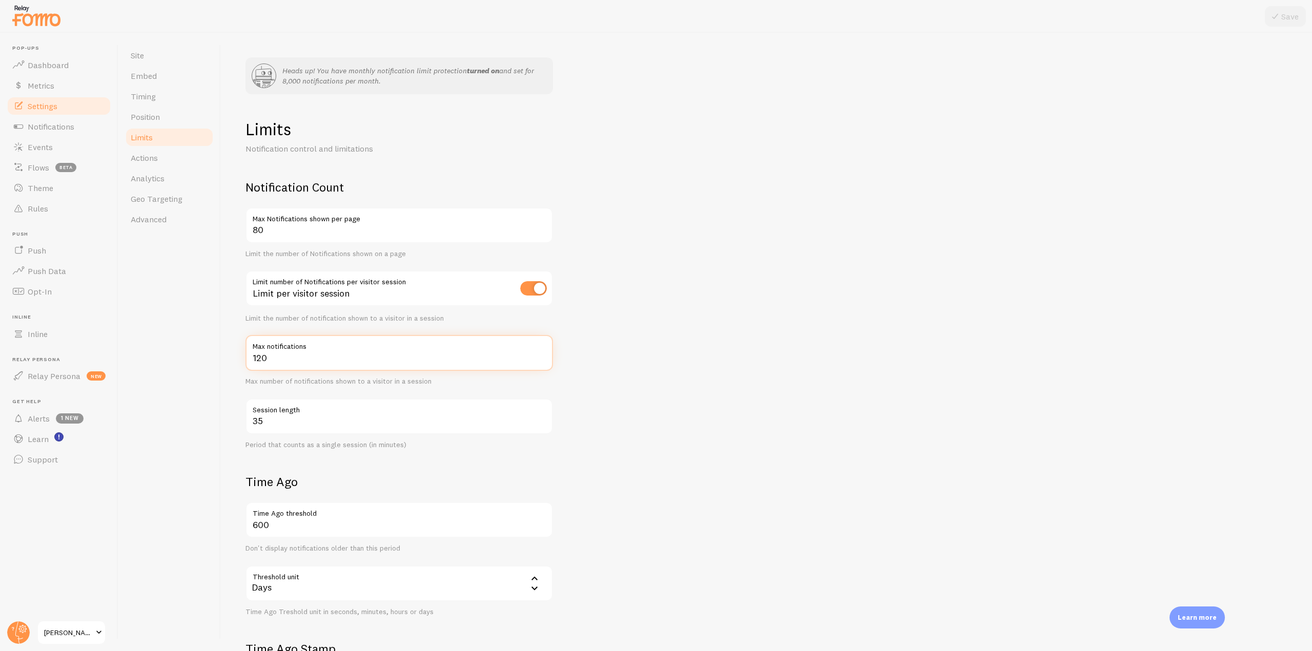
drag, startPoint x: 306, startPoint y: 357, endPoint x: 232, endPoint y: 353, distance: 74.4
click at [232, 353] on div "Heads up! You have monthly notification limit protection turned on and set for …" at bounding box center [766, 342] width 1091 height 619
click at [538, 293] on input "checkbox" at bounding box center [533, 288] width 27 height 14
checkbox input "false"
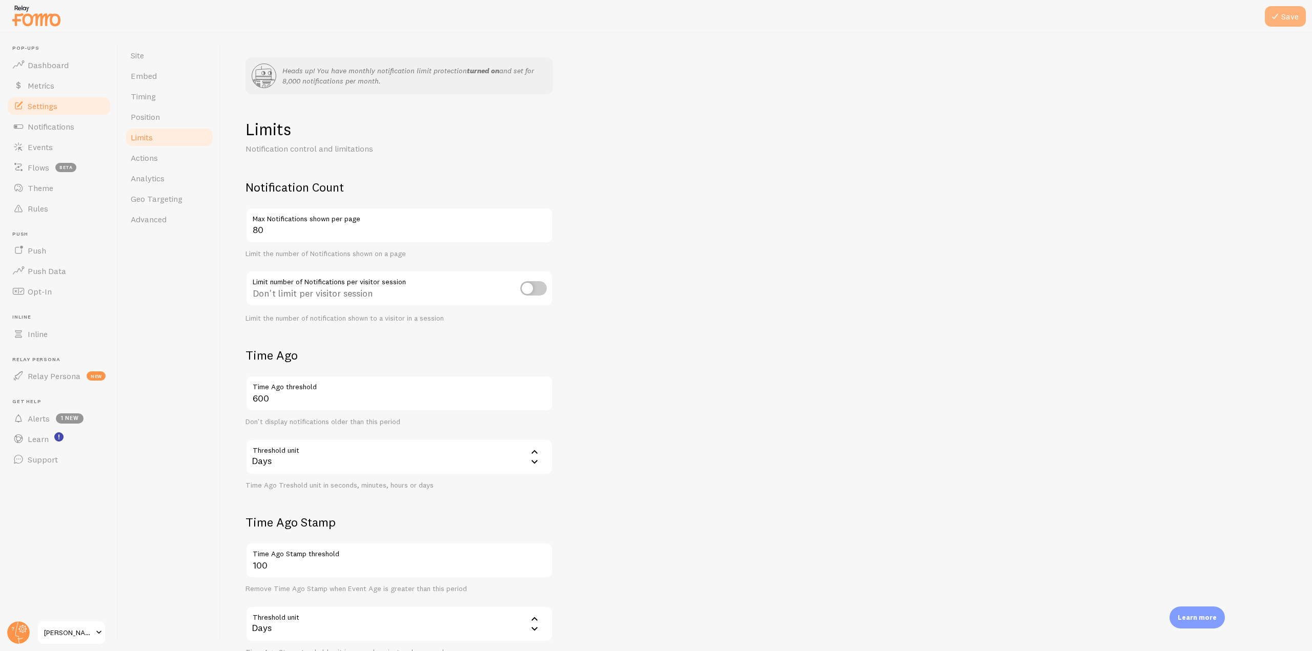
click at [1289, 20] on button "Save" at bounding box center [1285, 16] width 41 height 20
drag, startPoint x: 54, startPoint y: 132, endPoint x: 69, endPoint y: 133, distance: 14.9
click at [54, 132] on link "Notifications" at bounding box center [59, 126] width 106 height 20
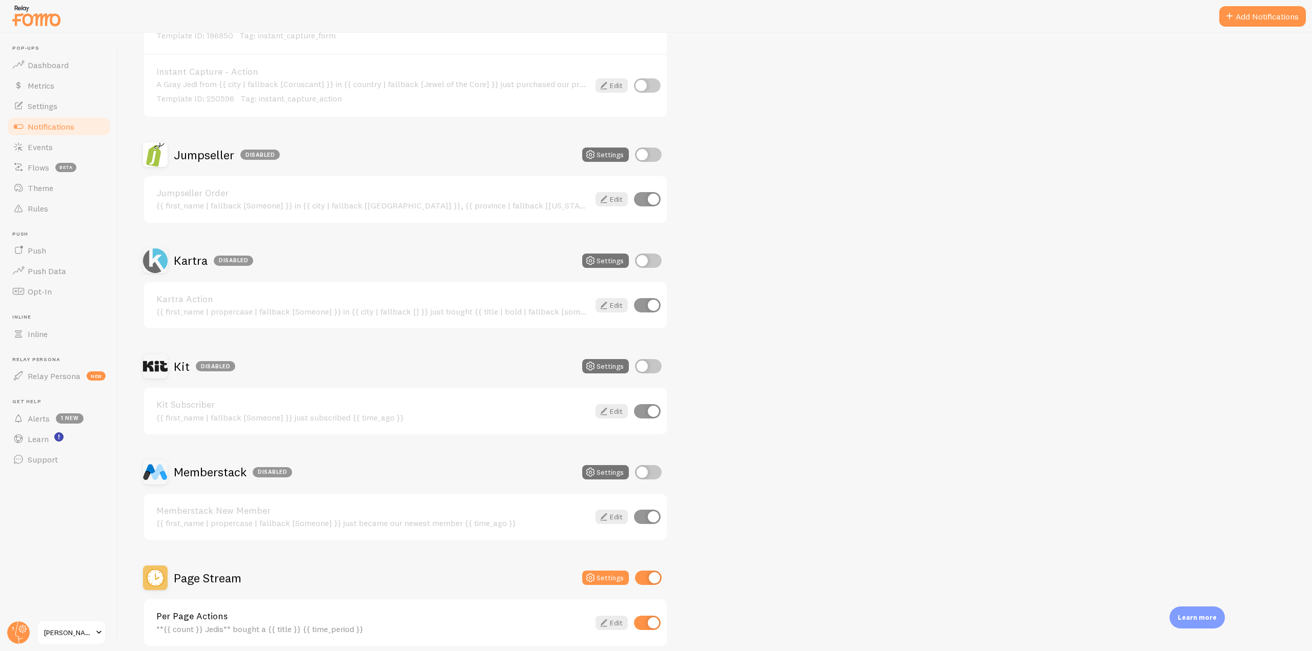
scroll to position [1589, 0]
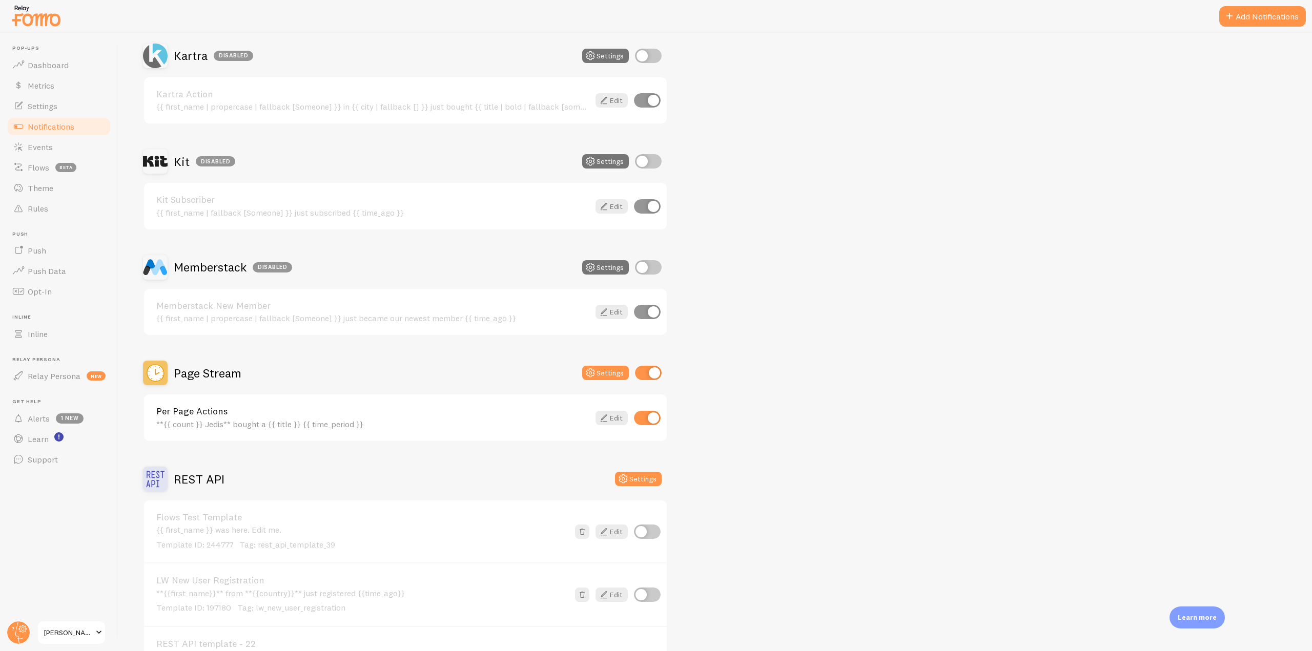
click at [235, 376] on h2 "Page Stream" at bounding box center [208, 373] width 68 height 16
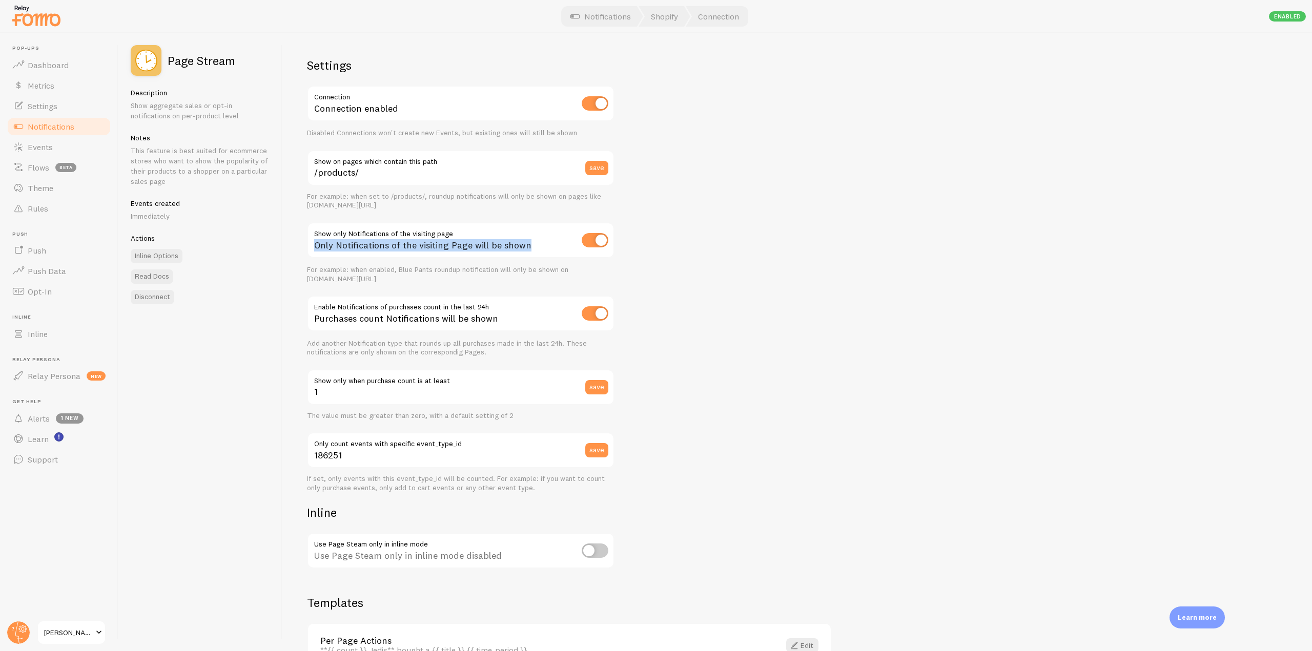
drag, startPoint x: 314, startPoint y: 231, endPoint x: 527, endPoint y: 241, distance: 213.4
click at [527, 241] on div "Only Notifications of the visiting Page will be shown" at bounding box center [460, 240] width 307 height 37
drag, startPoint x: 532, startPoint y: 244, endPoint x: 315, endPoint y: 222, distance: 218.4
click at [315, 222] on div "Only Notifications of the visiting Page will be shown" at bounding box center [460, 240] width 307 height 37
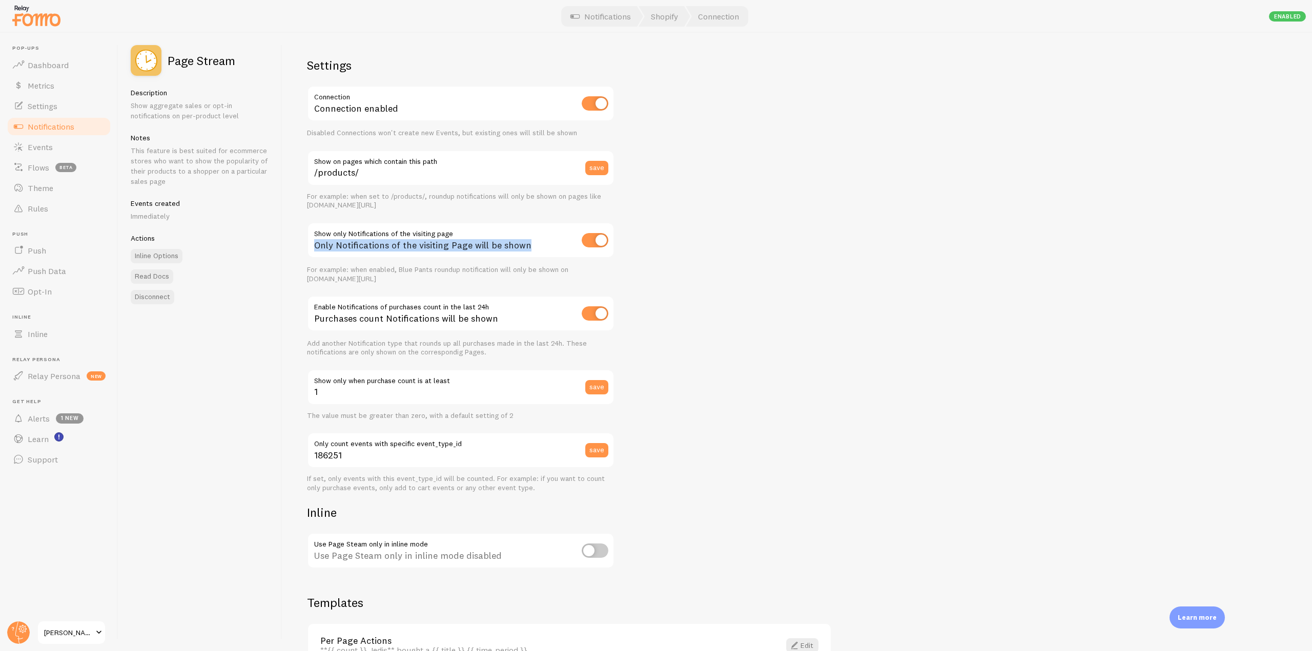
click at [364, 214] on div "Settings Connection Connection enabled Disabled Connections won't create new Ev…" at bounding box center [460, 313] width 307 height 513
drag, startPoint x: 313, startPoint y: 229, endPoint x: 534, endPoint y: 231, distance: 221.4
click at [534, 231] on div "Only Notifications of the visiting Page will be shown" at bounding box center [460, 240] width 307 height 37
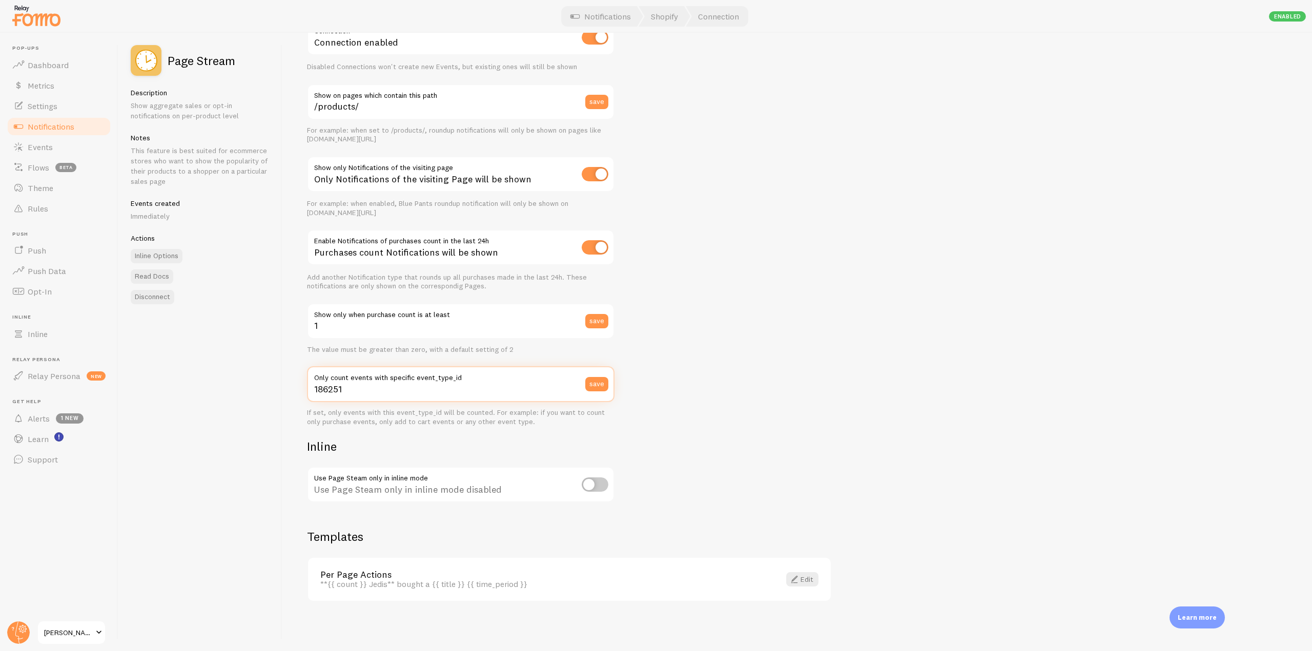
drag, startPoint x: 354, startPoint y: 398, endPoint x: 305, endPoint y: 397, distance: 48.7
click at [305, 397] on div "Settings Connection Connection enabled Disabled Connections won't create new Ev…" at bounding box center [797, 342] width 1030 height 619
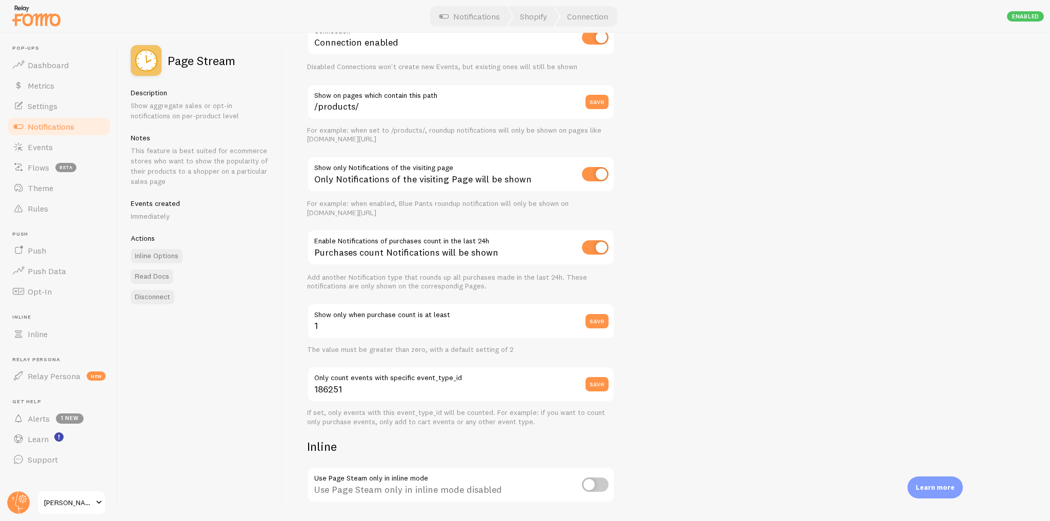
scroll to position [66, 0]
click at [59, 129] on span "Notifications" at bounding box center [51, 126] width 47 height 10
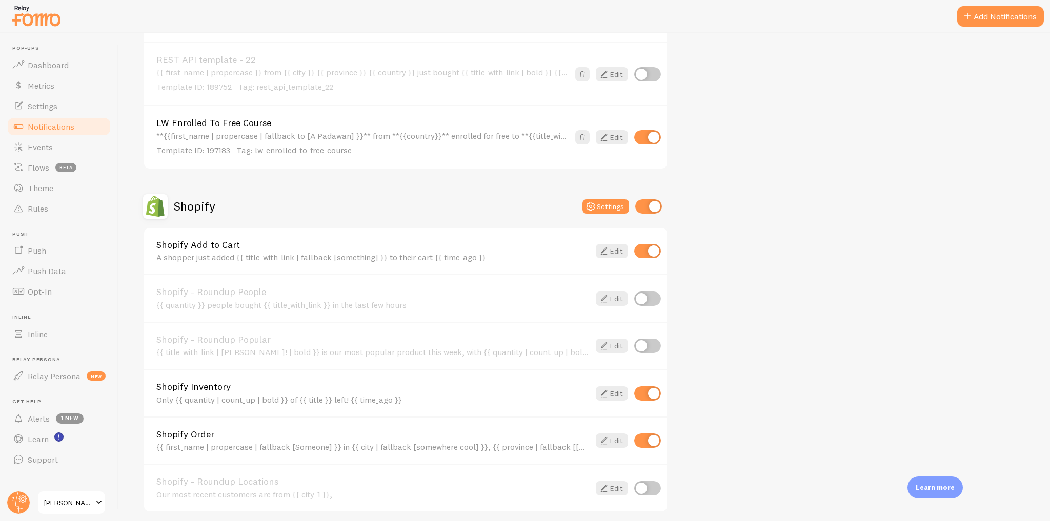
scroll to position [2214, 0]
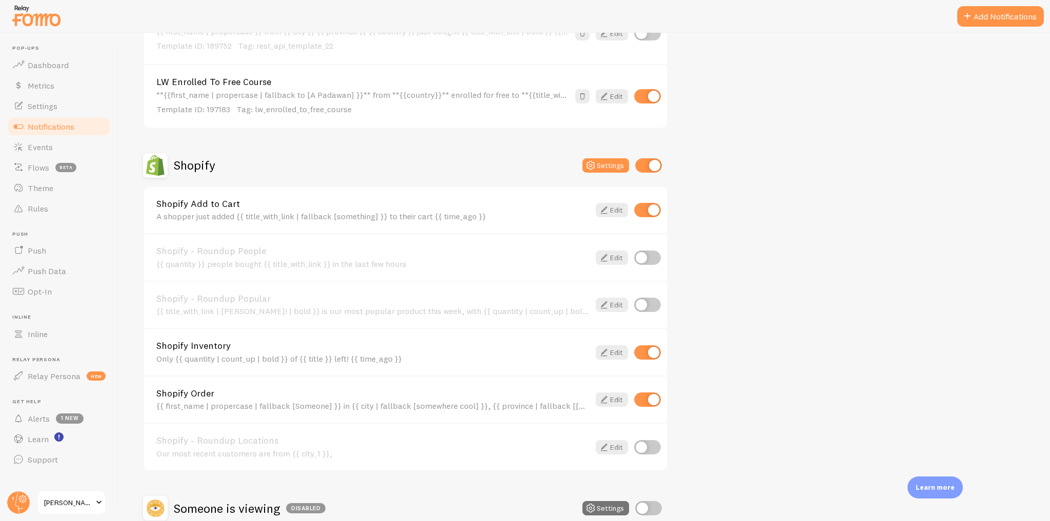
click at [207, 389] on link "Shopify Order" at bounding box center [372, 393] width 433 height 9
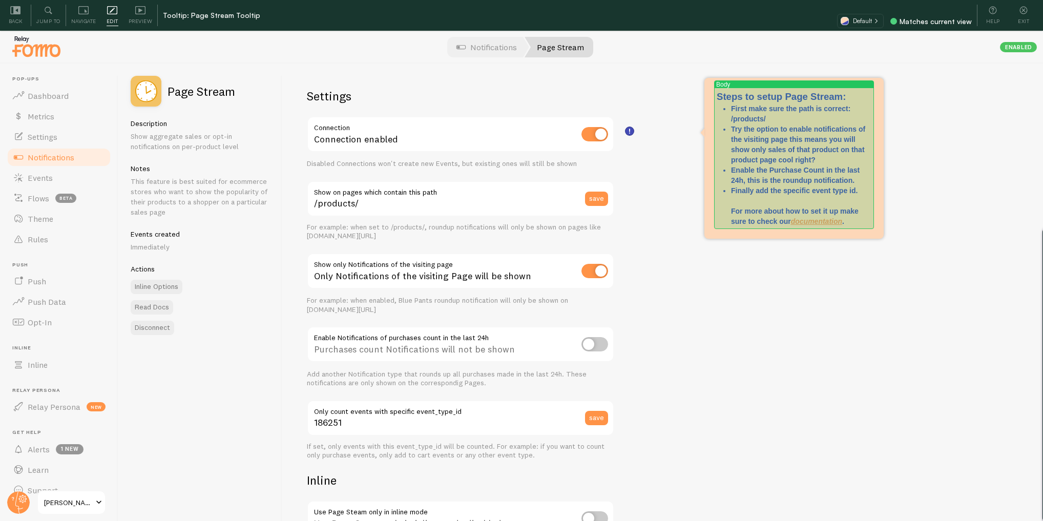
click at [775, 150] on p "Try the option to enable notifications of the visiting page this means you will…" at bounding box center [801, 144] width 140 height 41
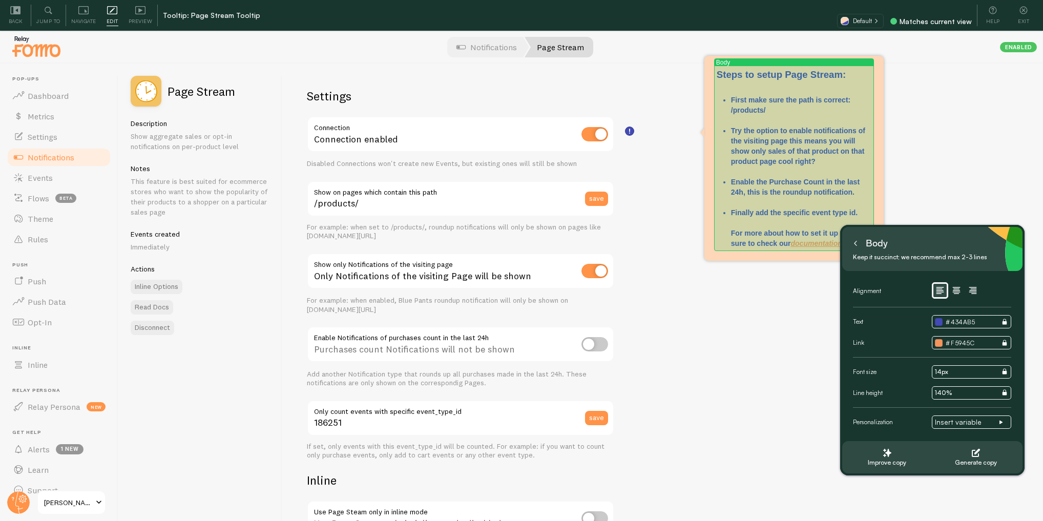
click at [772, 151] on p "Try the option to enable notifications of the visiting page this means you will…" at bounding box center [801, 151] width 140 height 51
click at [767, 150] on p "Try the option to enable notifications of the visiting page this means you will…" at bounding box center [801, 151] width 140 height 51
click at [792, 154] on p "Try the option to enable notifications of the visiting page this means you will…" at bounding box center [801, 151] width 140 height 51
click at [784, 151] on p "Try the option to enable notifications of the visiting page this means you will…" at bounding box center [801, 151] width 140 height 51
click at [787, 151] on p "Try the option to enable notifications of the visiting page this means you will…" at bounding box center [801, 151] width 140 height 51
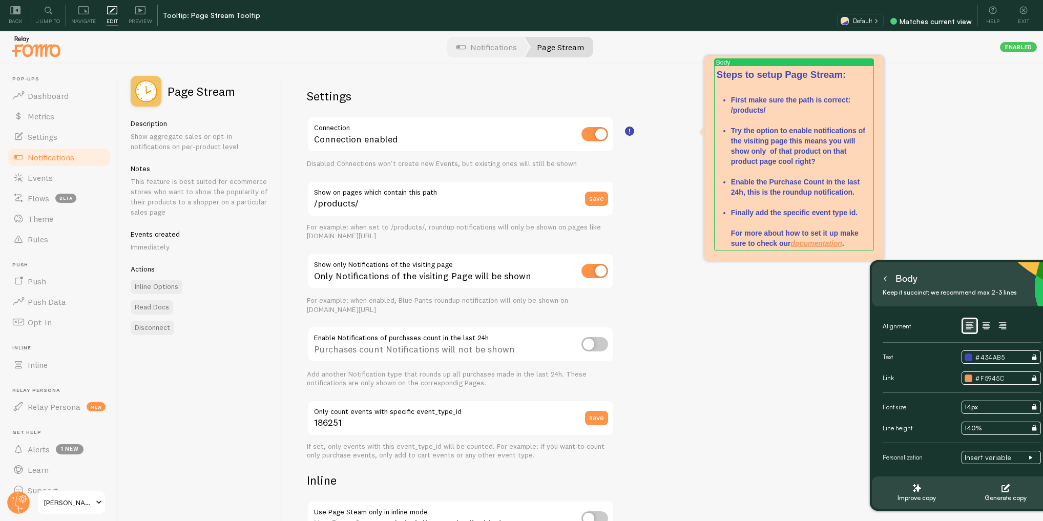
drag, startPoint x: 925, startPoint y: 237, endPoint x: 930, endPoint y: 252, distance: 14.9
click at [958, 277] on div "Body" at bounding box center [962, 279] width 164 height 16
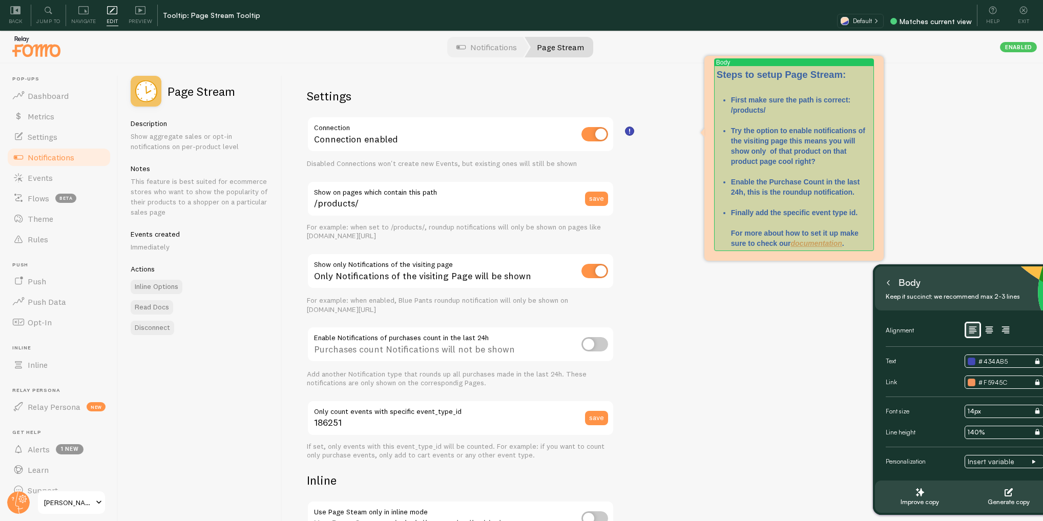
click at [742, 133] on p "Try the option to enable notifications of the visiting page this means you will…" at bounding box center [801, 151] width 140 height 51
click at [793, 156] on p "Try the option to enable notifications of the visiting page this means you will…" at bounding box center [801, 151] width 140 height 51
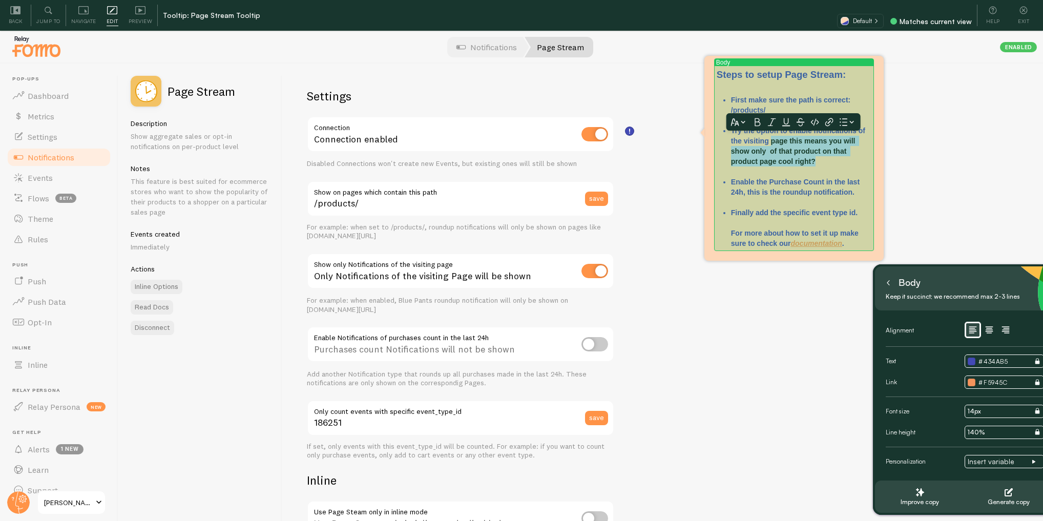
drag, startPoint x: 818, startPoint y: 160, endPoint x: 773, endPoint y: 141, distance: 49.4
click at [773, 141] on p "Try the option to enable notifications of the visiting page this means you will…" at bounding box center [801, 151] width 140 height 51
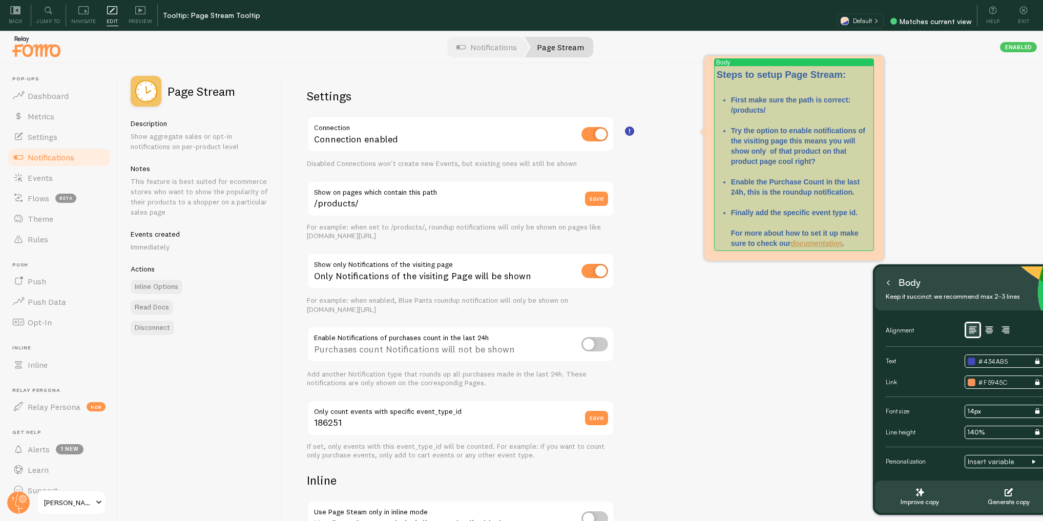
click at [787, 219] on p "Finally add the specific event type id. For more about how to set it up make su…" at bounding box center [801, 228] width 140 height 41
drag, startPoint x: 784, startPoint y: 213, endPoint x: 857, endPoint y: 211, distance: 73.3
click at [857, 211] on p "Finally add the specific event type id. For more about how to set it up make su…" at bounding box center [801, 228] width 140 height 41
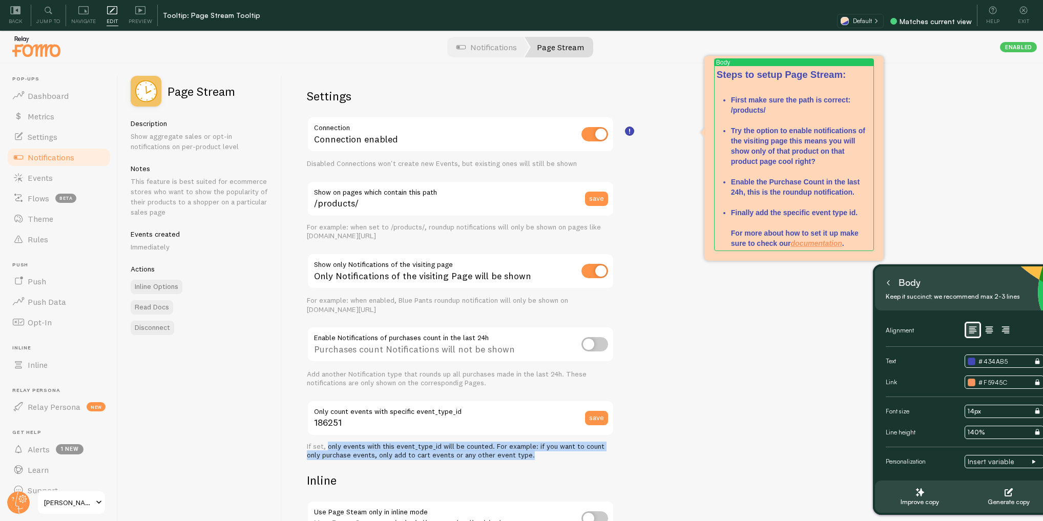
drag, startPoint x: 326, startPoint y: 446, endPoint x: 582, endPoint y: 451, distance: 256.3
click at [582, 451] on div "If set, only events with this event_type_id will be counted. For example: if yo…" at bounding box center [460, 451] width 307 height 18
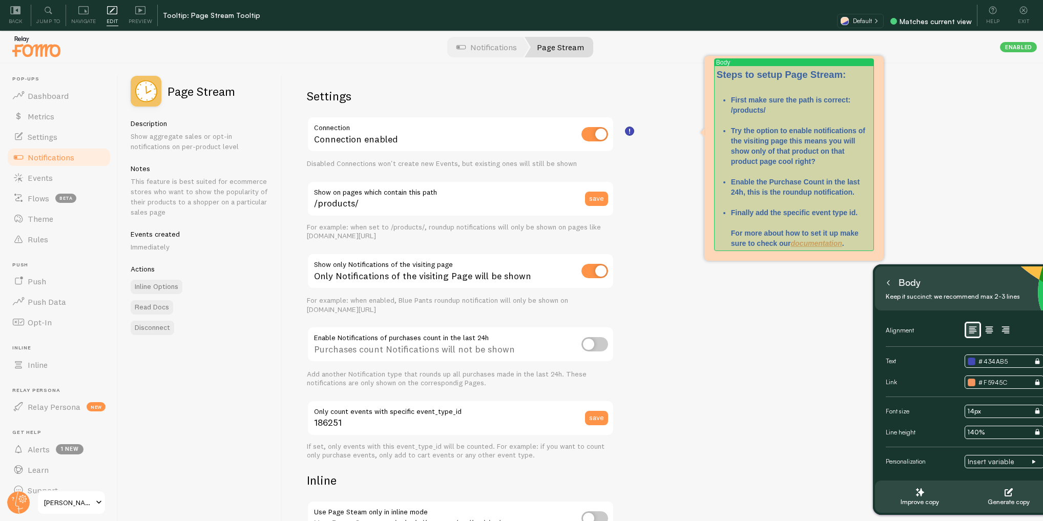
click at [830, 214] on p "Finally add the specific event type id. For more about how to set it up make su…" at bounding box center [801, 228] width 140 height 41
drag, startPoint x: 861, startPoint y: 213, endPoint x: 812, endPoint y: 211, distance: 48.7
click at [812, 211] on p "Finally add the specific event type id. For more about how to set it up make su…" at bounding box center [801, 228] width 140 height 41
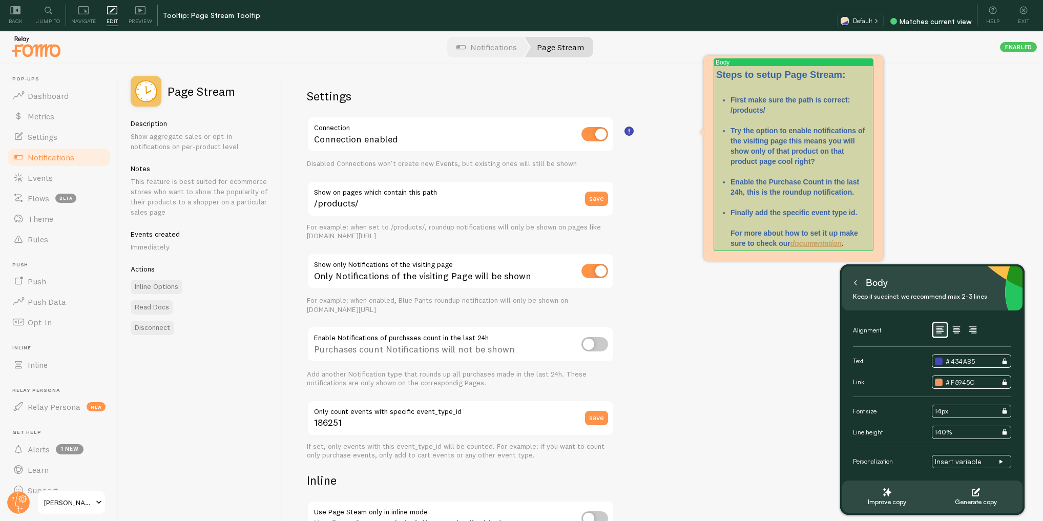
click at [834, 158] on p "Try the option to enable notifications of the visiting page this means you will…" at bounding box center [801, 151] width 140 height 51
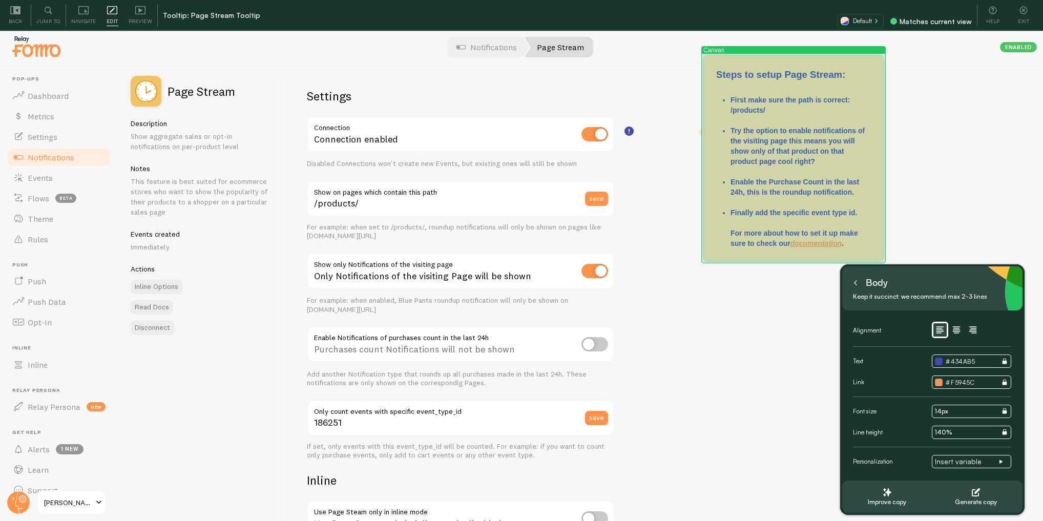
click at [880, 80] on div "Canvas Steps to setup Page Stream: First make sure the path is correct: /produc…" at bounding box center [793, 158] width 179 height 205
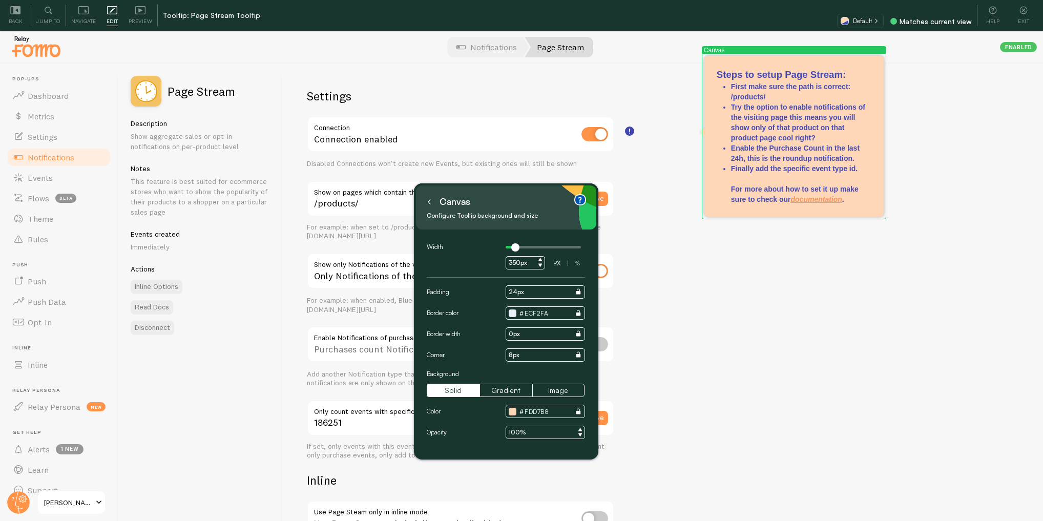
drag, startPoint x: 929, startPoint y: 257, endPoint x: 502, endPoint y: 200, distance: 430.1
click at [502, 200] on div "Canvas" at bounding box center [506, 202] width 164 height 16
click at [420, 199] on div "Canvas Configure Tooltip background and size" at bounding box center [506, 207] width 180 height 44
click at [428, 201] on icon at bounding box center [429, 200] width 5 height 5
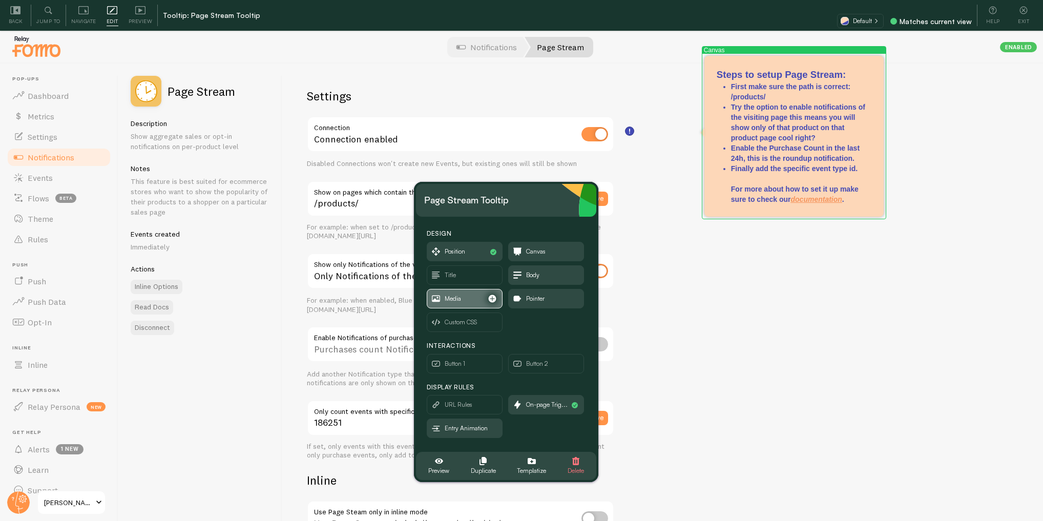
click at [460, 296] on span "Media" at bounding box center [453, 298] width 16 height 11
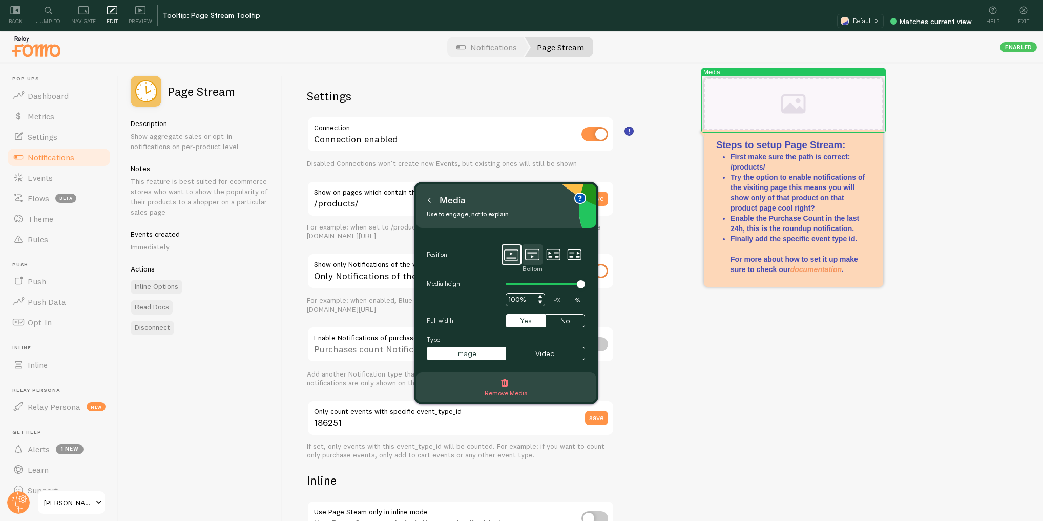
click at [529, 256] on icon at bounding box center [532, 255] width 14 height 14
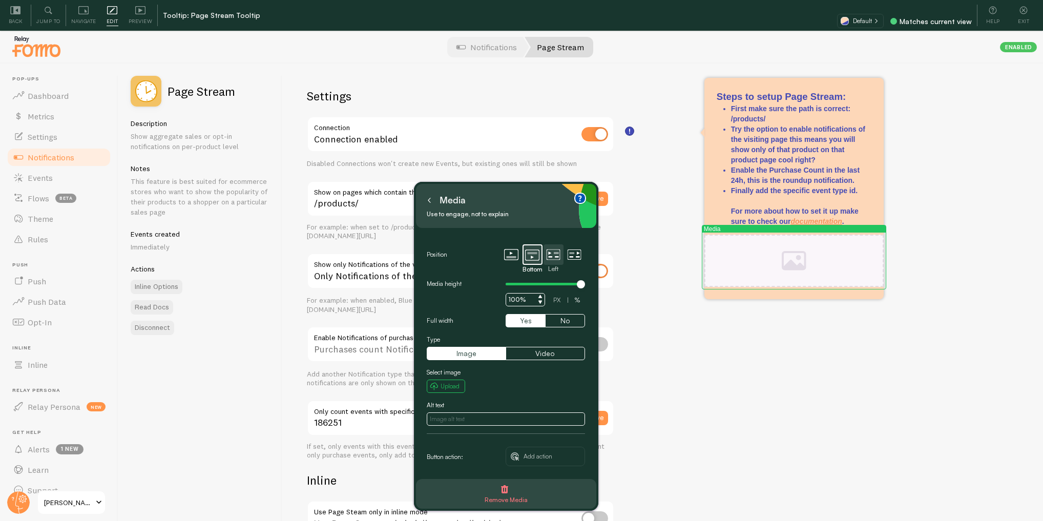
click at [548, 252] on icon at bounding box center [553, 255] width 14 height 14
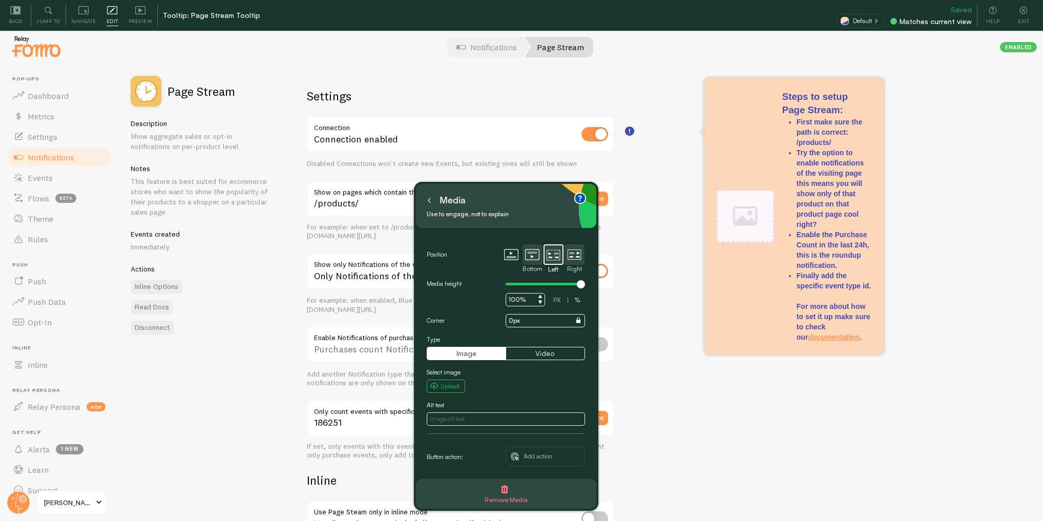
click at [580, 255] on icon at bounding box center [574, 255] width 14 height 14
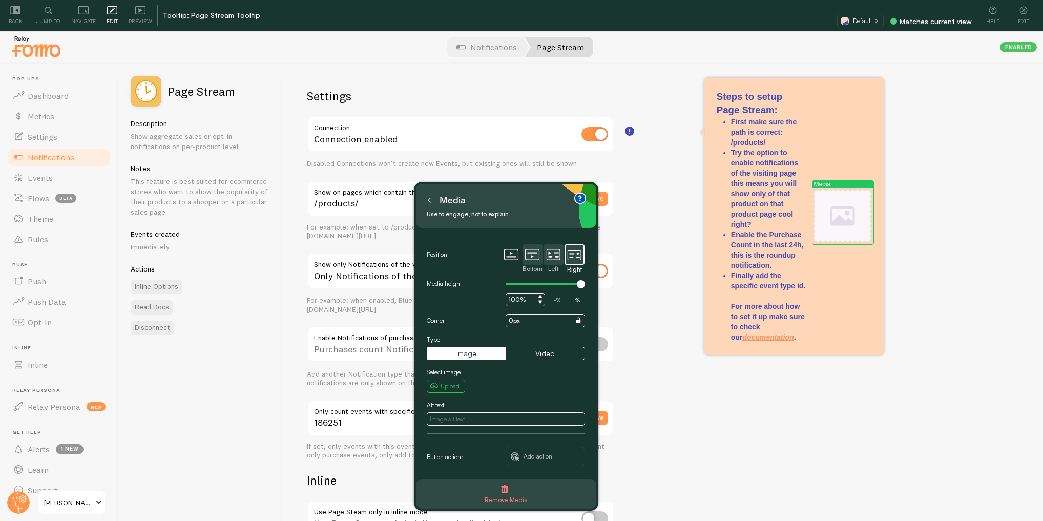
click at [526, 249] on icon at bounding box center [532, 254] width 14 height 11
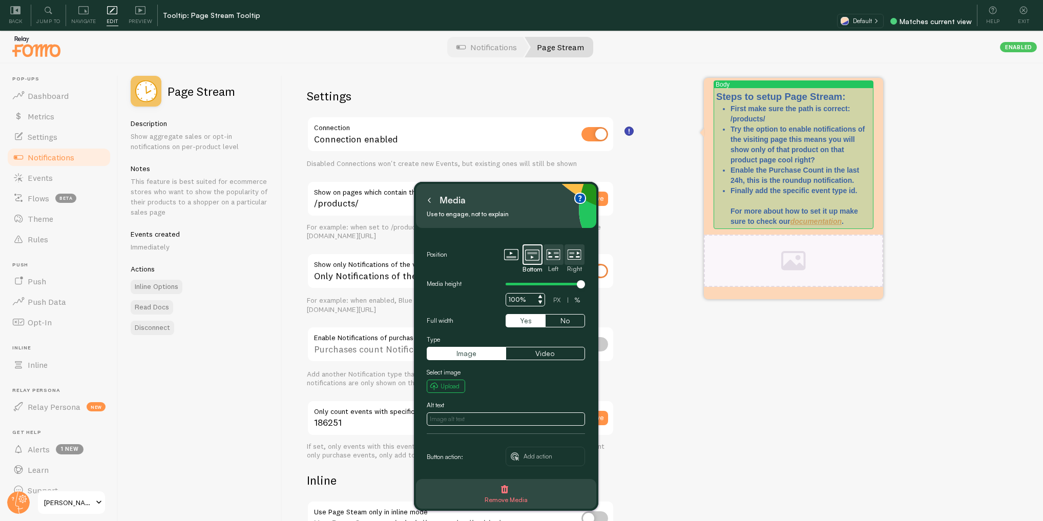
click at [746, 150] on p "Try the option to enable notifications of the visiting page this means you will…" at bounding box center [801, 144] width 140 height 41
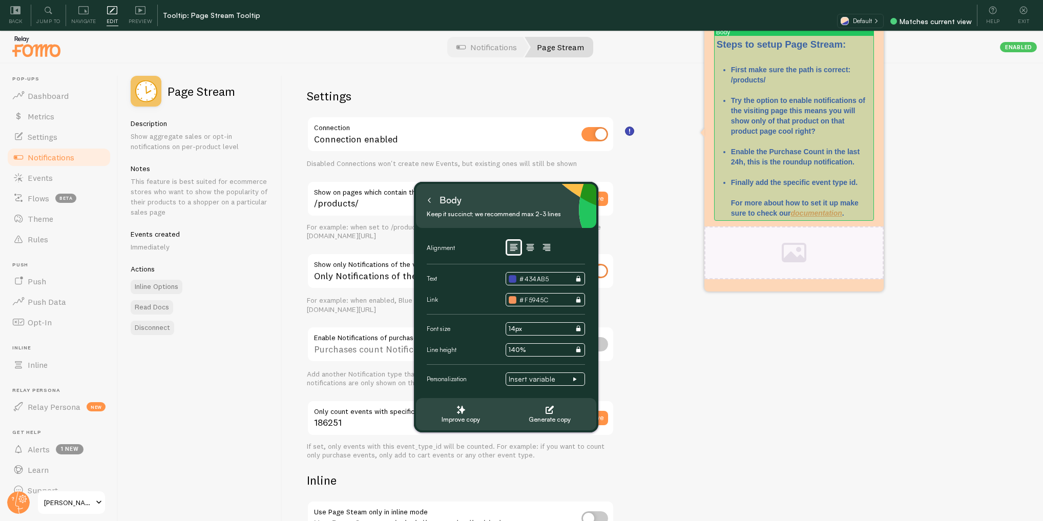
click at [765, 109] on p "Try the option to enable notifications of the visiting page this means you will…" at bounding box center [801, 120] width 140 height 51
drag, startPoint x: 778, startPoint y: 84, endPoint x: 721, endPoint y: 70, distance: 58.5
click at [721, 70] on div "Steps to setup Page Stream: First make sure the path is correct: /products/ Try…" at bounding box center [794, 128] width 155 height 180
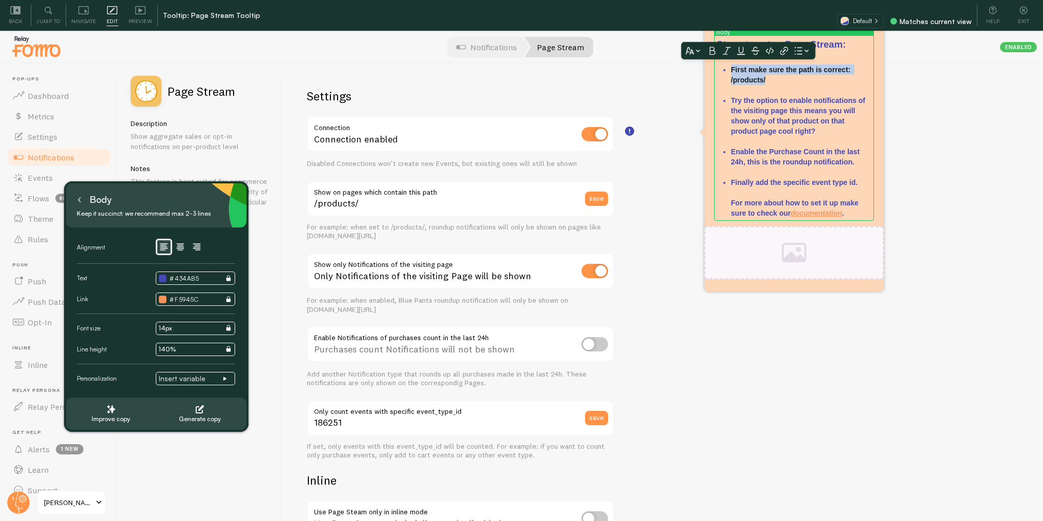
drag, startPoint x: 537, startPoint y: 196, endPoint x: 187, endPoint y: 196, distance: 350.0
click at [187, 196] on div "Body" at bounding box center [156, 200] width 164 height 16
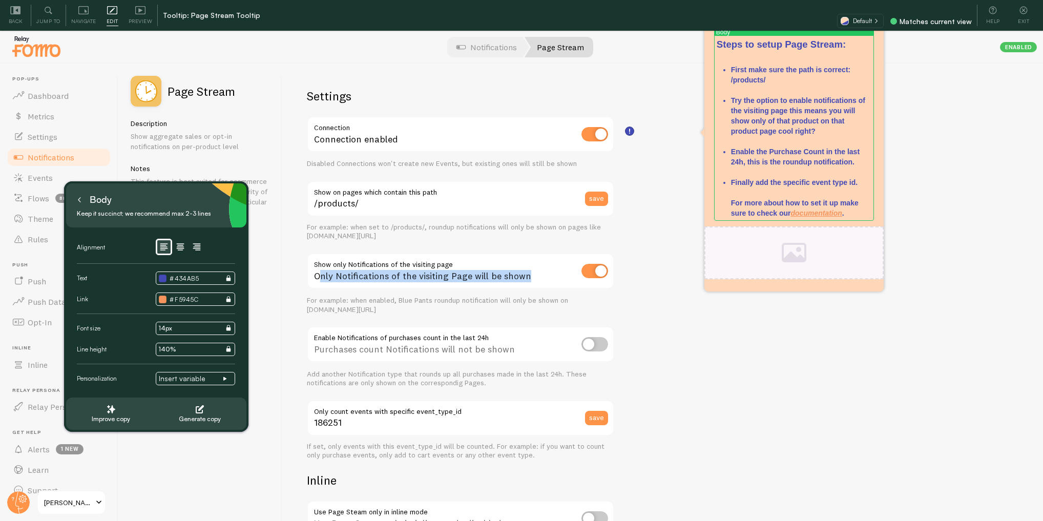
drag, startPoint x: 321, startPoint y: 272, endPoint x: 525, endPoint y: 286, distance: 204.5
click at [525, 286] on div "Only Notifications of the visiting Page will be shown" at bounding box center [460, 271] width 307 height 37
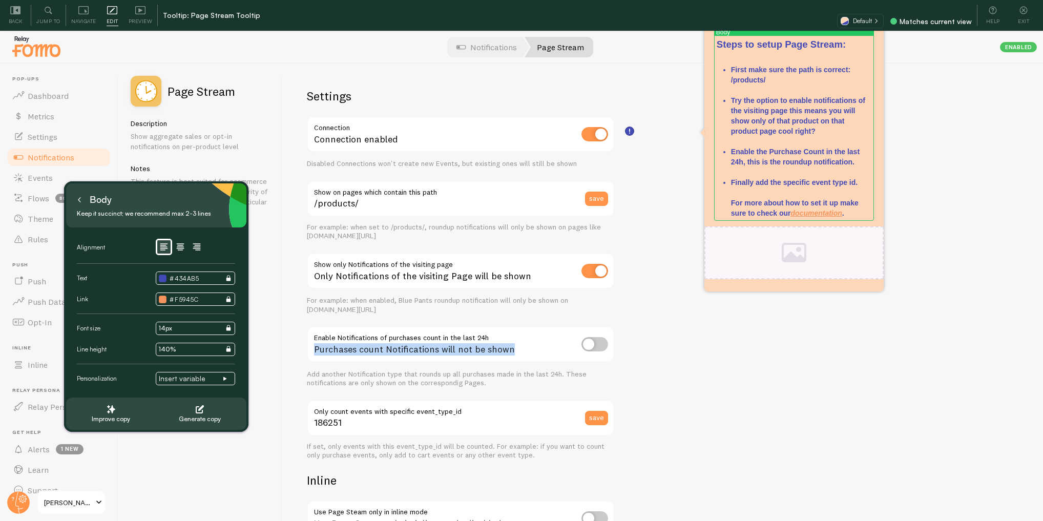
drag, startPoint x: 319, startPoint y: 337, endPoint x: 522, endPoint y: 361, distance: 204.4
click at [522, 361] on div "Purchases count Notifications will not be shown" at bounding box center [460, 344] width 307 height 37
click at [536, 348] on div "Purchases count Notifications will not be shown" at bounding box center [460, 344] width 307 height 37
drag, startPoint x: 629, startPoint y: 132, endPoint x: 627, endPoint y: 343, distance: 211.7
click at [609, 345] on body "Pop-ups Dashboard Metrics Settings Notifications Events Flows beta Theme Rules …" at bounding box center [521, 276] width 1043 height 552
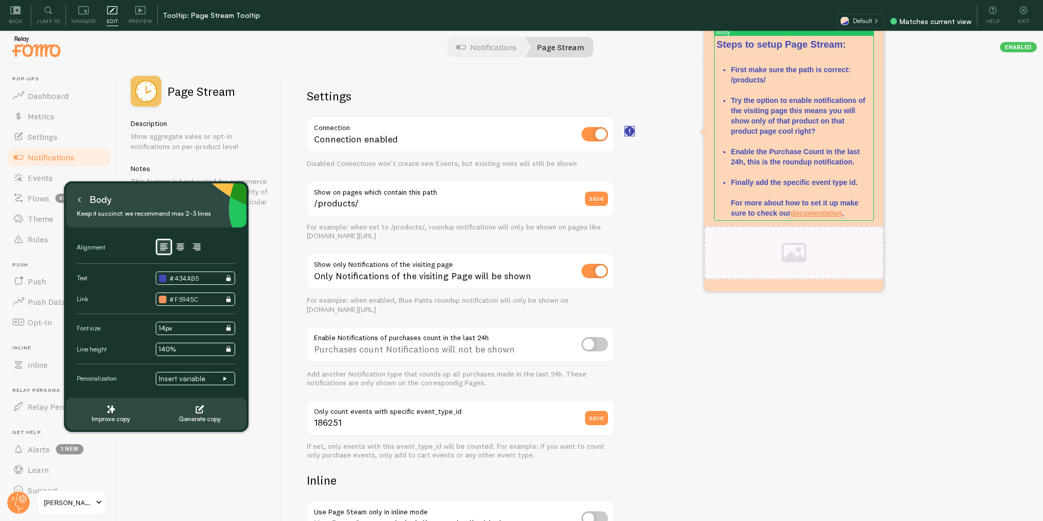
click at [627, 135] on rect at bounding box center [629, 131] width 9 height 9
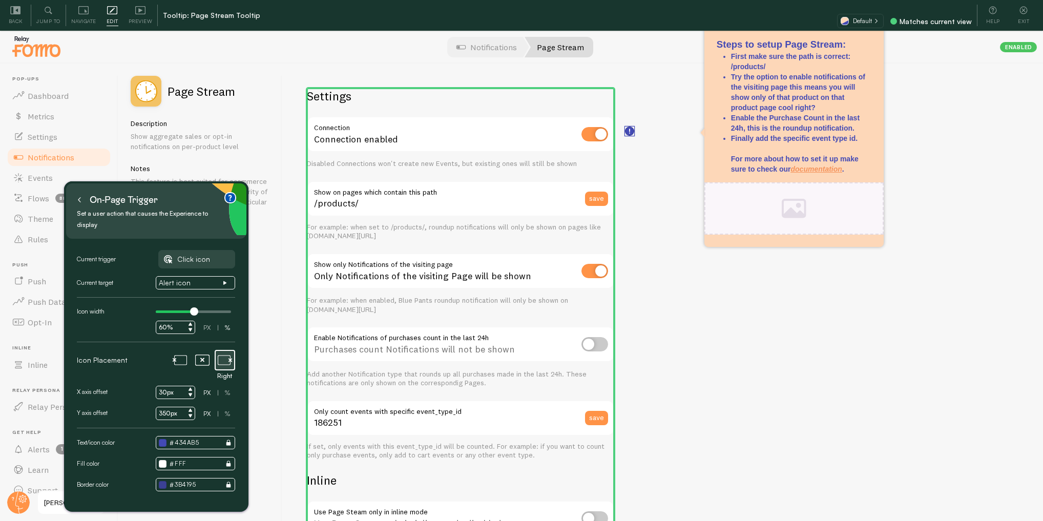
click at [628, 130] on rect at bounding box center [629, 131] width 9 height 9
click at [650, 313] on div "Settings Connection Connection enabled Disabled Connections won't create new Ev…" at bounding box center [662, 308] width 761 height 488
click at [651, 357] on div "Settings Connection Connection enabled Disabled Connections won't create new Ev…" at bounding box center [662, 308] width 761 height 488
click at [652, 398] on div "Settings Connection Connection enabled Disabled Connections won't create new Ev…" at bounding box center [662, 308] width 761 height 488
click at [593, 156] on div "Connection Connection enabled Disabled Connections won't create new Events, but…" at bounding box center [460, 142] width 307 height 52
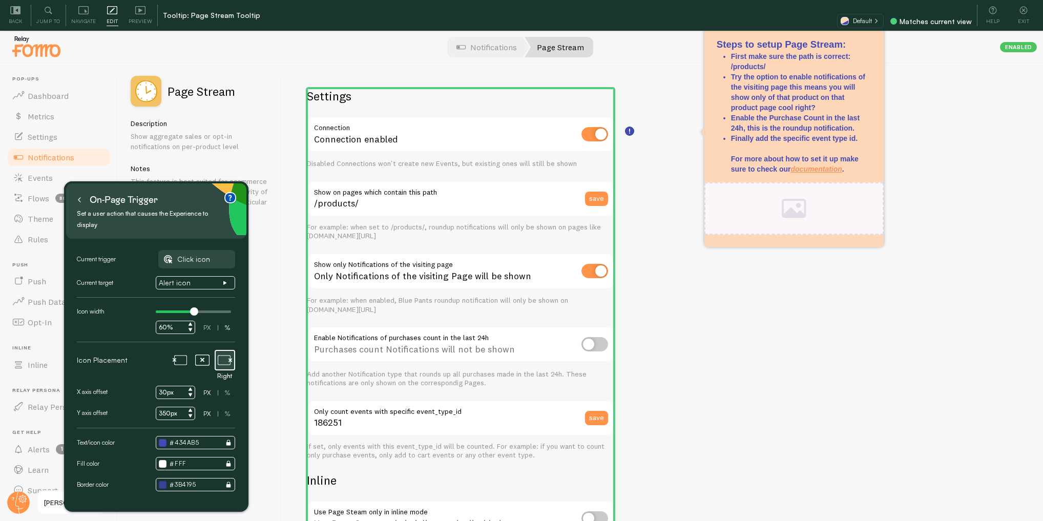
click at [612, 88] on h2 "Settings" at bounding box center [460, 96] width 307 height 16
click at [146, 12] on div "Preview" at bounding box center [141, 16] width 34 height 22
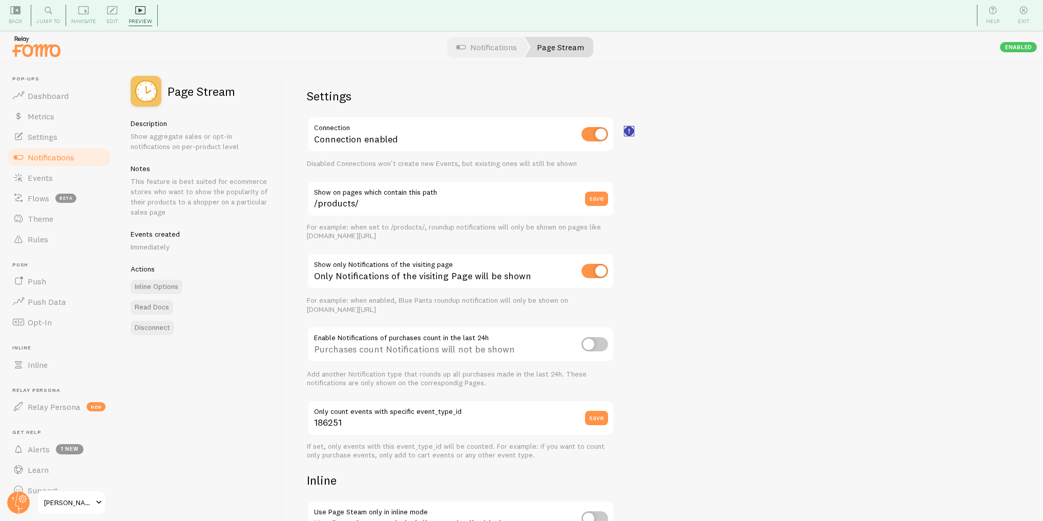
click at [628, 133] on rect at bounding box center [629, 131] width 9 height 9
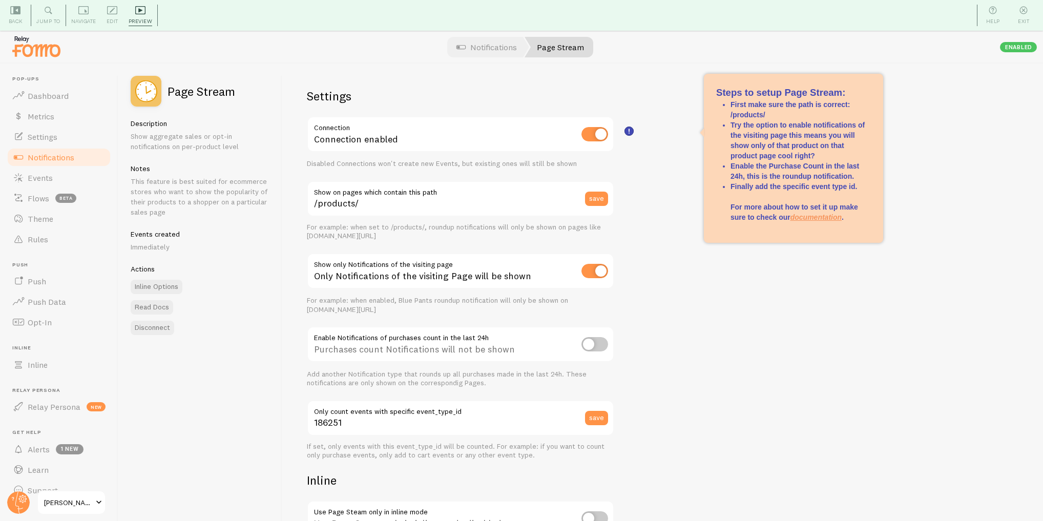
click at [711, 292] on div "Settings Connection Connection enabled Disabled Connections won't create new Ev…" at bounding box center [662, 308] width 761 height 488
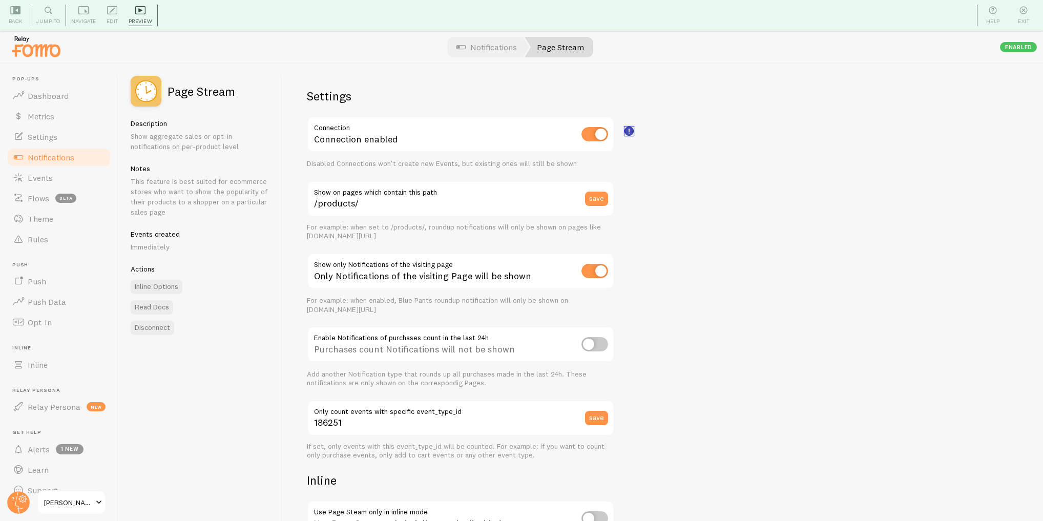
click at [626, 127] on icon at bounding box center [629, 131] width 9 height 9
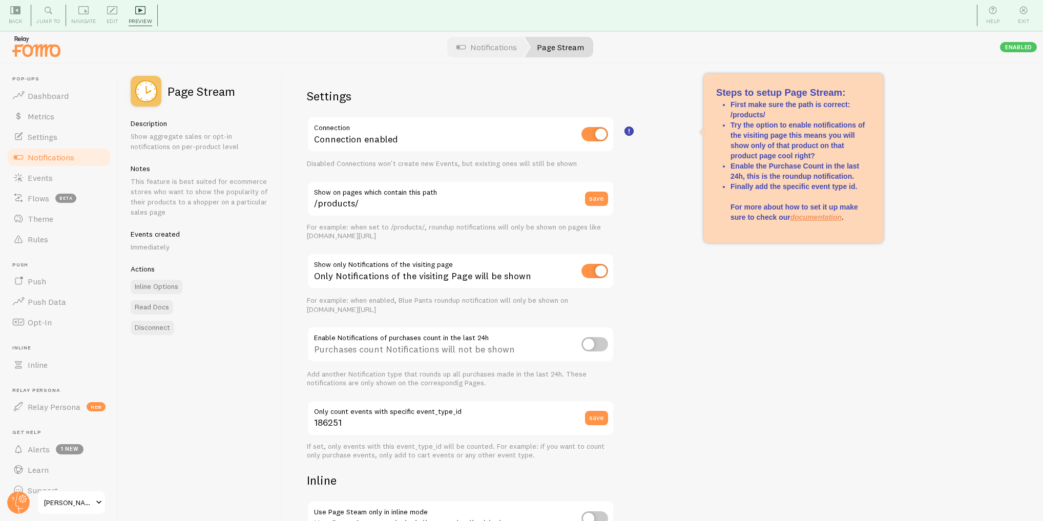
click at [636, 172] on div "Settings Connection Connection enabled Disabled Connections won't create new Ev…" at bounding box center [662, 308] width 761 height 488
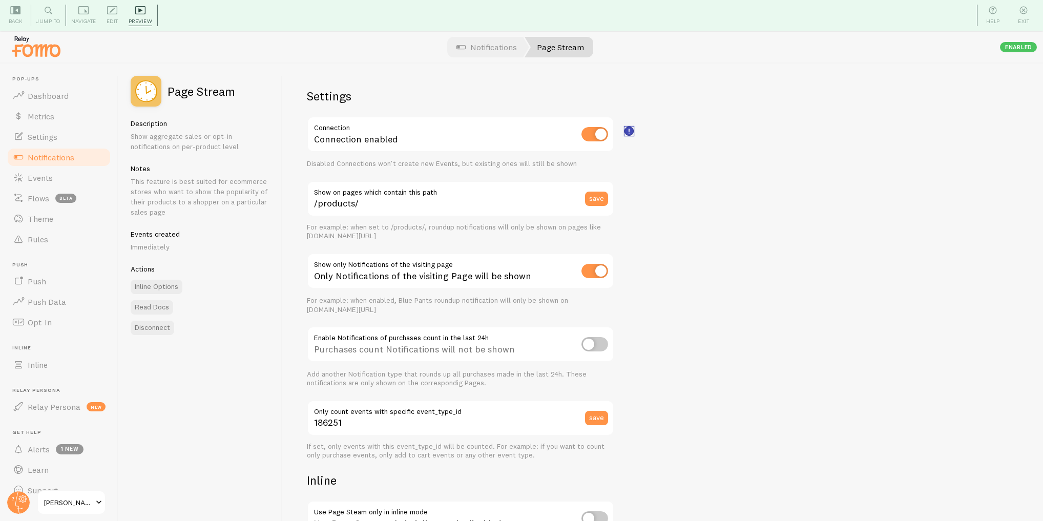
click at [629, 133] on rect at bounding box center [629, 131] width 9 height 9
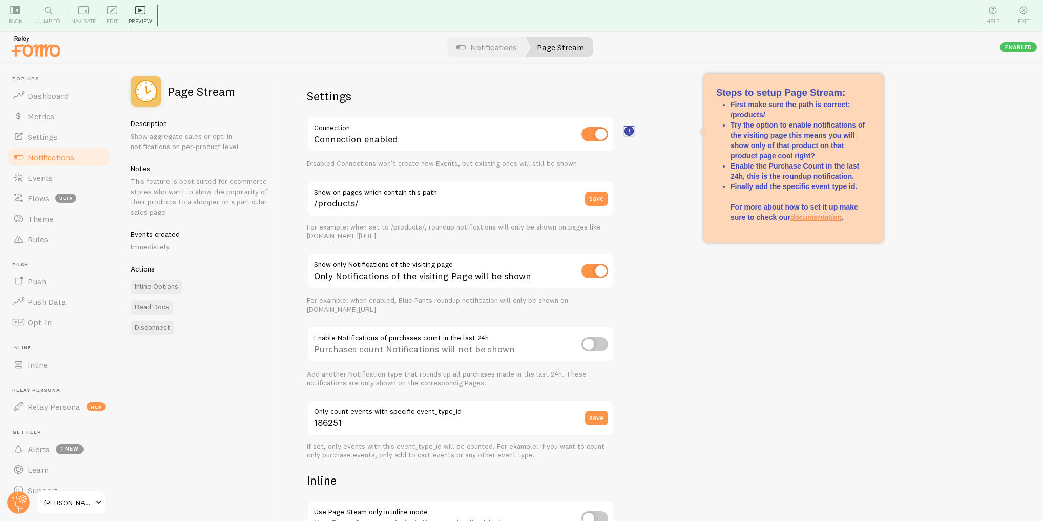
click at [626, 131] on rect at bounding box center [629, 131] width 9 height 9
drag, startPoint x: 719, startPoint y: 345, endPoint x: 692, endPoint y: 387, distance: 50.5
click at [719, 348] on div "Settings Connection Connection enabled Disabled Connections won't create new Ev…" at bounding box center [662, 308] width 761 height 488
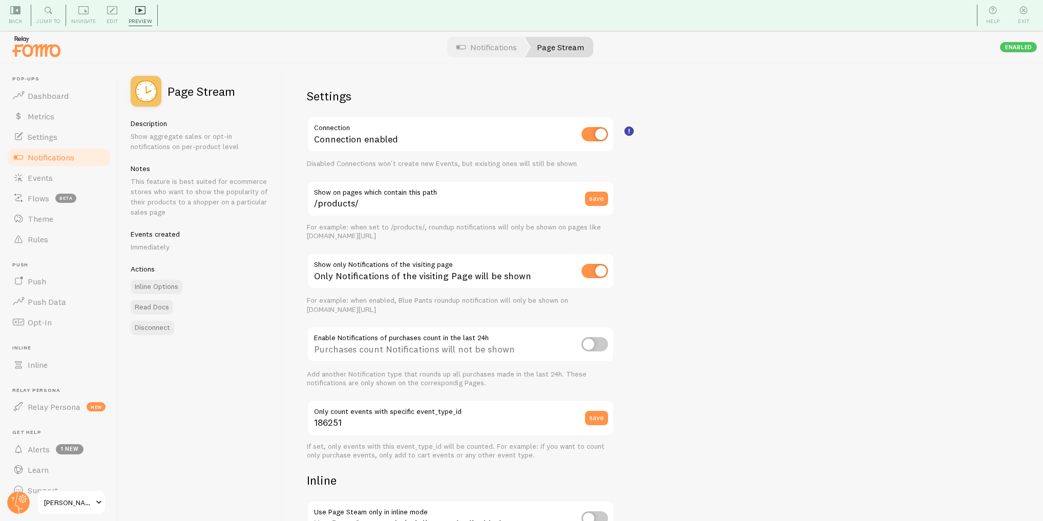
click at [628, 126] on div "Settings Connection Connection enabled Disabled Connections won't create new Ev…" at bounding box center [662, 308] width 761 height 488
click at [630, 129] on rect at bounding box center [629, 131] width 9 height 9
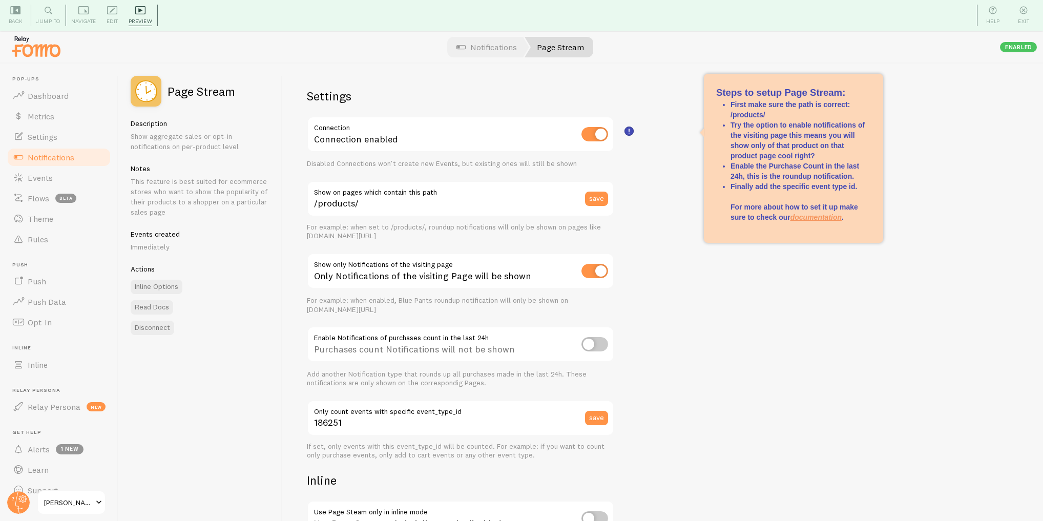
click at [660, 158] on div "Settings Connection Connection enabled Disabled Connections won't create new Ev…" at bounding box center [662, 308] width 761 height 488
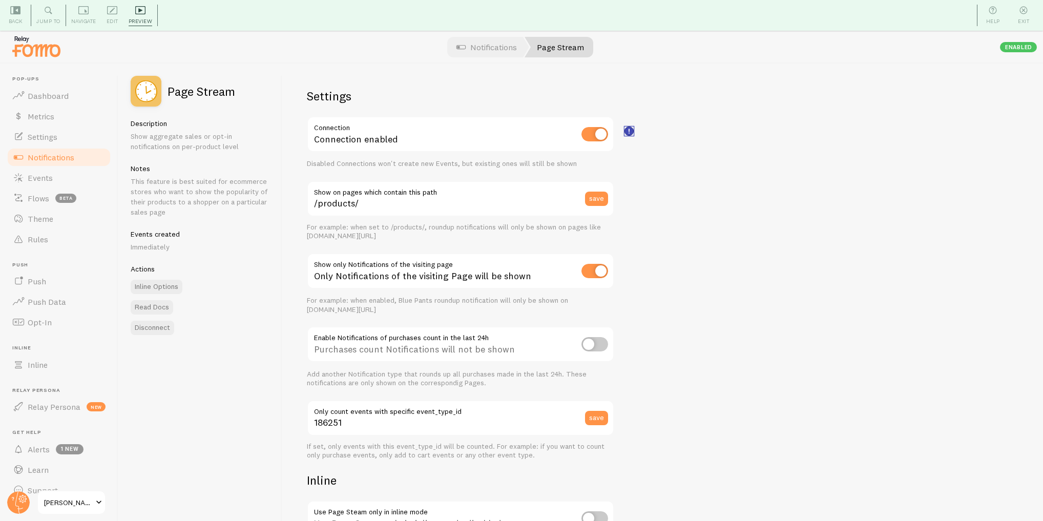
click at [629, 134] on rect at bounding box center [629, 131] width 9 height 9
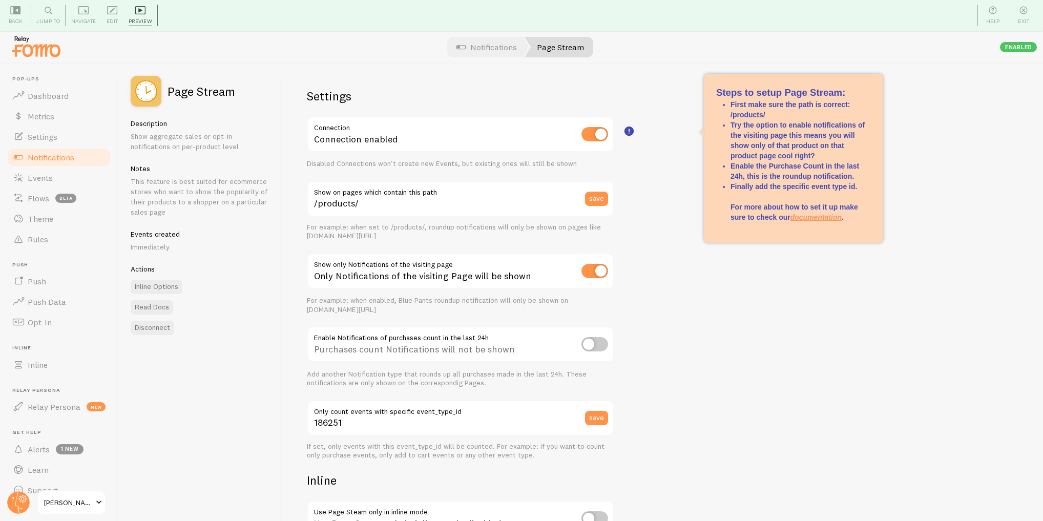
click at [631, 177] on div "Settings Connection Connection enabled Disabled Connections won't create new Ev…" at bounding box center [662, 308] width 761 height 488
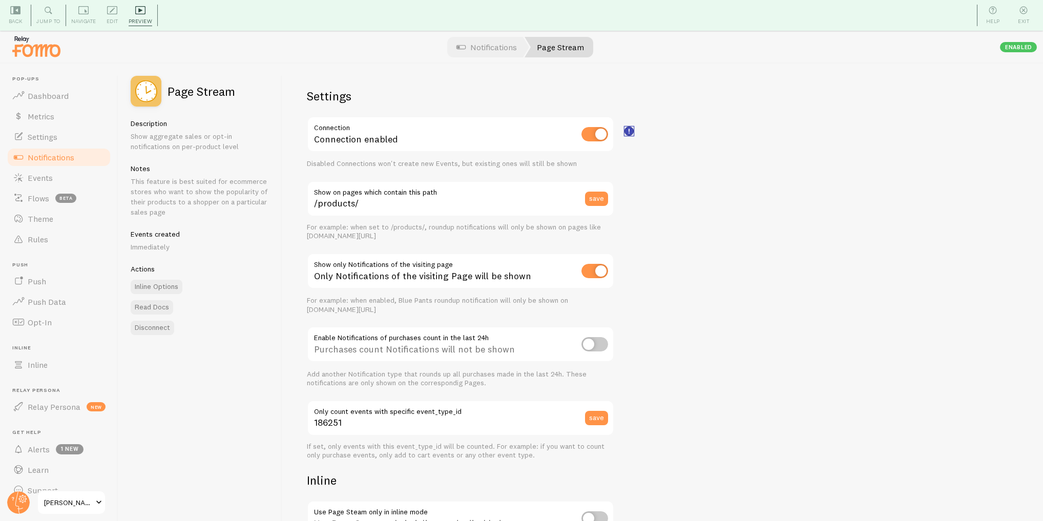
click at [632, 132] on rect at bounding box center [629, 131] width 9 height 9
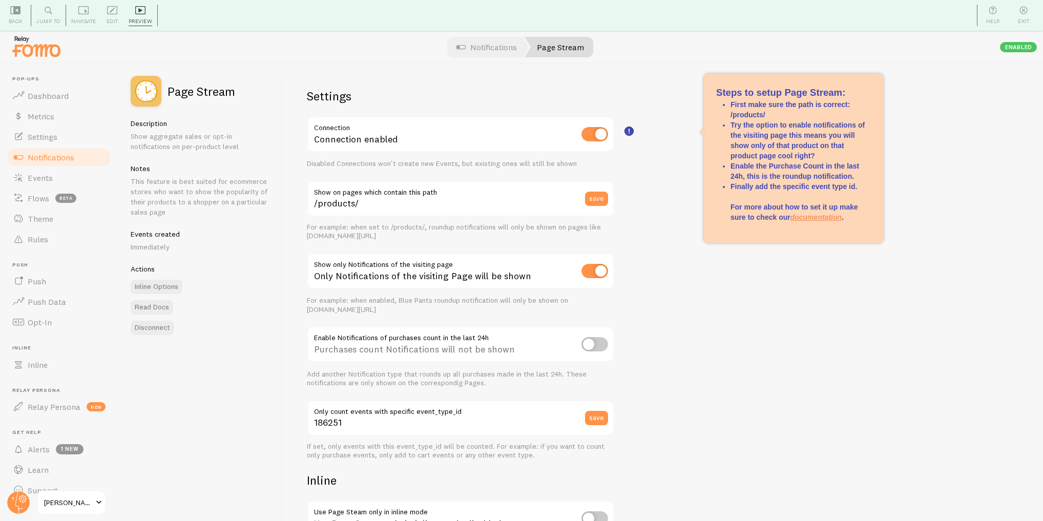
click at [632, 161] on div "Settings Connection Connection enabled Disabled Connections won't create new Ev…" at bounding box center [662, 308] width 761 height 488
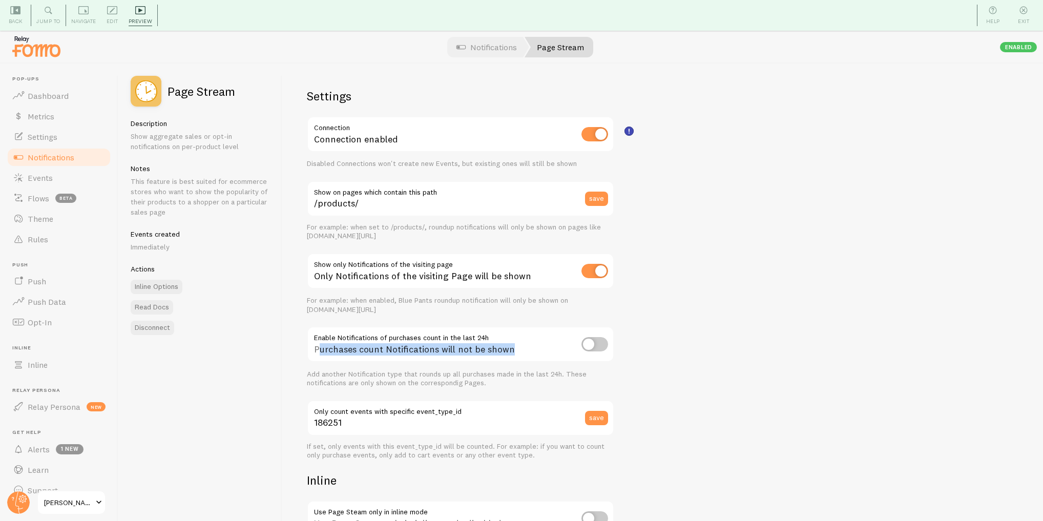
drag, startPoint x: 319, startPoint y: 339, endPoint x: 508, endPoint y: 351, distance: 189.5
click at [508, 351] on div "Purchases count Notifications will not be shown" at bounding box center [460, 344] width 307 height 37
drag, startPoint x: 464, startPoint y: 408, endPoint x: 414, endPoint y: 407, distance: 50.2
click at [414, 407] on label "Only count events with specific event_type_id" at bounding box center [460, 408] width 307 height 17
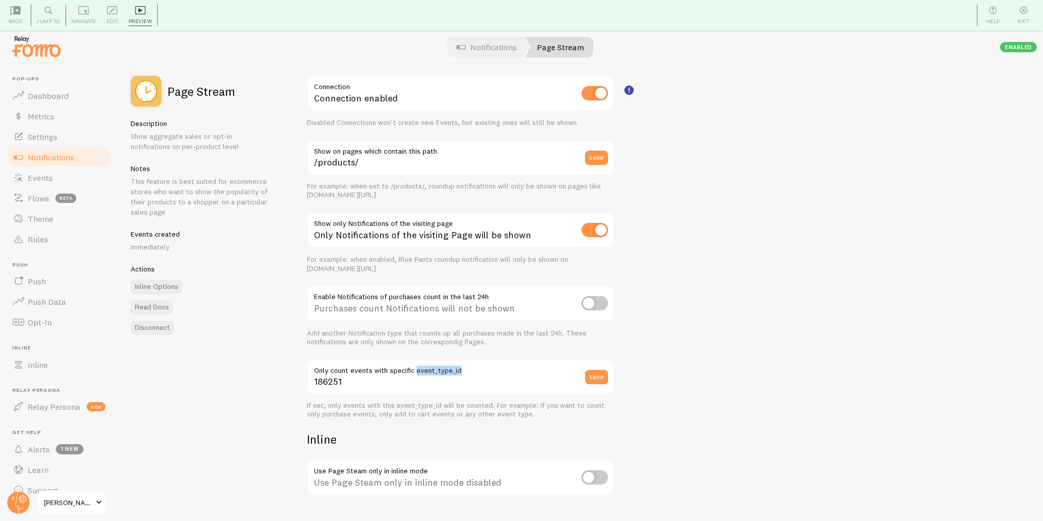
scroll to position [82, 0]
